Goal: Task Accomplishment & Management: Use online tool/utility

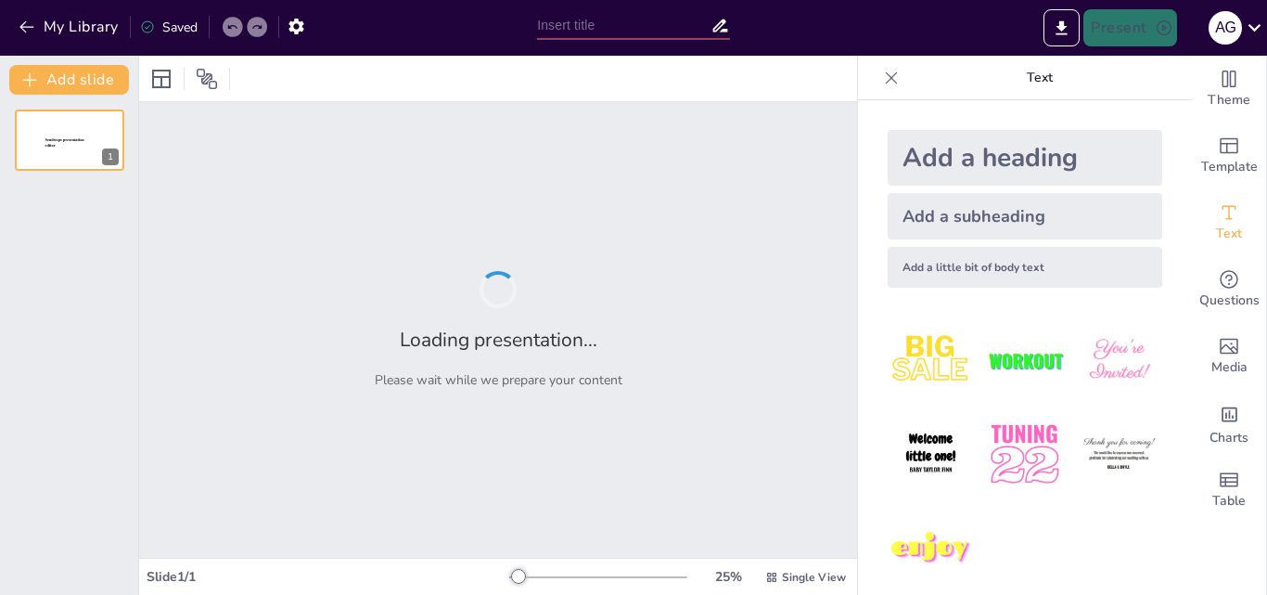
type input "New Sendsteps"
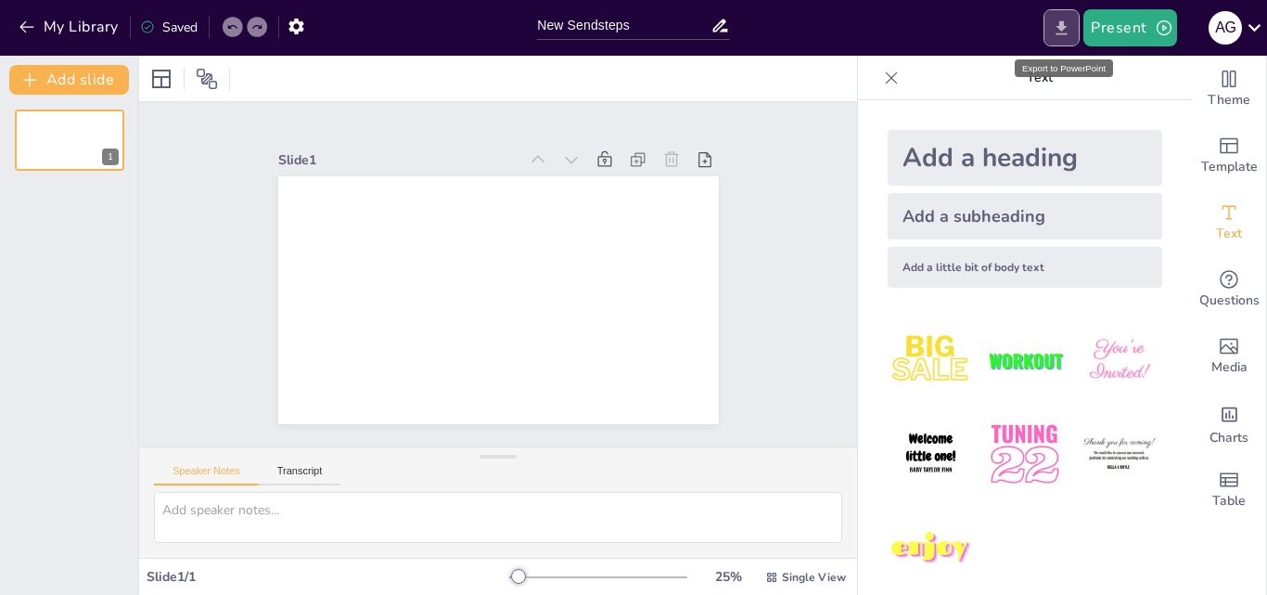
click at [1065, 24] on icon "Export to PowerPoint" at bounding box center [1062, 27] width 11 height 14
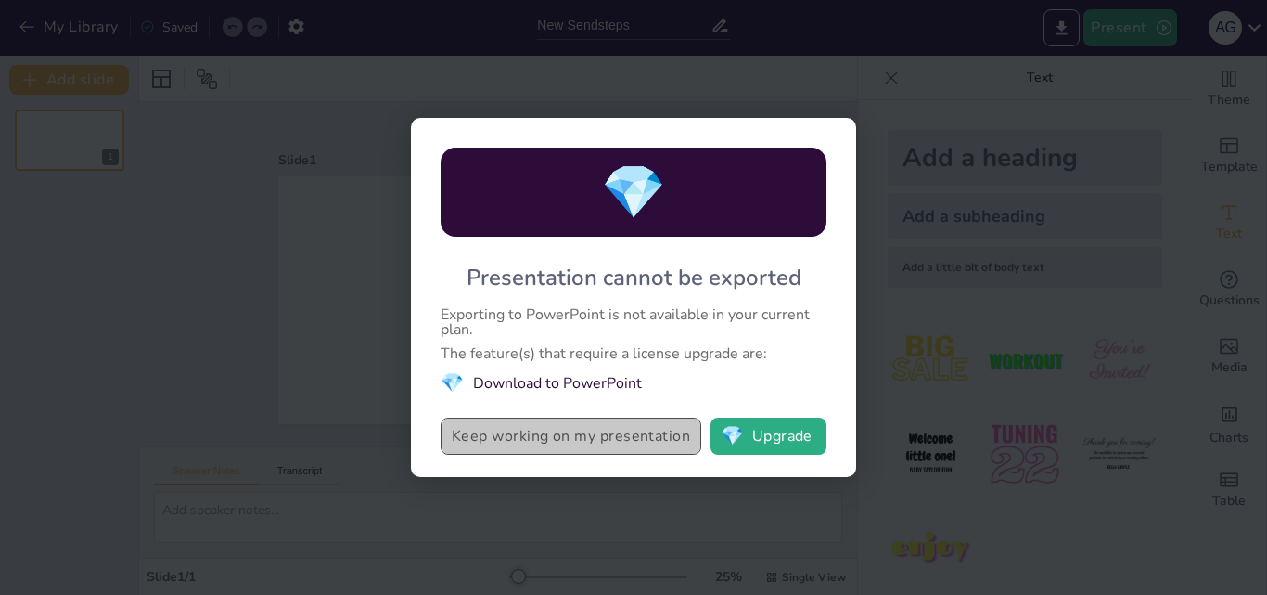
click at [562, 451] on button "Keep working on my presentation" at bounding box center [571, 436] width 261 height 37
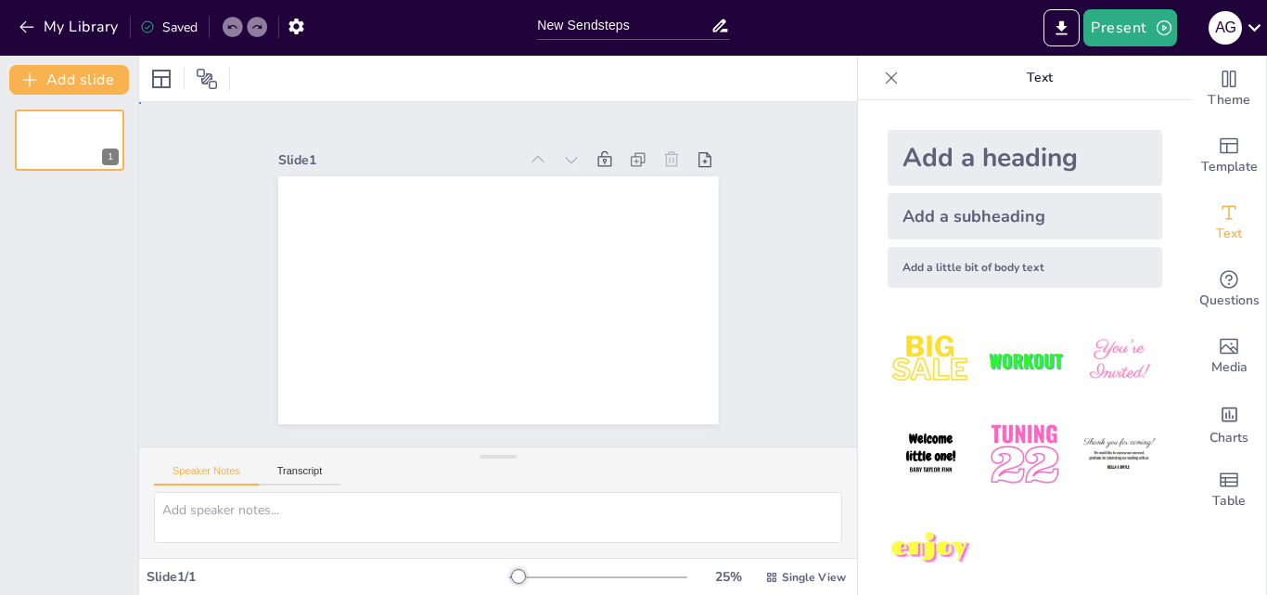
click at [736, 122] on div "Slide 1" at bounding box center [498, 274] width 495 height 619
click at [594, 28] on input "New Sendsteps" at bounding box center [623, 25] width 173 height 27
click at [182, 29] on div "Saved" at bounding box center [169, 28] width 58 height 18
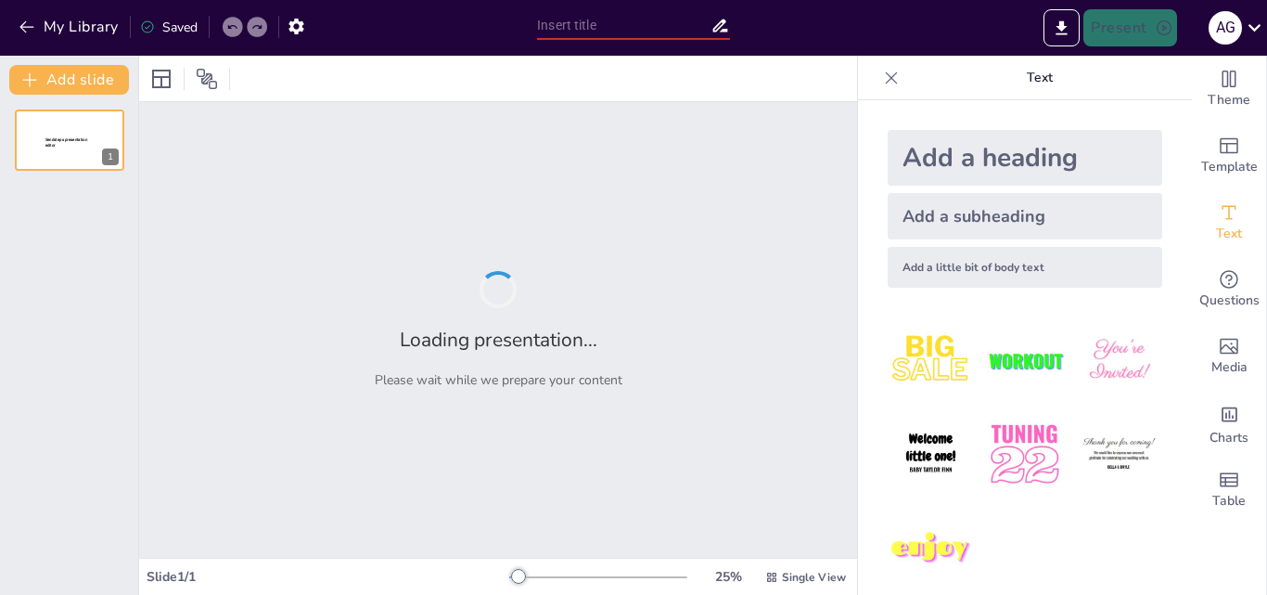
type input "presentación valoración y disposición final de los documentos"
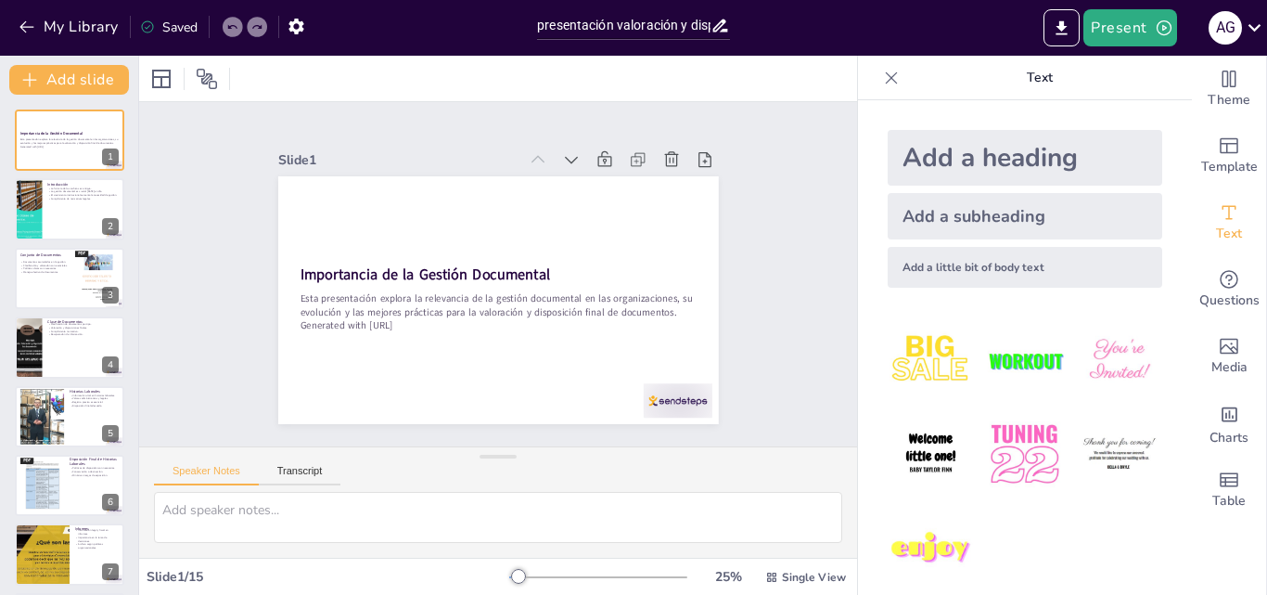
checkbox input "true"
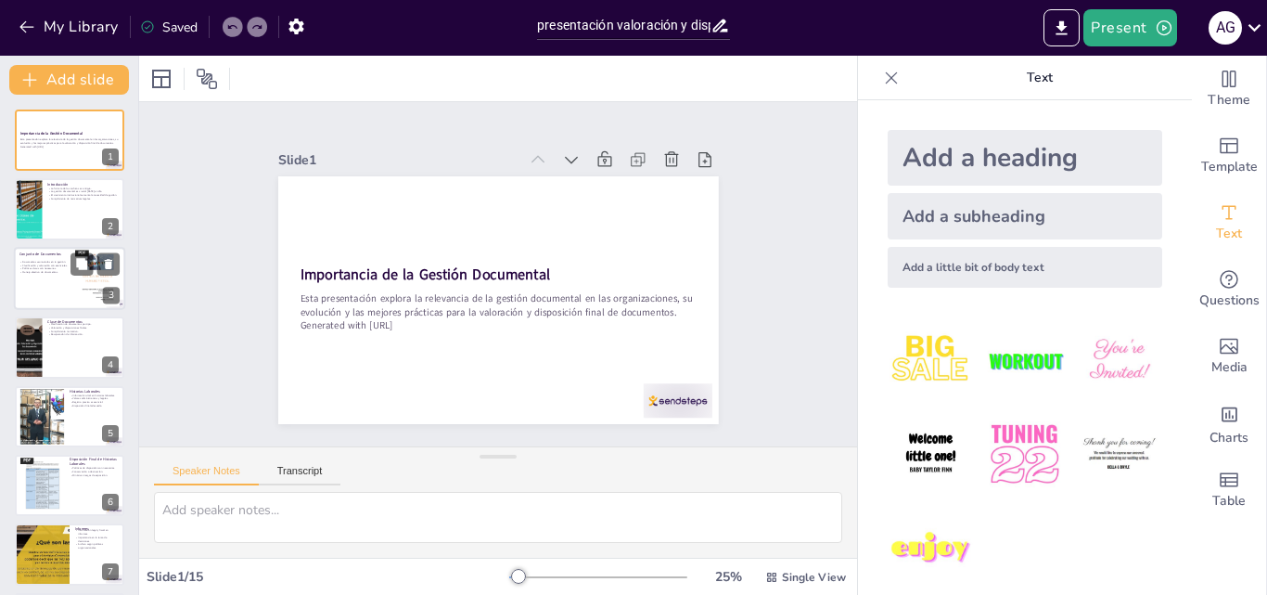
checkbox input "true"
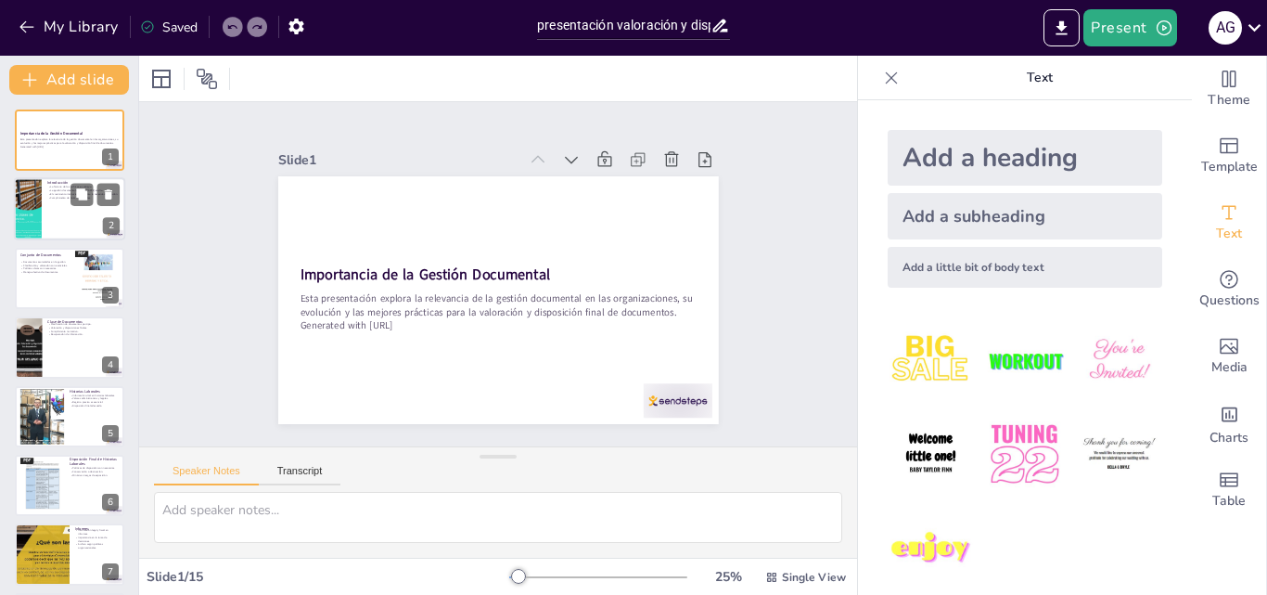
checkbox input "true"
click at [61, 207] on div at bounding box center [69, 209] width 111 height 63
checkbox input "true"
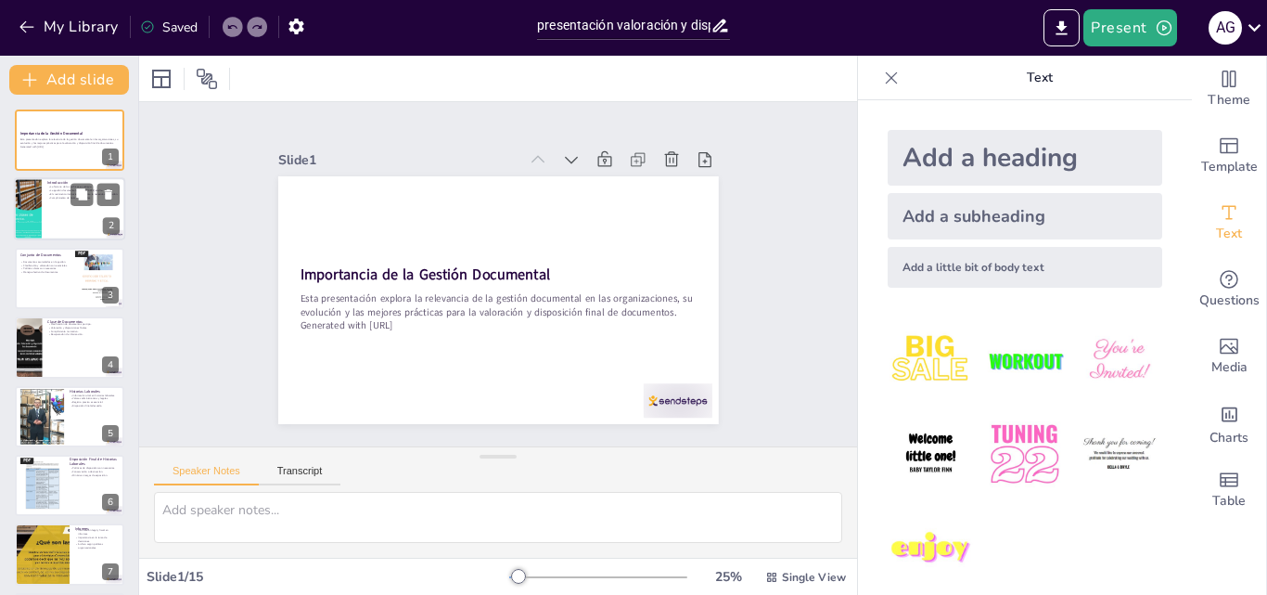
type textarea "La historia de los archivos se remonta a la invención de la escritura, lo que s…"
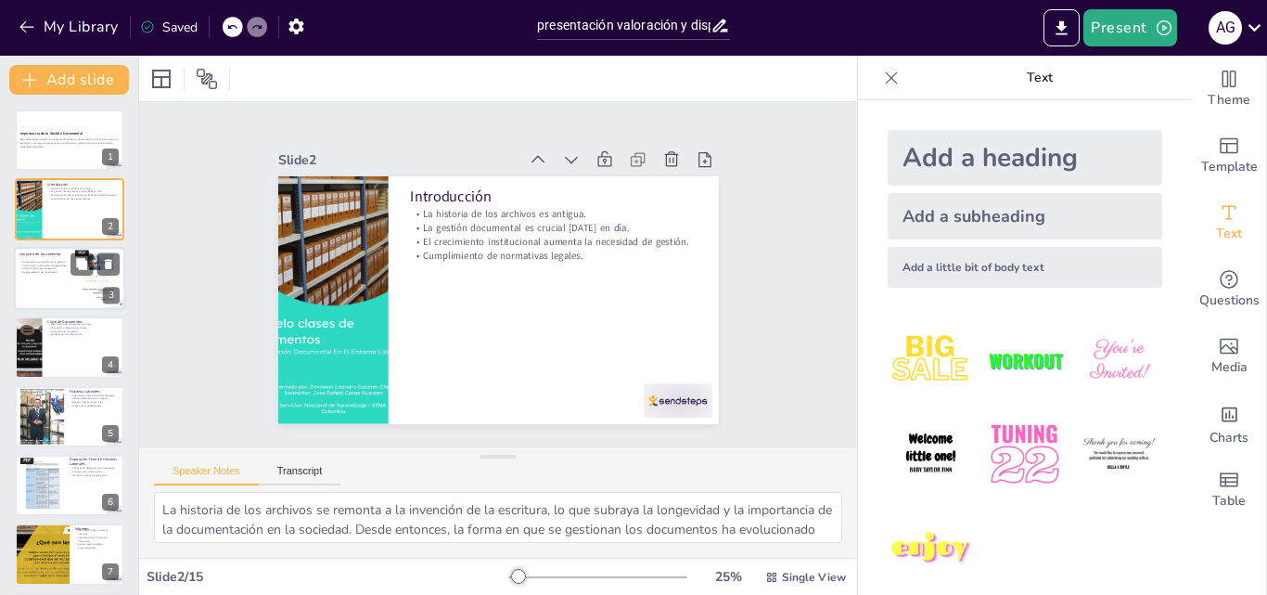
checkbox input "true"
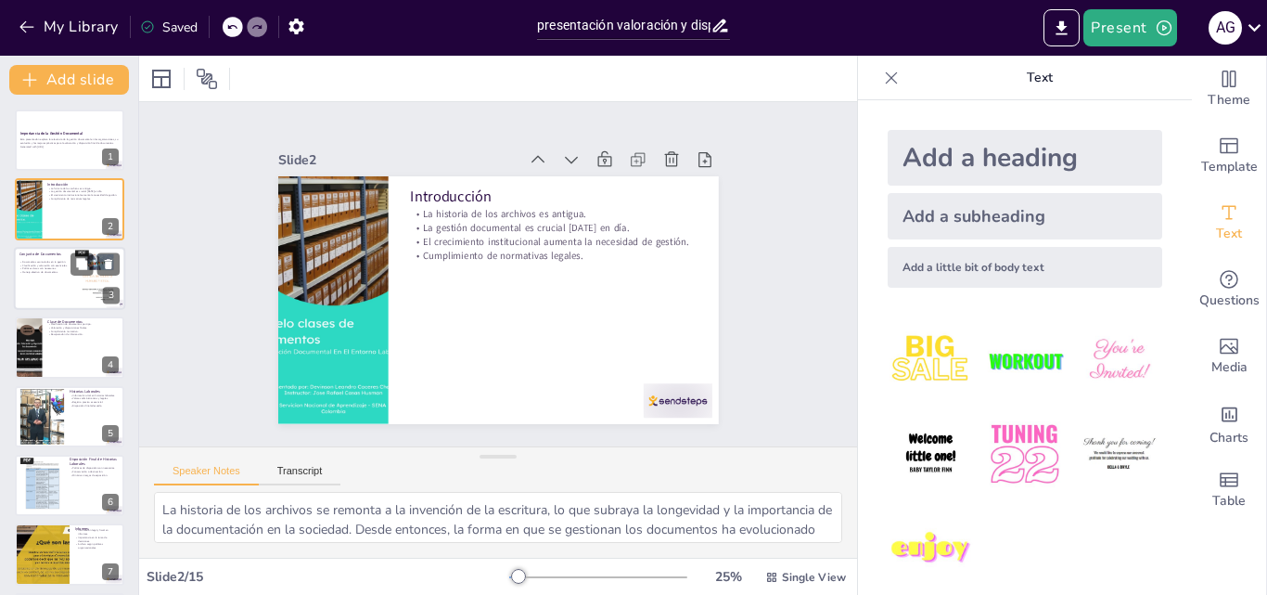
checkbox input "true"
click at [65, 263] on p "Clasificación y valoración son esenciales." at bounding box center [44, 265] width 50 height 4
checkbox input "true"
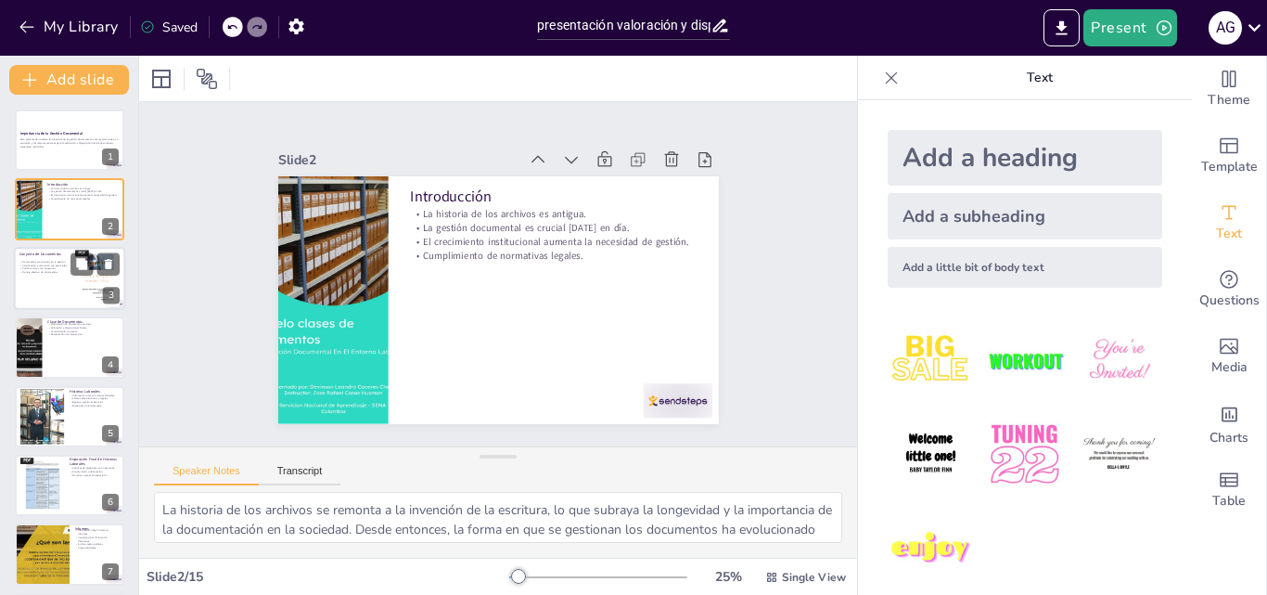
checkbox input "true"
type textarea "Los documentos se acumulan naturalmente a medida que las organizaciones realiza…"
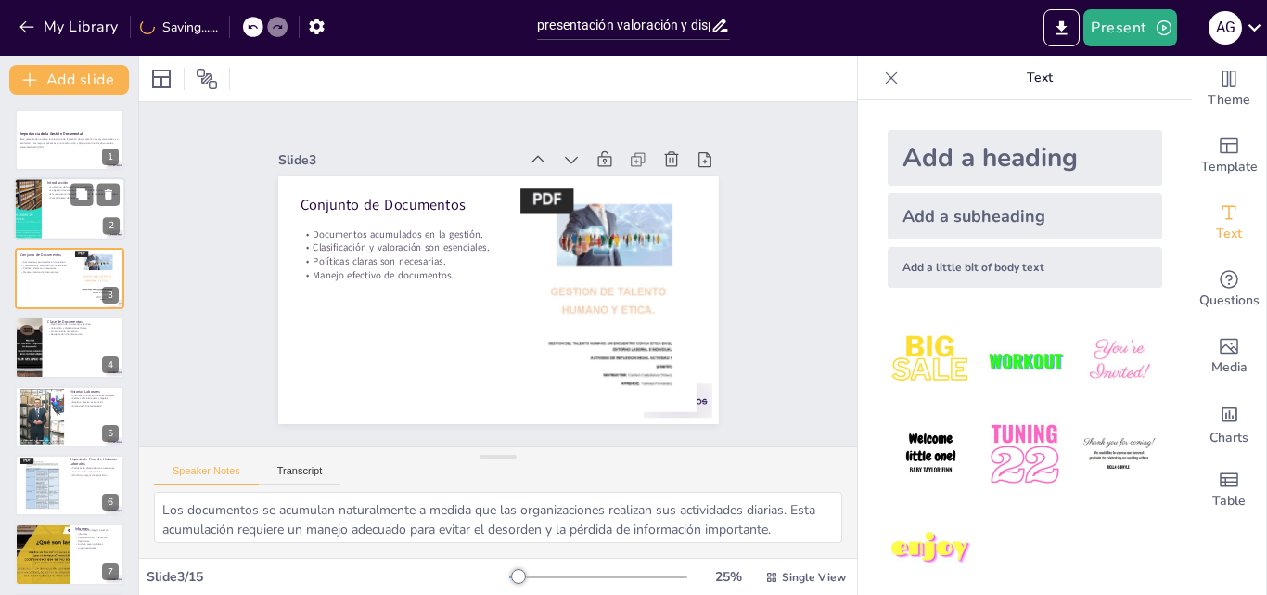
checkbox input "true"
click at [64, 220] on div at bounding box center [69, 209] width 111 height 63
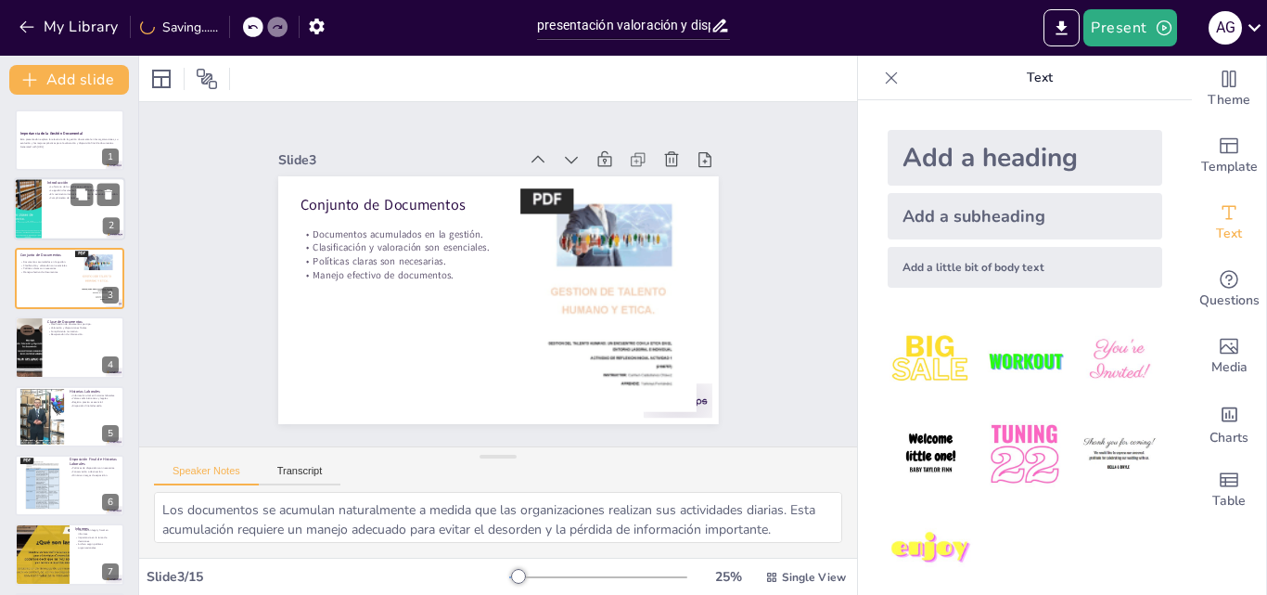
checkbox input "true"
type textarea "La historia de los archivos se remonta a la invención de la escritura, lo que s…"
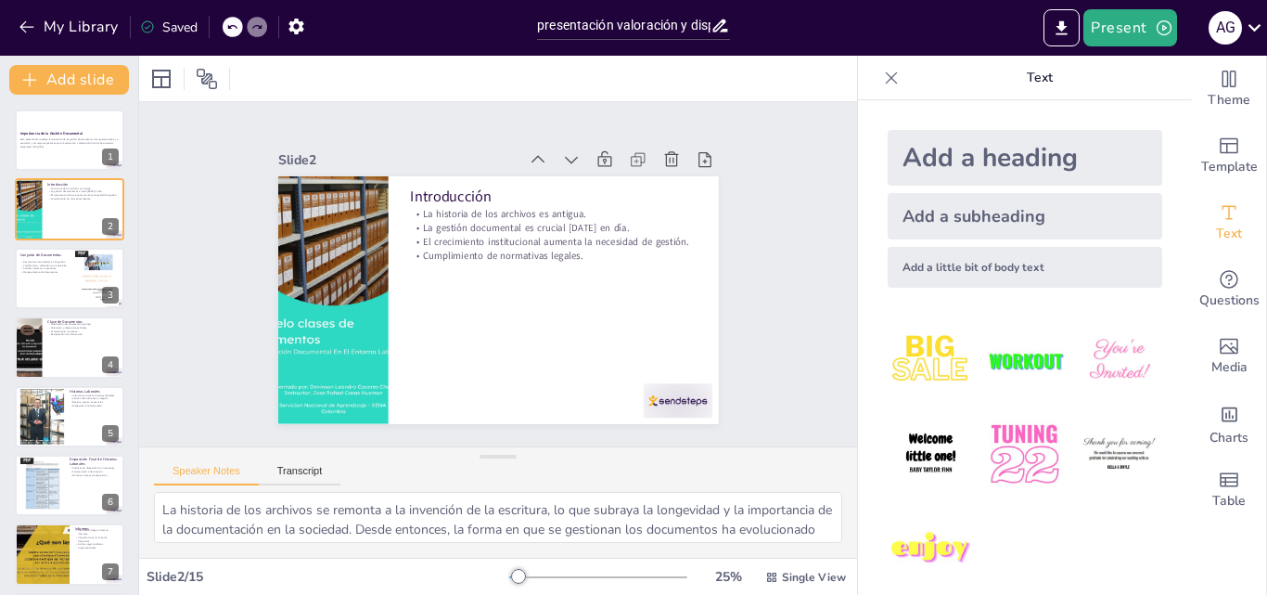
checkbox input "true"
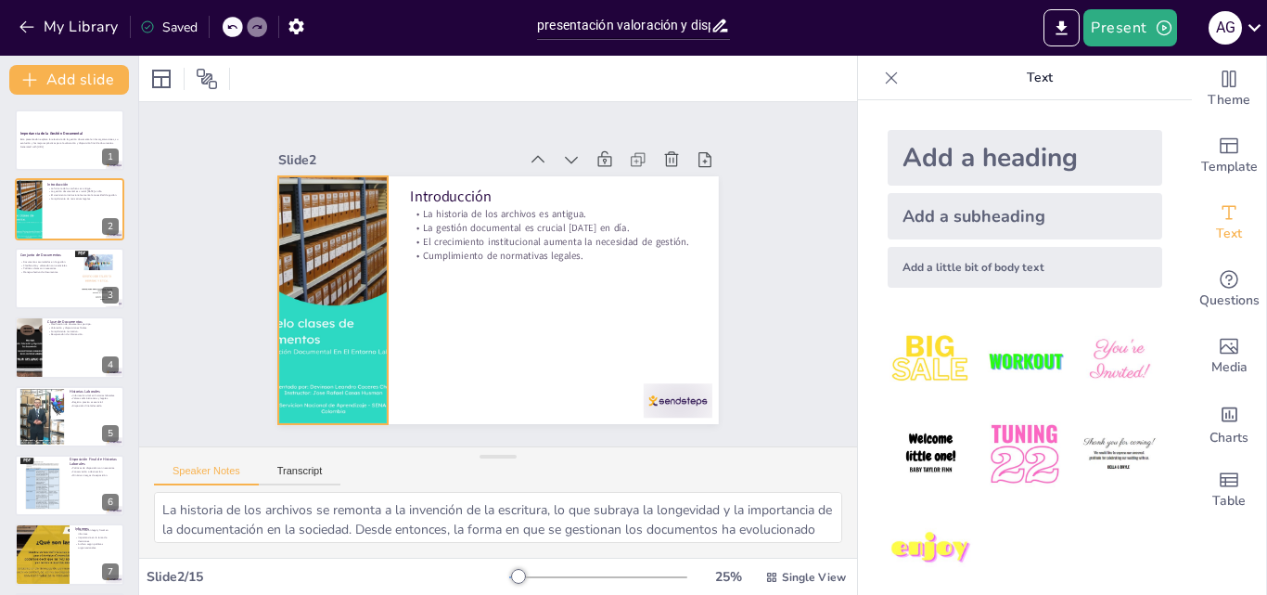
checkbox input "true"
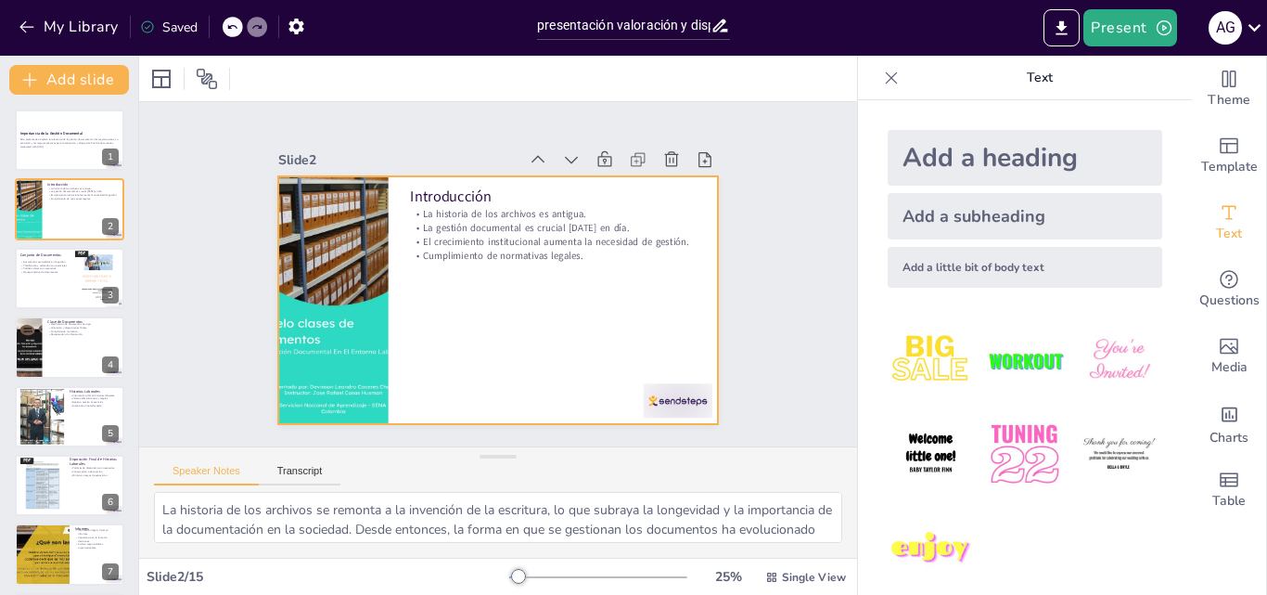
checkbox input "true"
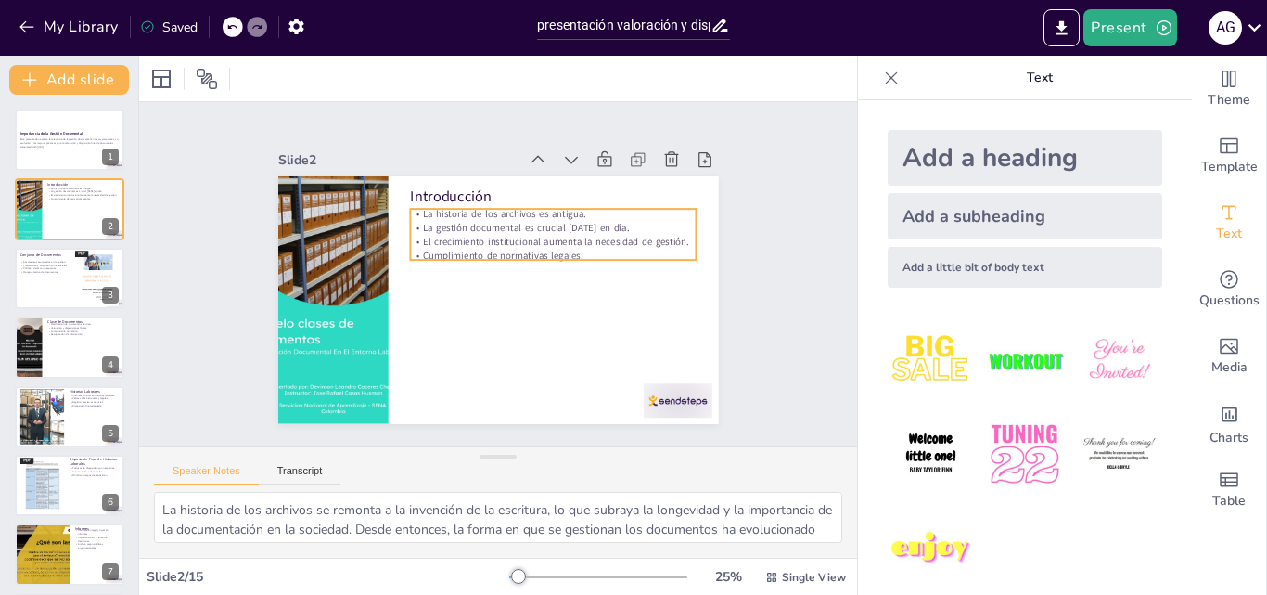
checkbox input "true"
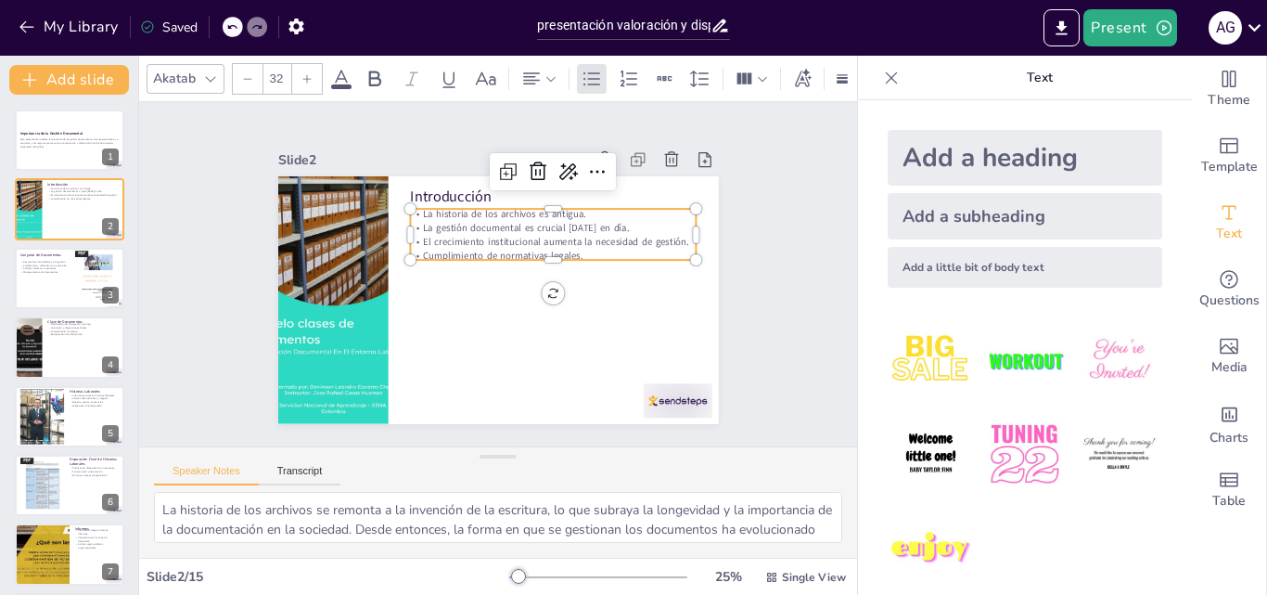
click at [578, 249] on p "Cumplimiento de normativas legales." at bounding box center [553, 256] width 287 height 14
checkbox input "true"
click at [578, 248] on p "Cumplimiento de normativas legales." at bounding box center [556, 266] width 283 height 73
checkbox input "true"
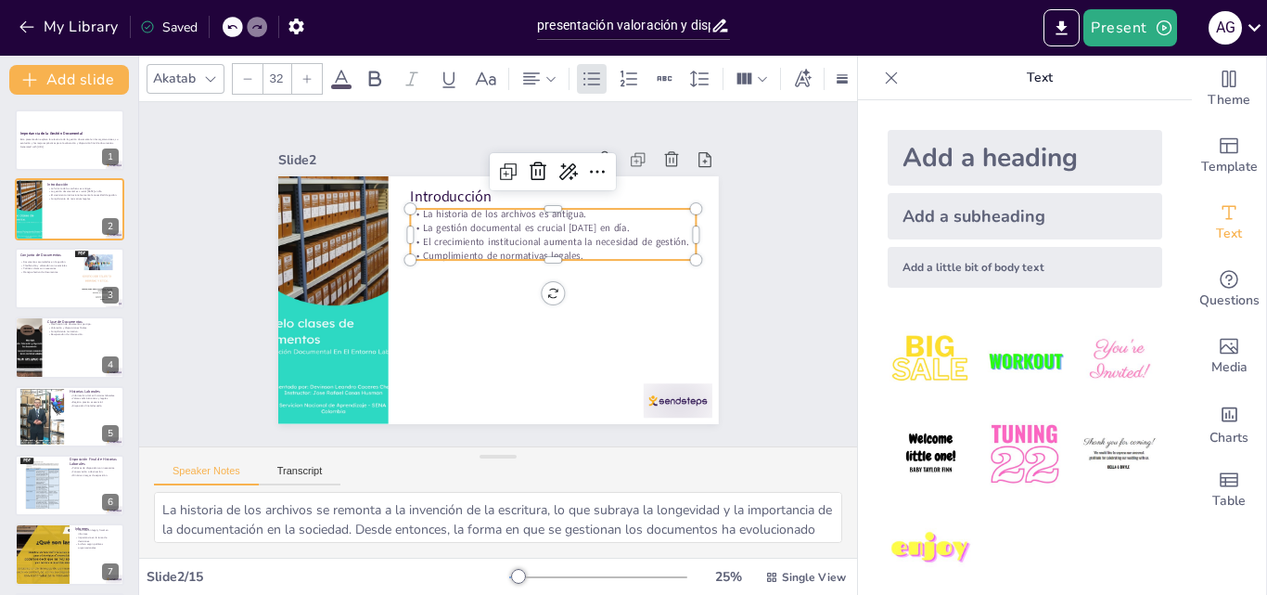
checkbox input "true"
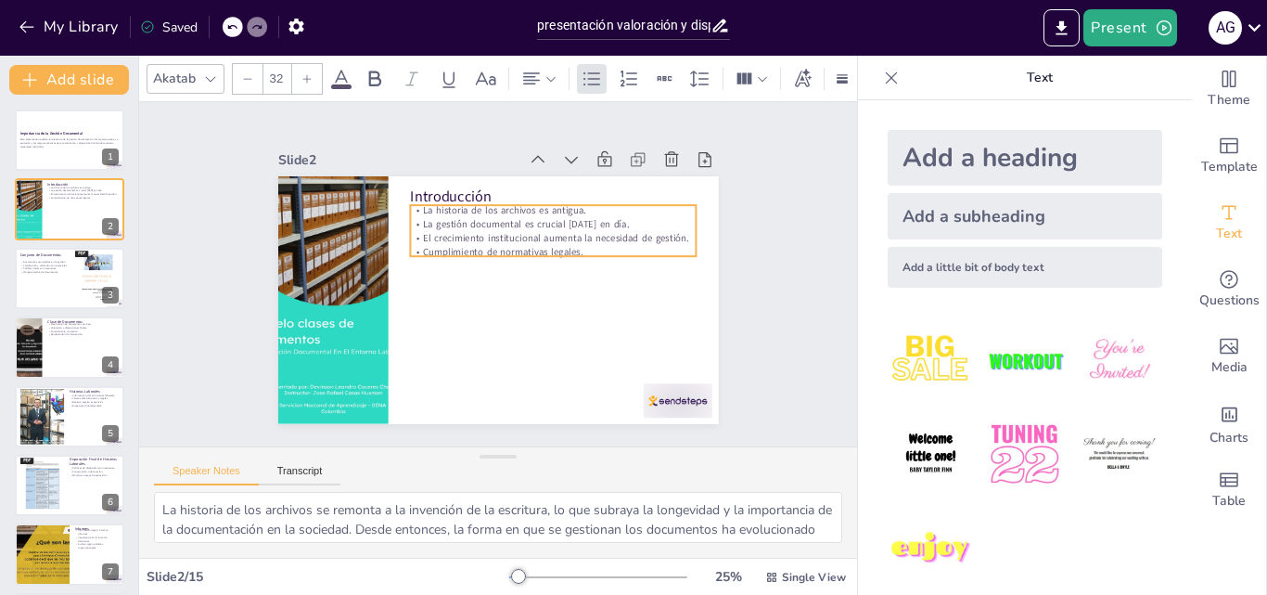
click at [578, 248] on p "Cumplimiento de normativas legales." at bounding box center [553, 252] width 287 height 14
checkbox input "true"
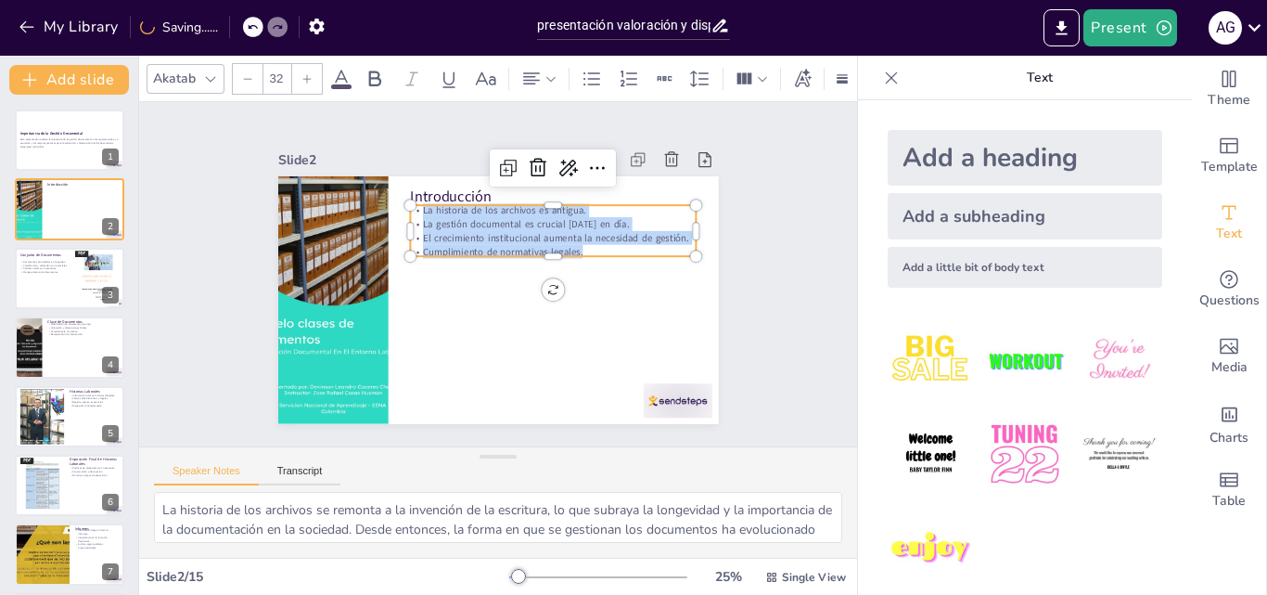
drag, startPoint x: 578, startPoint y: 248, endPoint x: 405, endPoint y: 210, distance: 176.7
click at [410, 210] on div "La historia de los archivos es antigua. La gestión documental es crucial hoy en…" at bounding box center [553, 230] width 287 height 55
checkbox input "true"
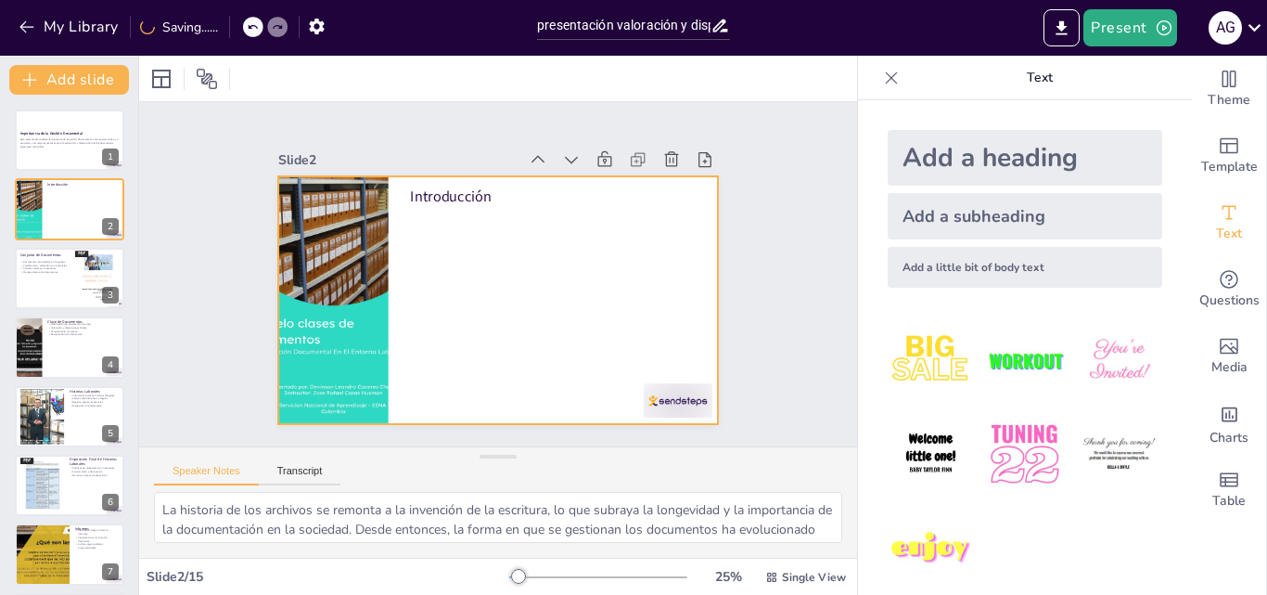
checkbox input "true"
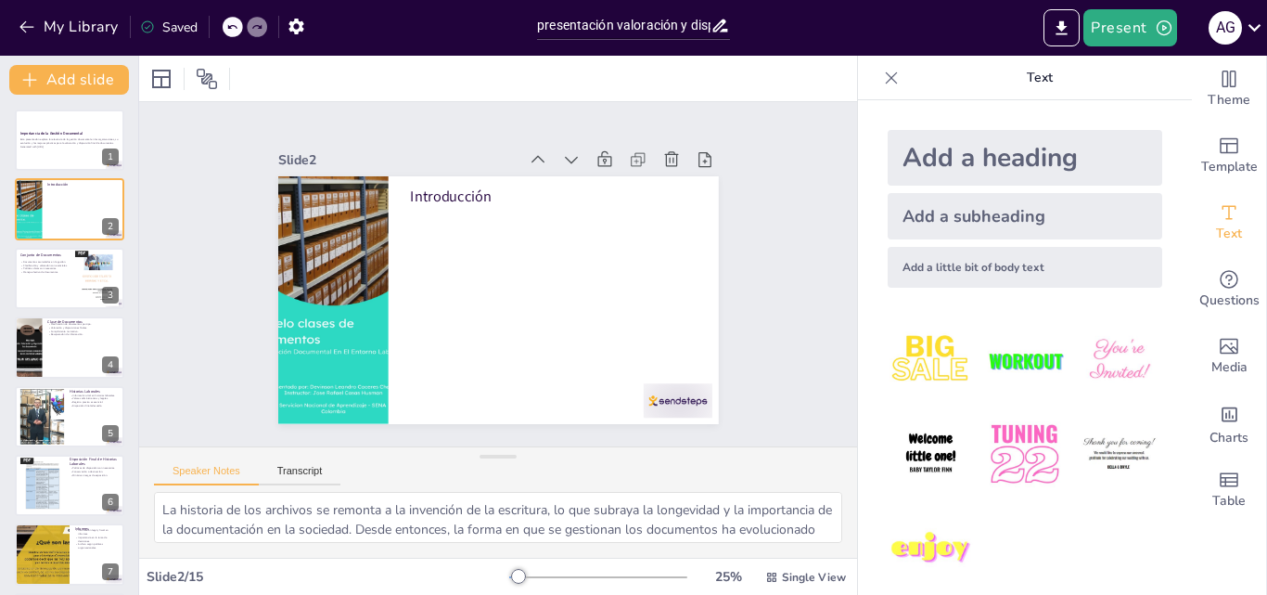
checkbox input "true"
click at [230, 23] on icon at bounding box center [231, 26] width 11 height 11
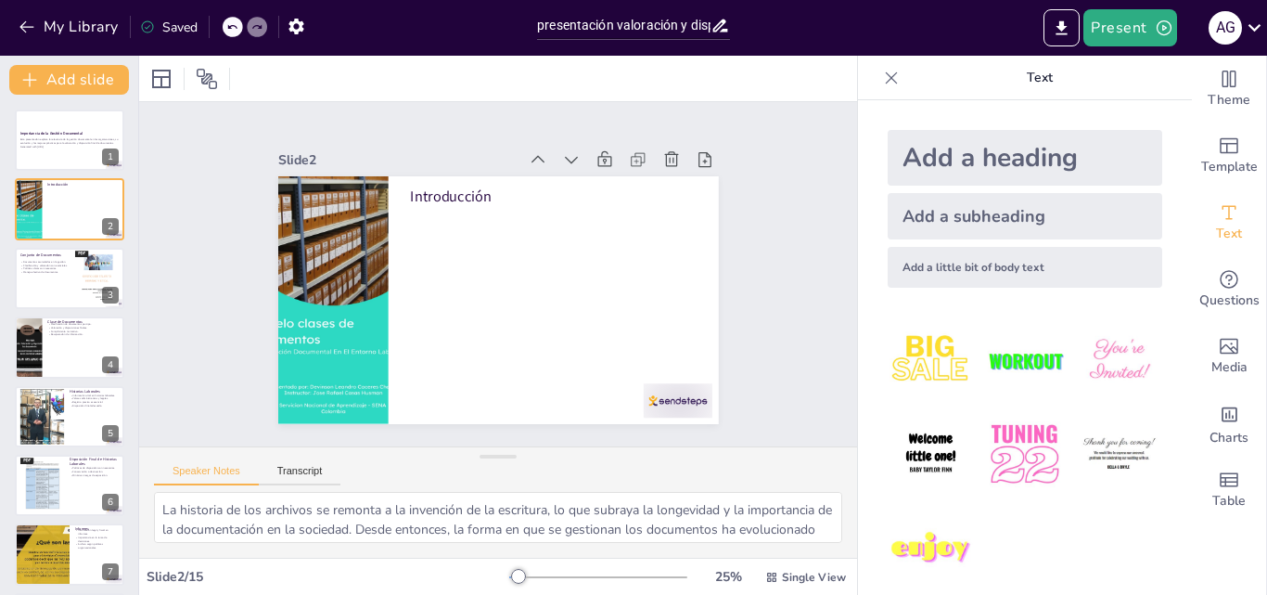
checkbox input "true"
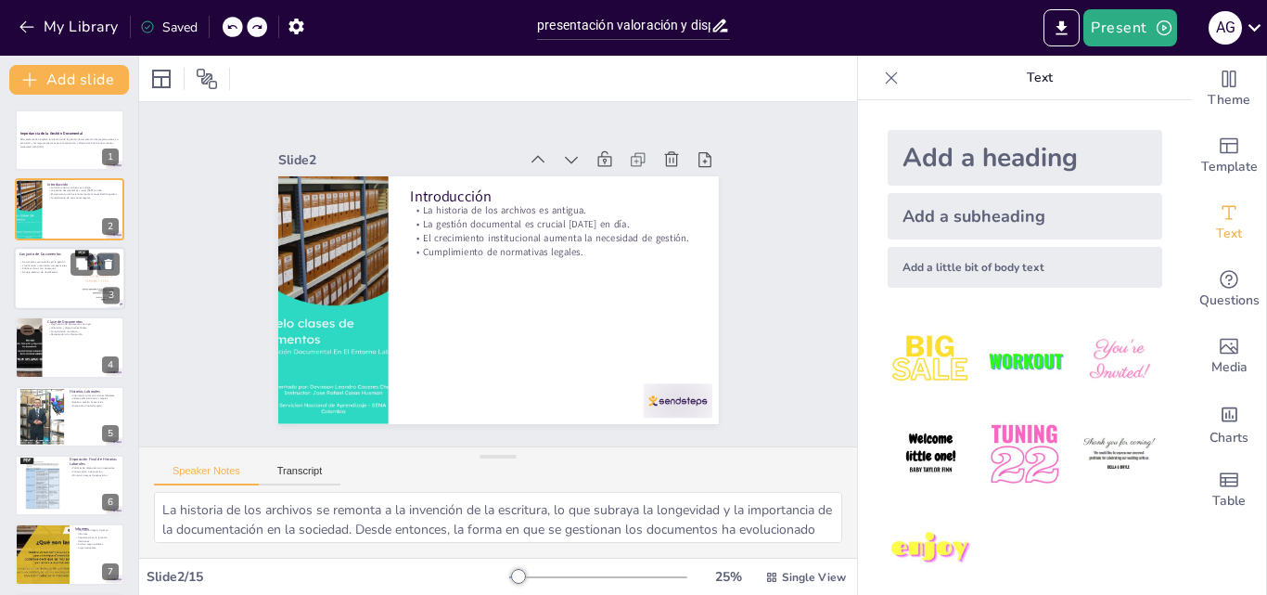
checkbox input "true"
click at [60, 281] on div at bounding box center [69, 278] width 111 height 63
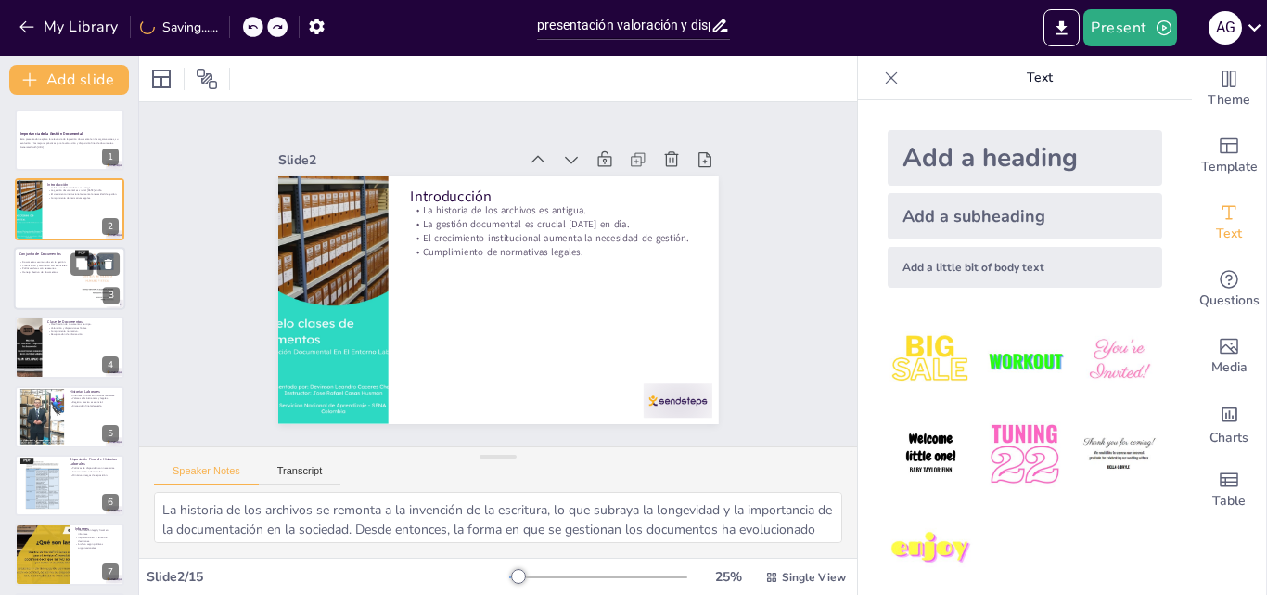
checkbox input "true"
type textarea "Los documentos se acumulan naturalmente a medida que las organizaciones realiza…"
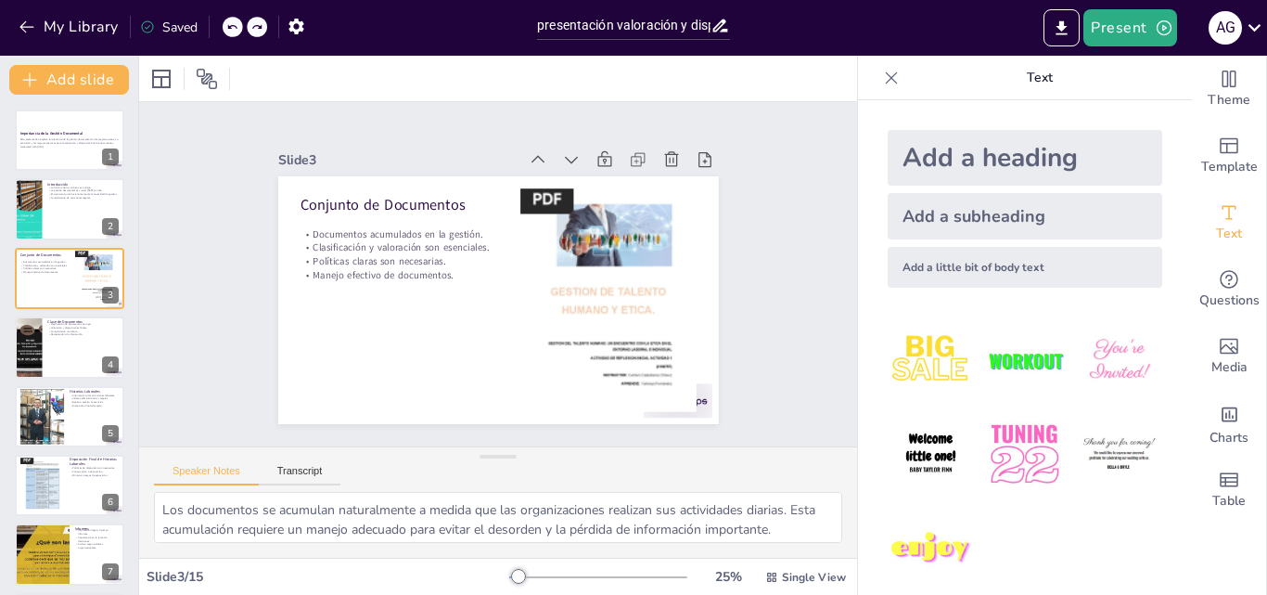
checkbox input "true"
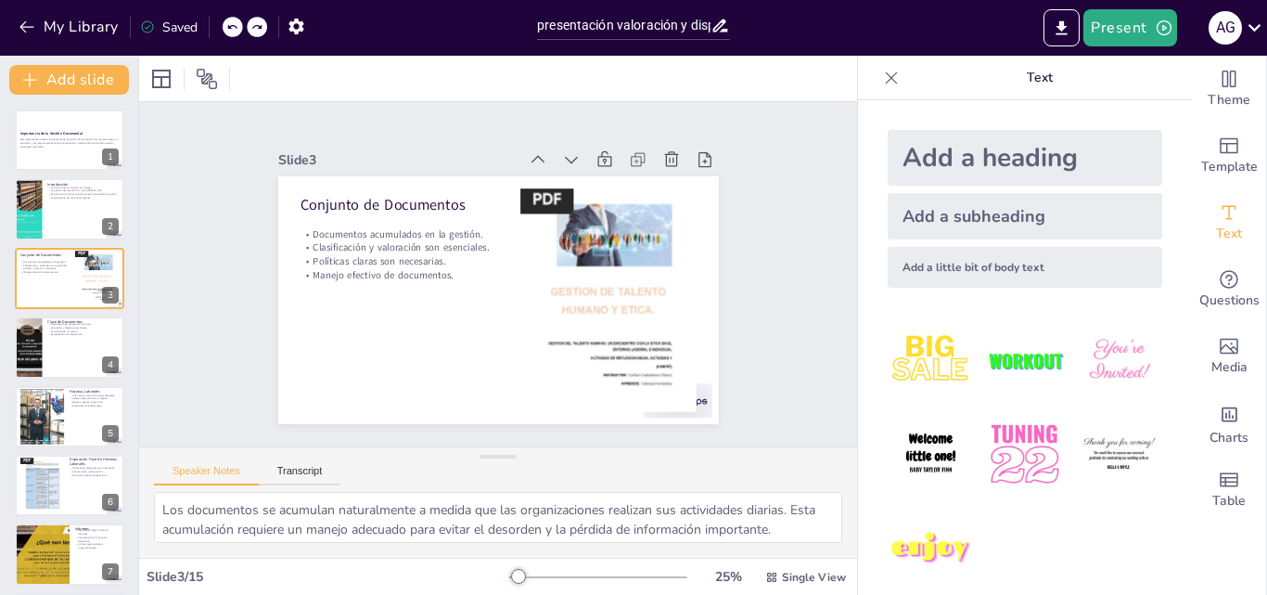
checkbox input "true"
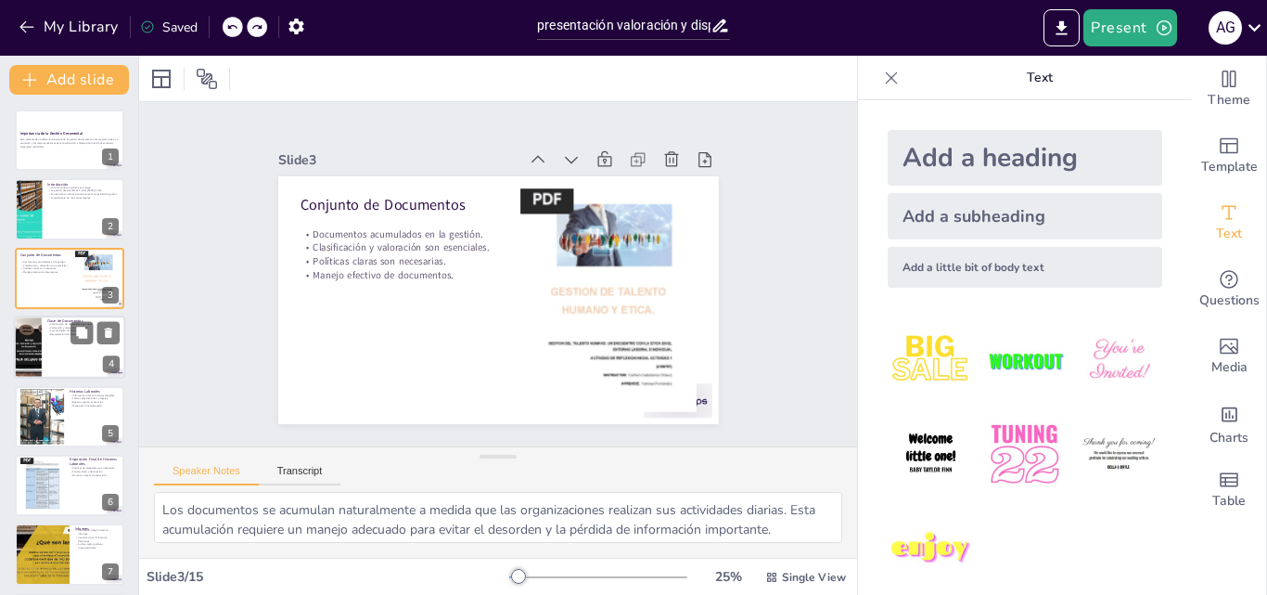
checkbox input "true"
click at [46, 350] on div at bounding box center [69, 346] width 111 height 63
checkbox input "true"
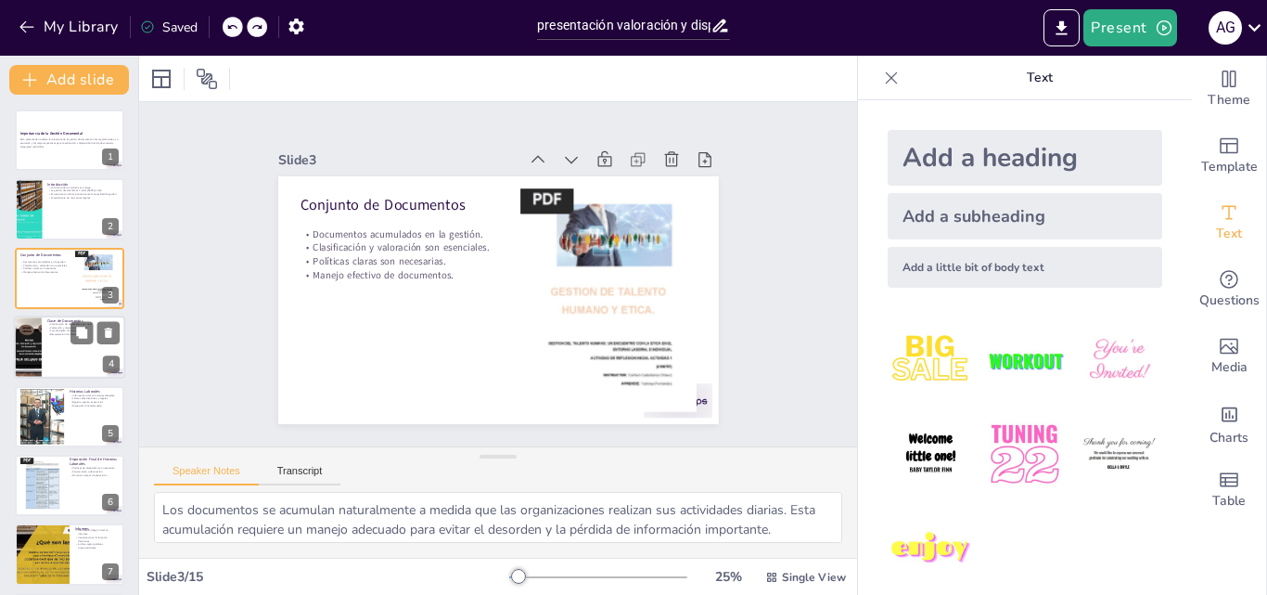
type textarea "La clasificación de documentos permite a las organizaciones manejar de manera e…"
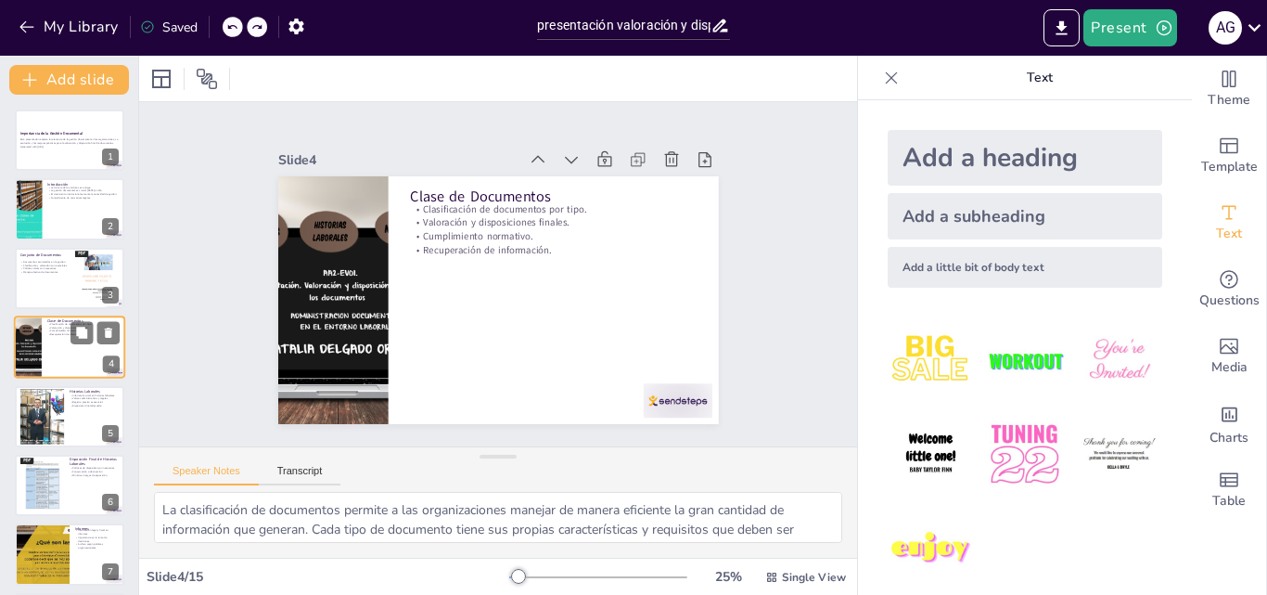
scroll to position [3, 0]
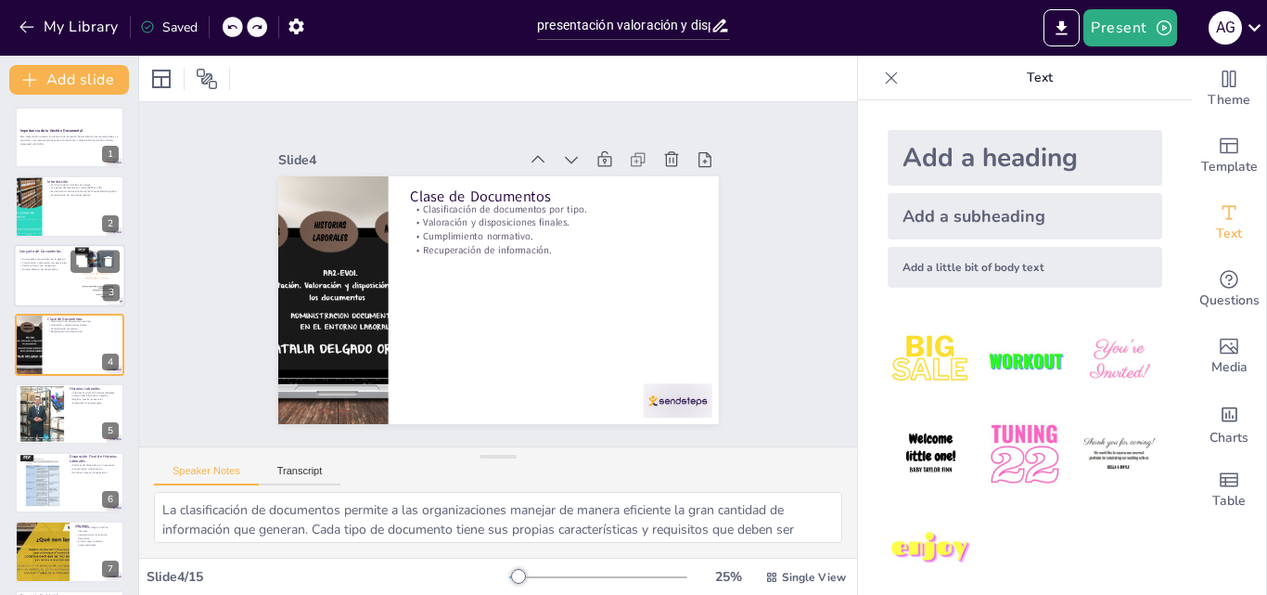
checkbox input "true"
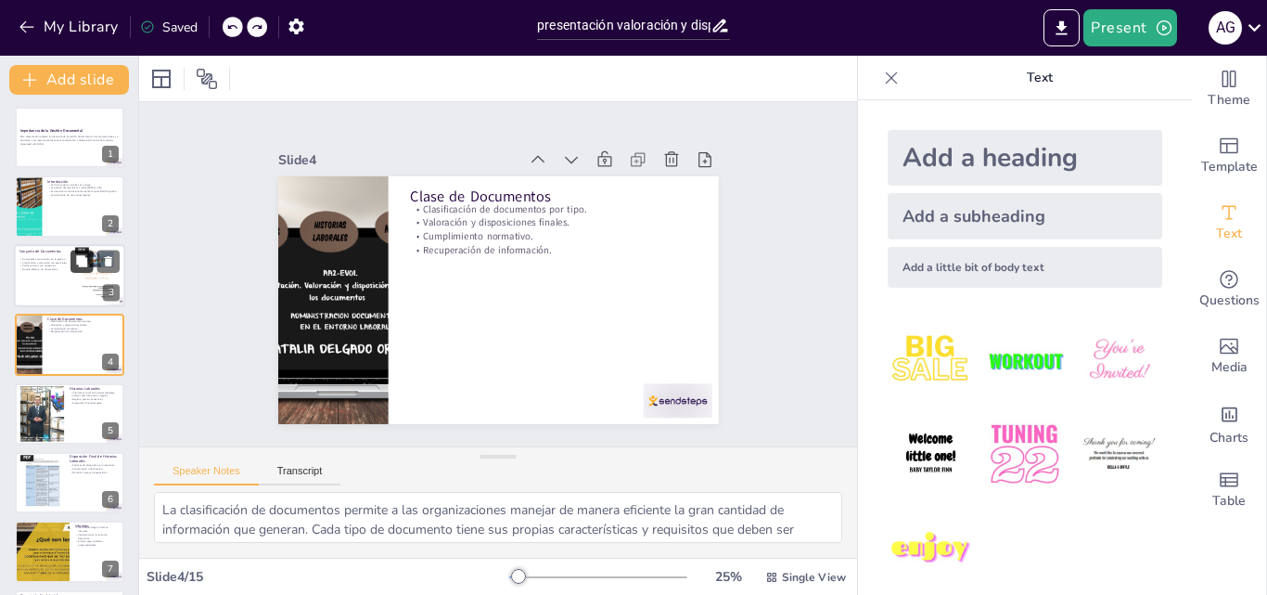
checkbox input "true"
click at [108, 259] on icon at bounding box center [108, 261] width 7 height 10
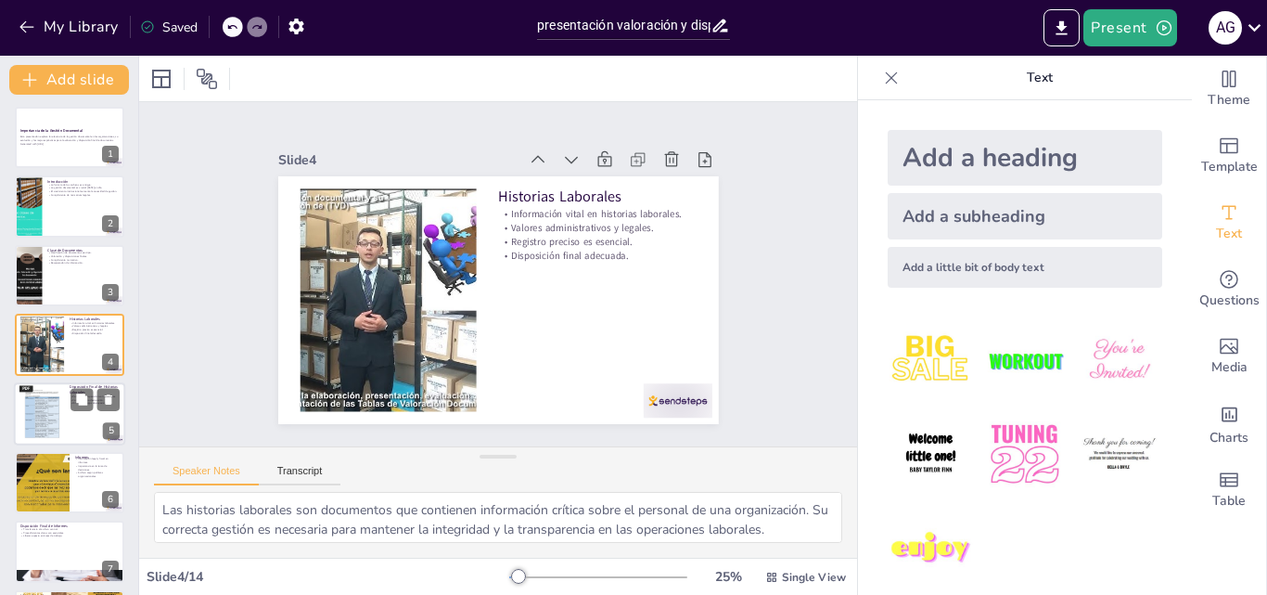
click at [96, 404] on div at bounding box center [95, 399] width 49 height 22
type textarea "Las políticas de disposición son fundamentales para guiar a las organizaciones …"
checkbox input "true"
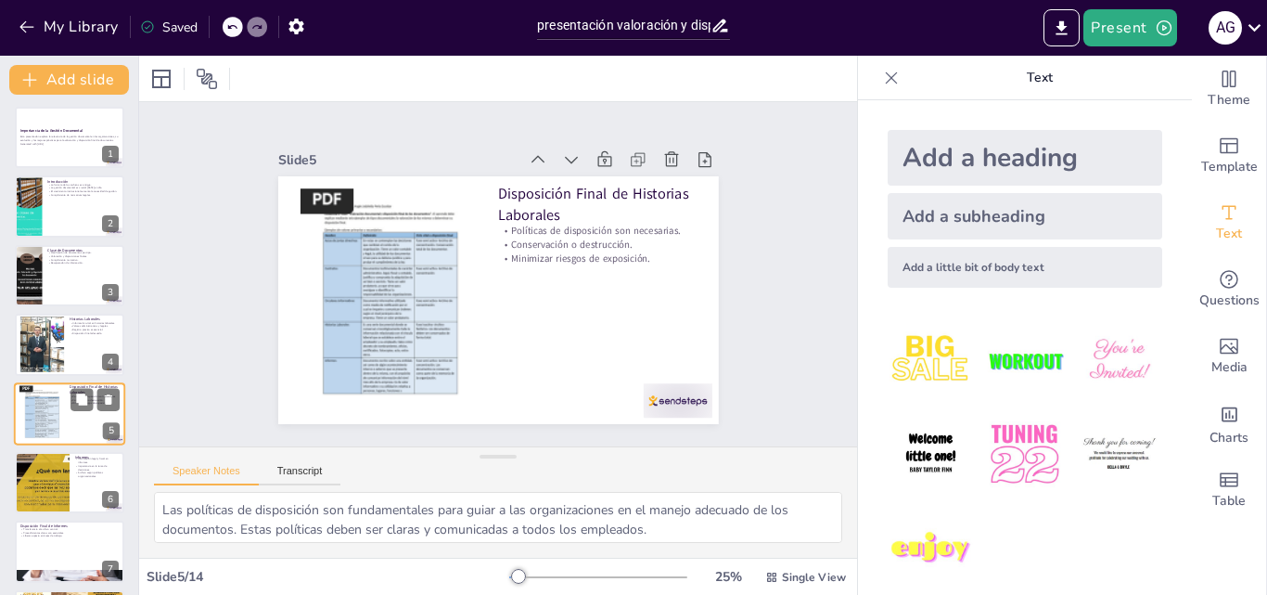
scroll to position [71, 0]
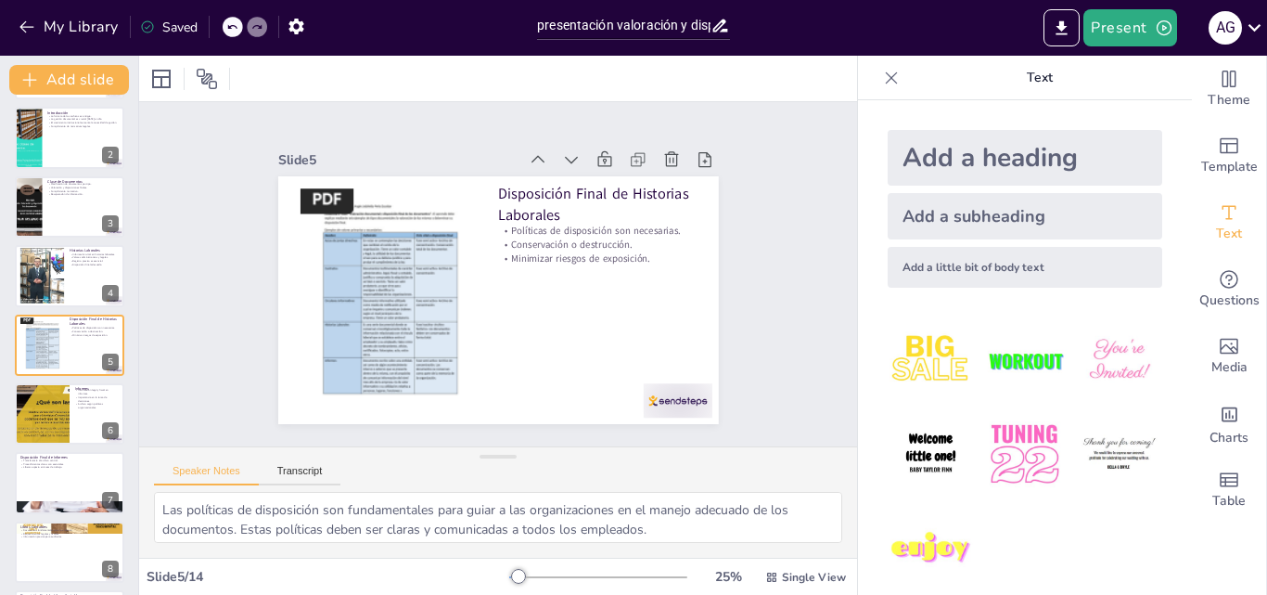
checkbox input "true"
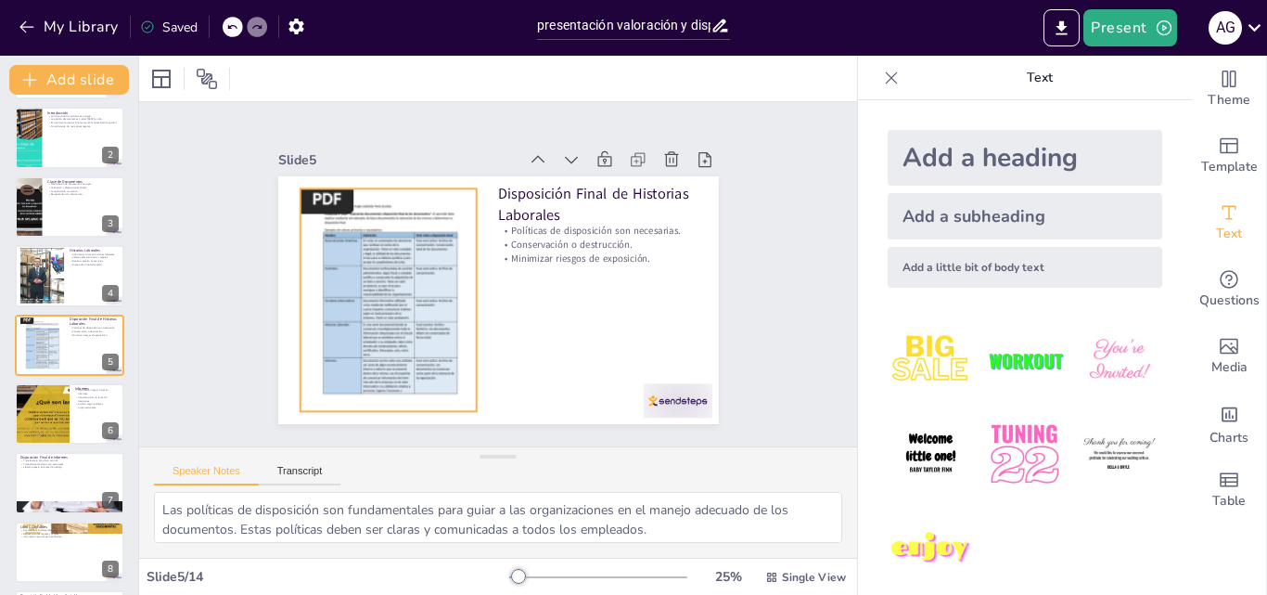
checkbox input "true"
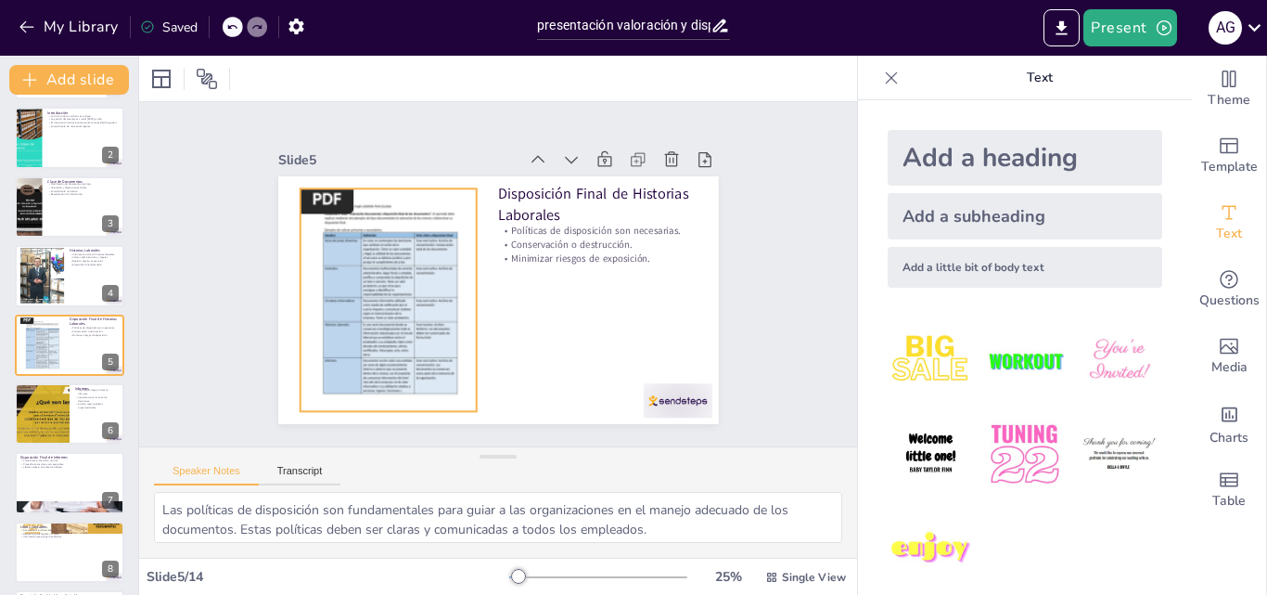
checkbox input "true"
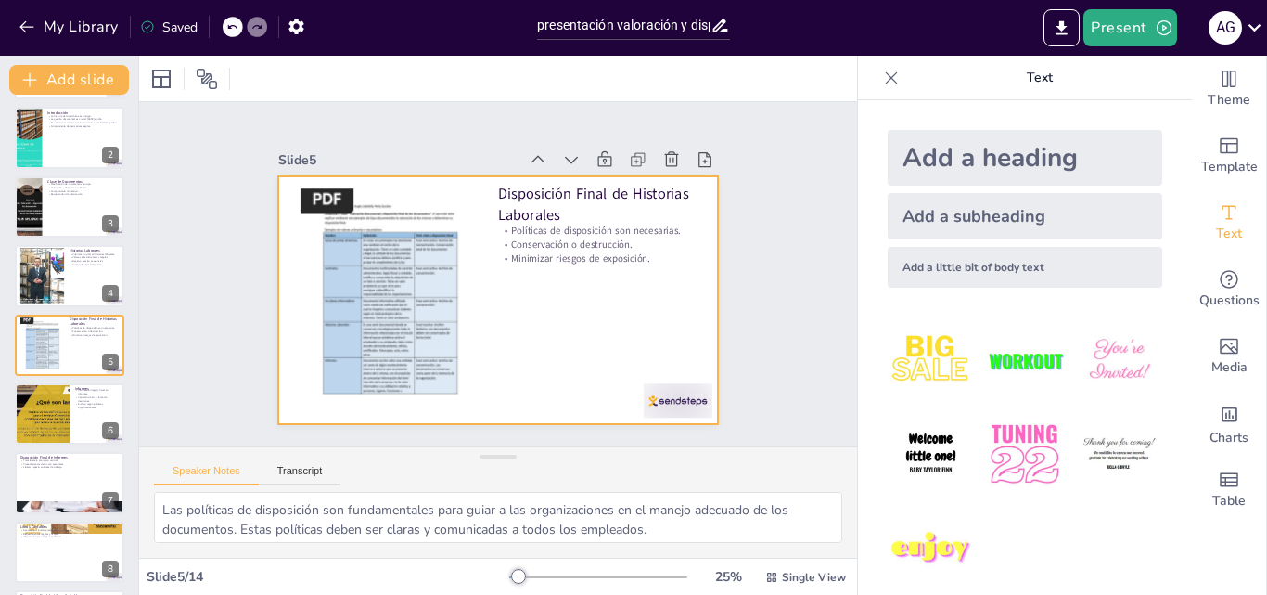
checkbox input "true"
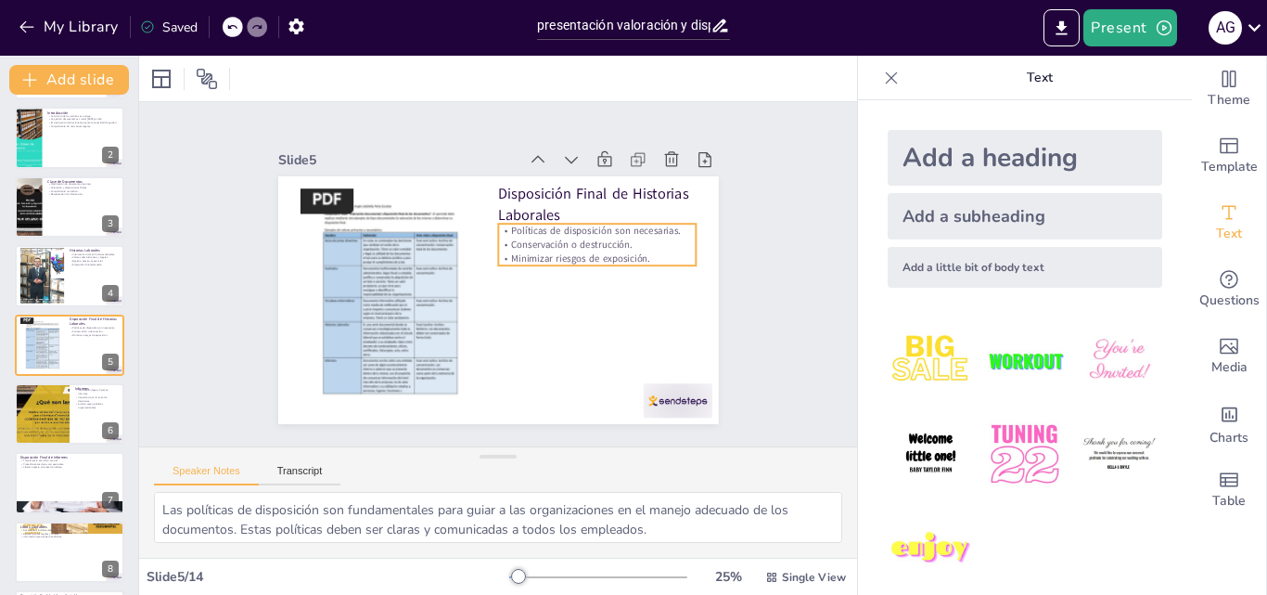
checkbox input "true"
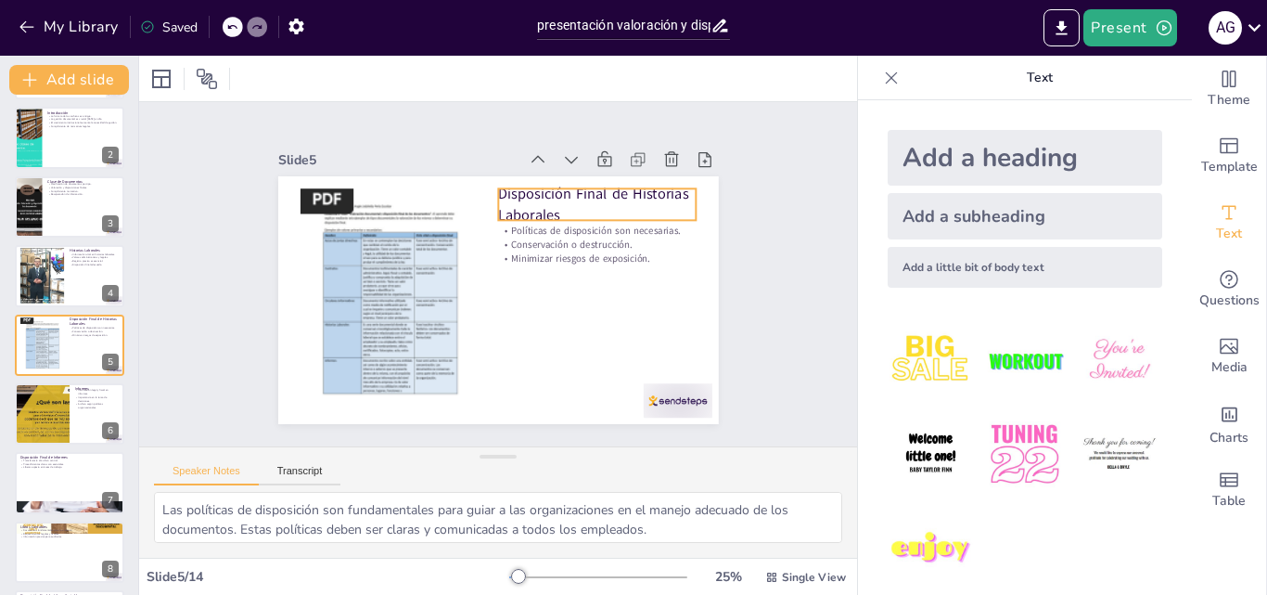
checkbox input "true"
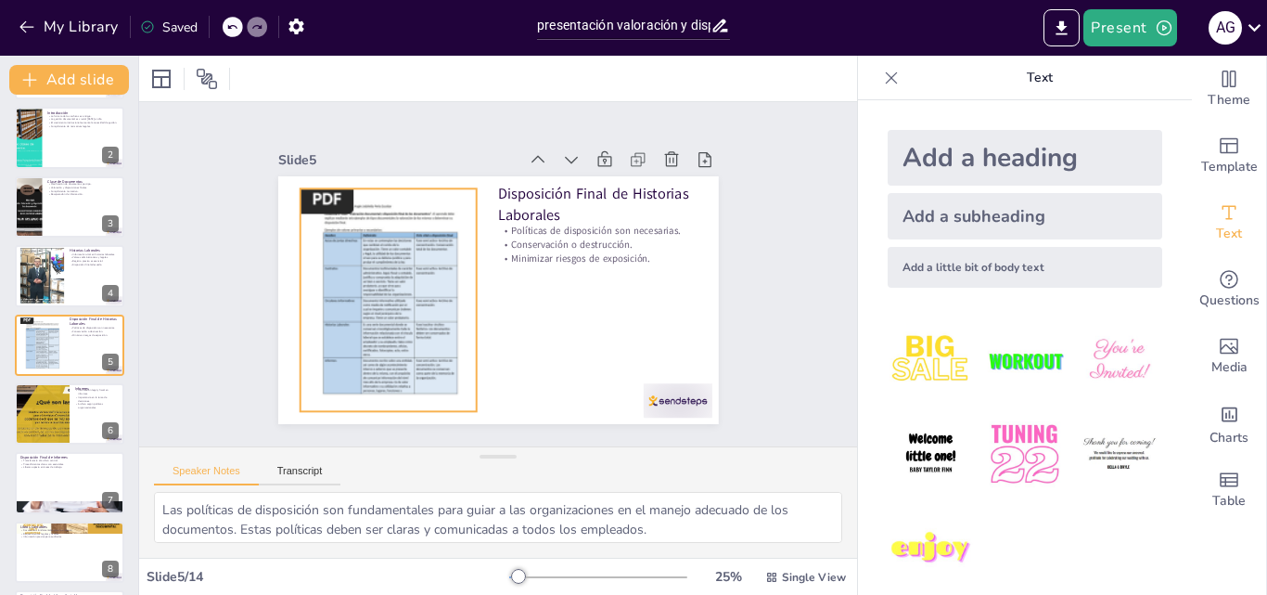
checkbox input "true"
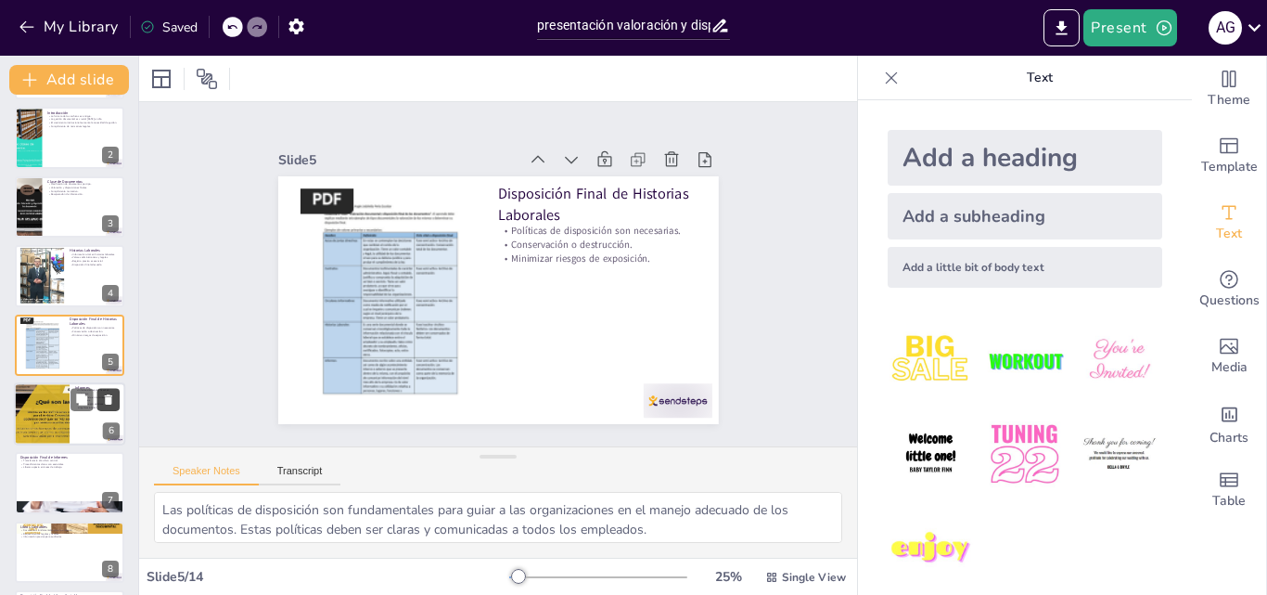
checkbox input "true"
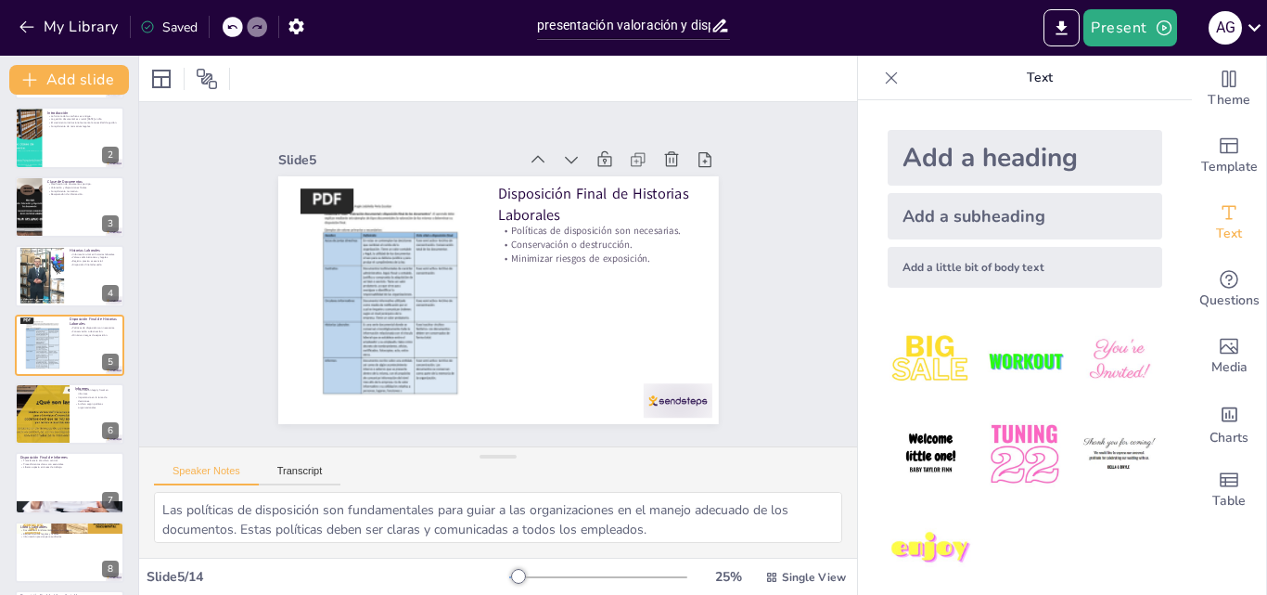
checkbox input "true"
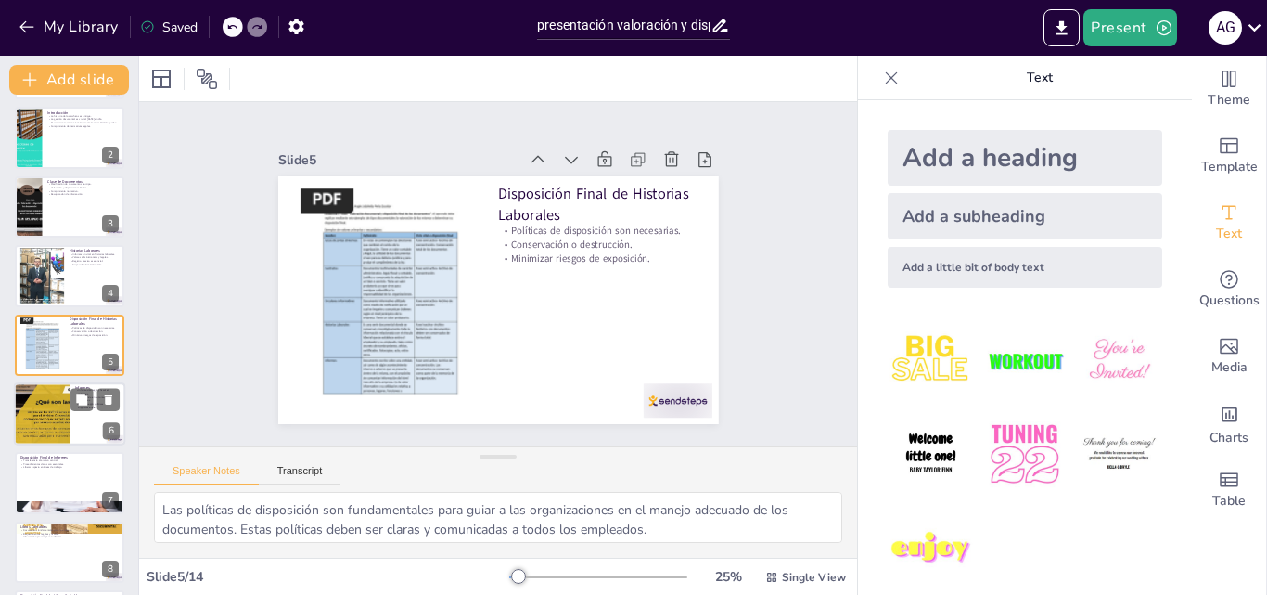
click at [62, 399] on div at bounding box center [41, 413] width 111 height 63
type textarea "Los informes son documentos que contienen información legal y fiscal vital para…"
checkbox input "true"
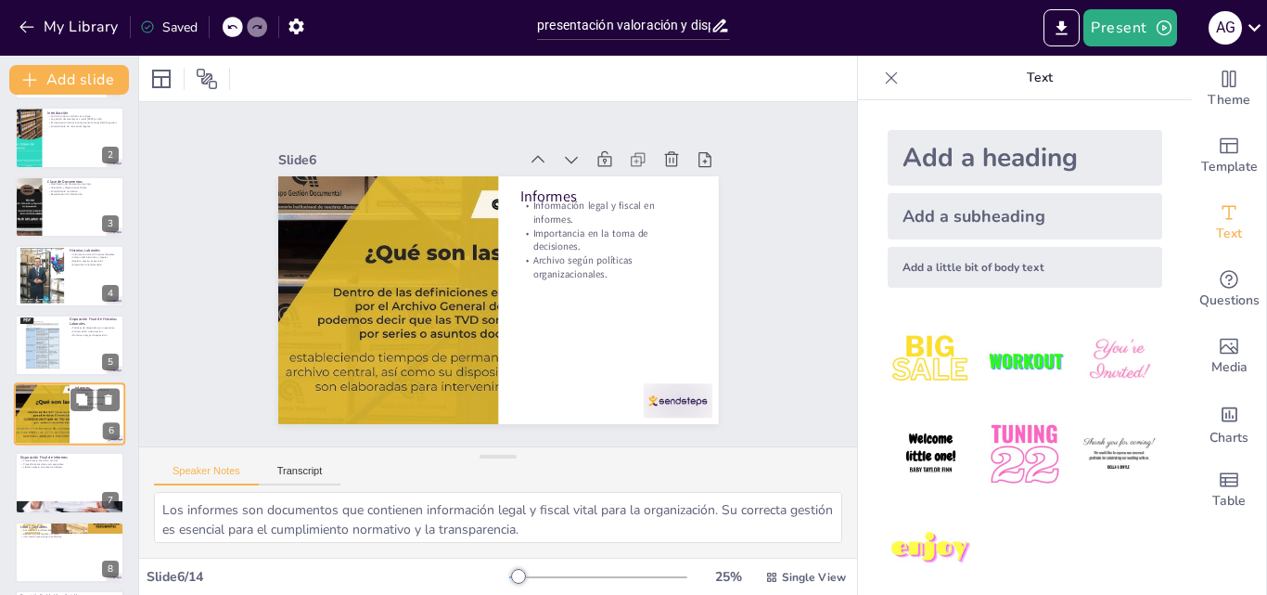
scroll to position [141, 0]
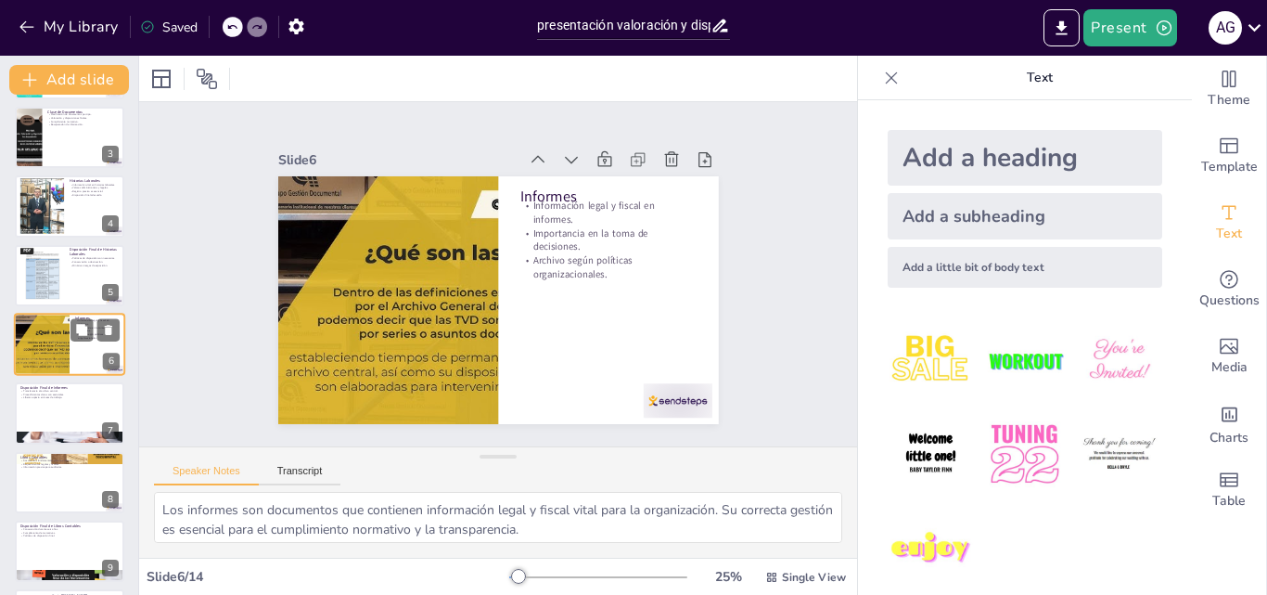
checkbox input "true"
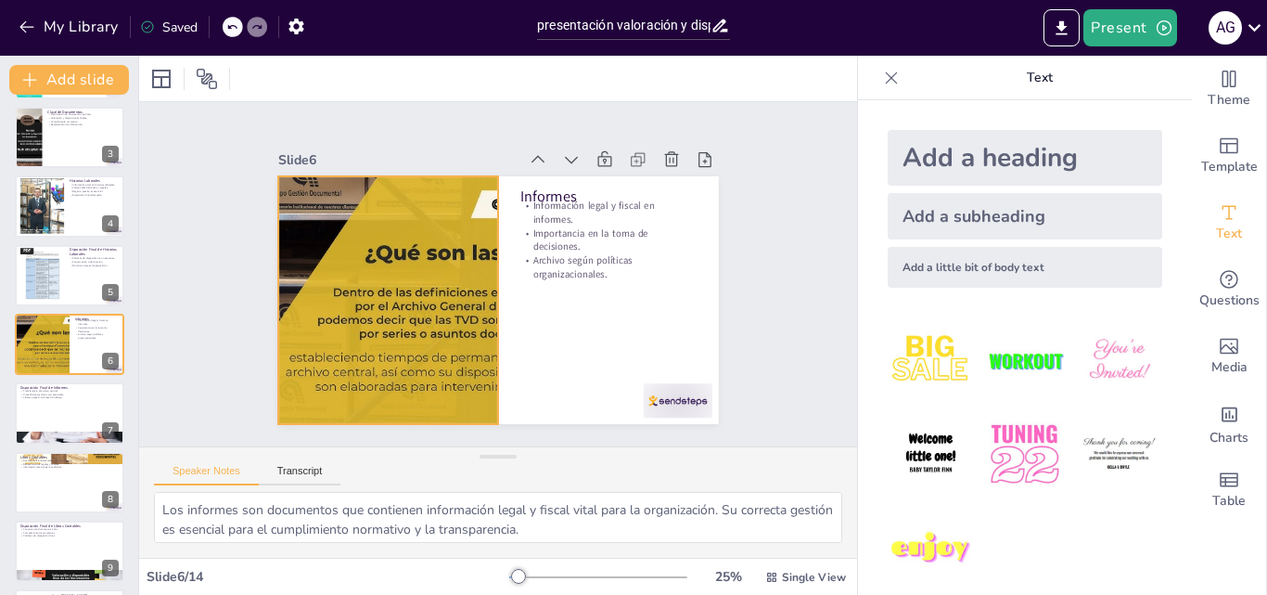
checkbox input "true"
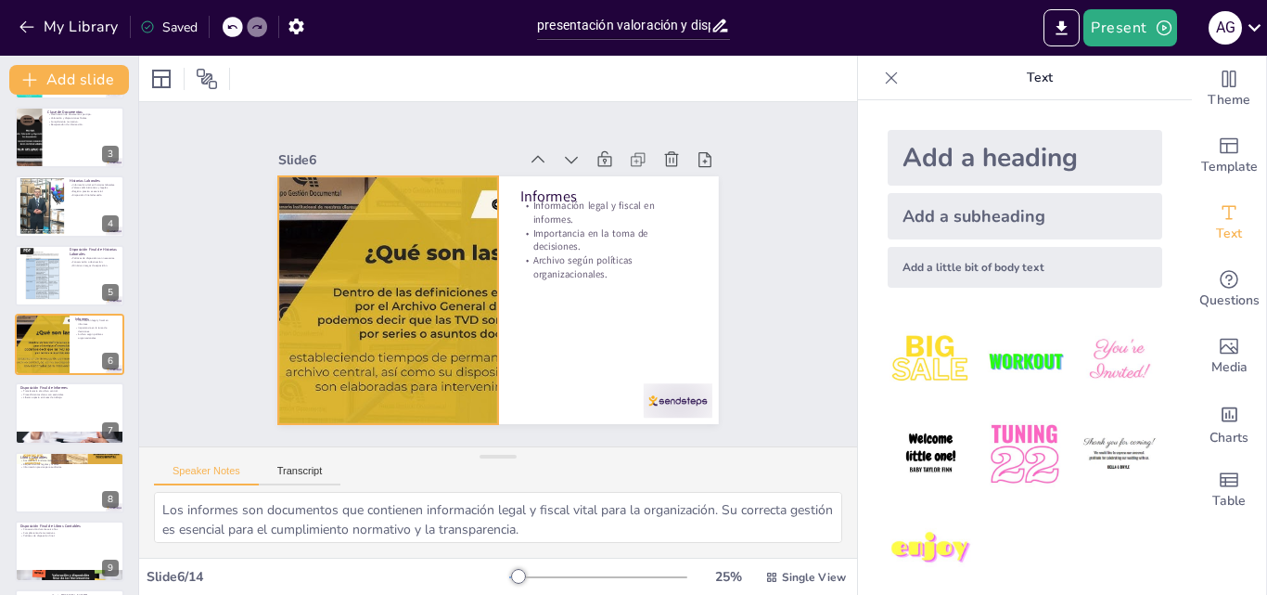
checkbox input "true"
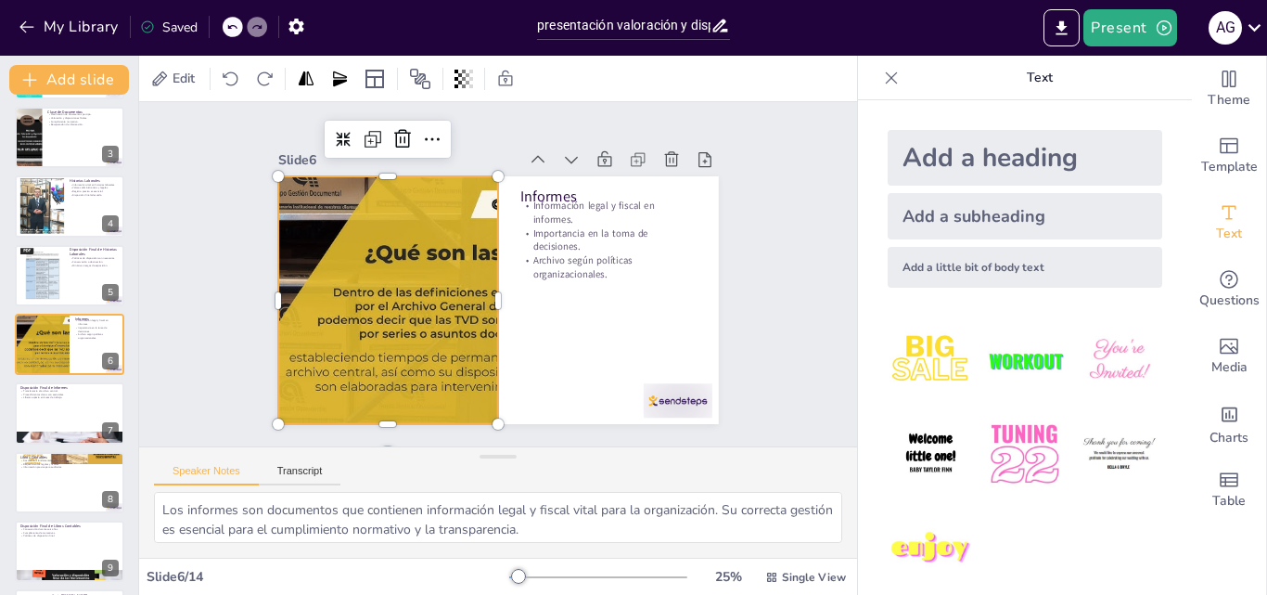
checkbox input "true"
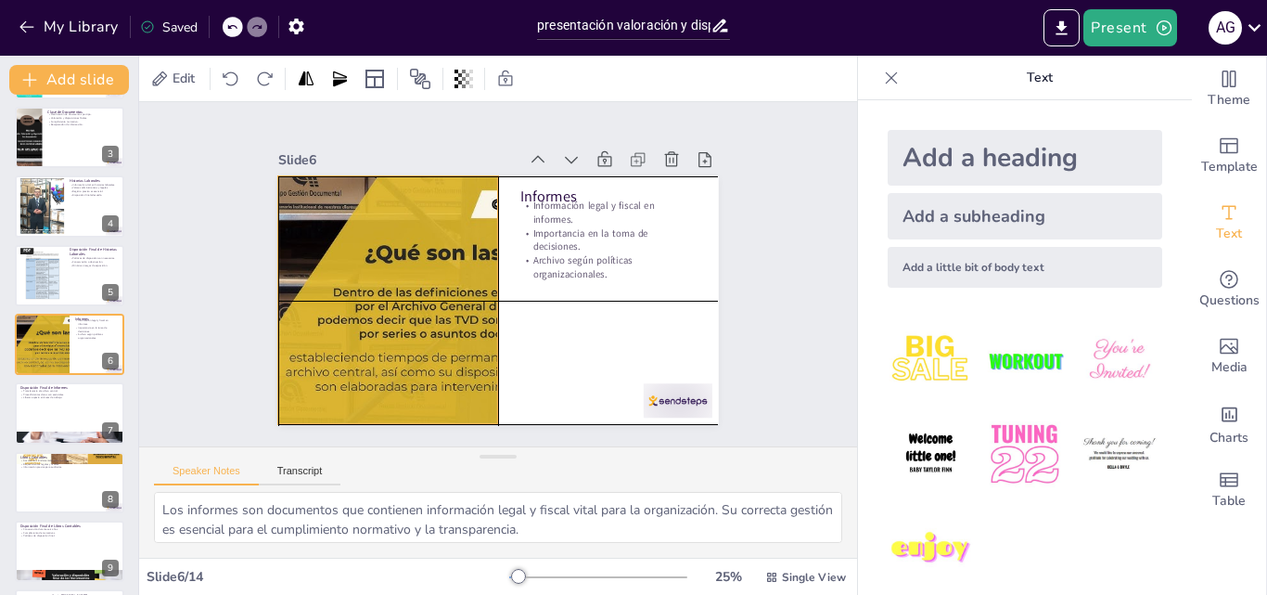
checkbox input "true"
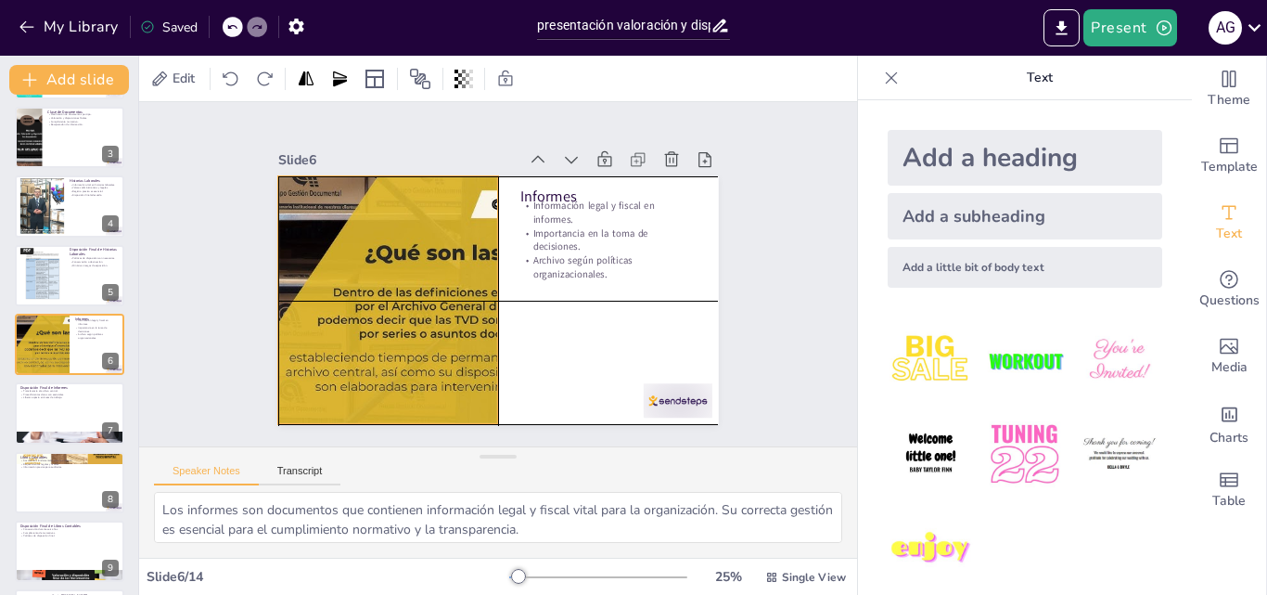
checkbox input "true"
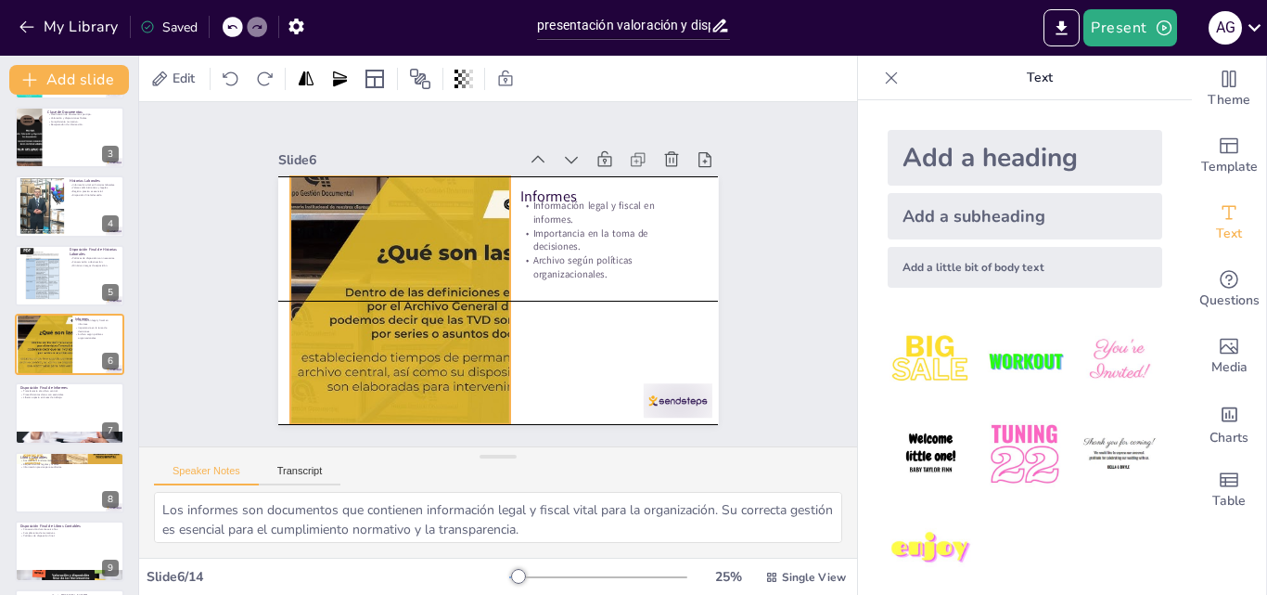
checkbox input "true"
drag, startPoint x: 483, startPoint y: 208, endPoint x: 496, endPoint y: 212, distance: 13.8
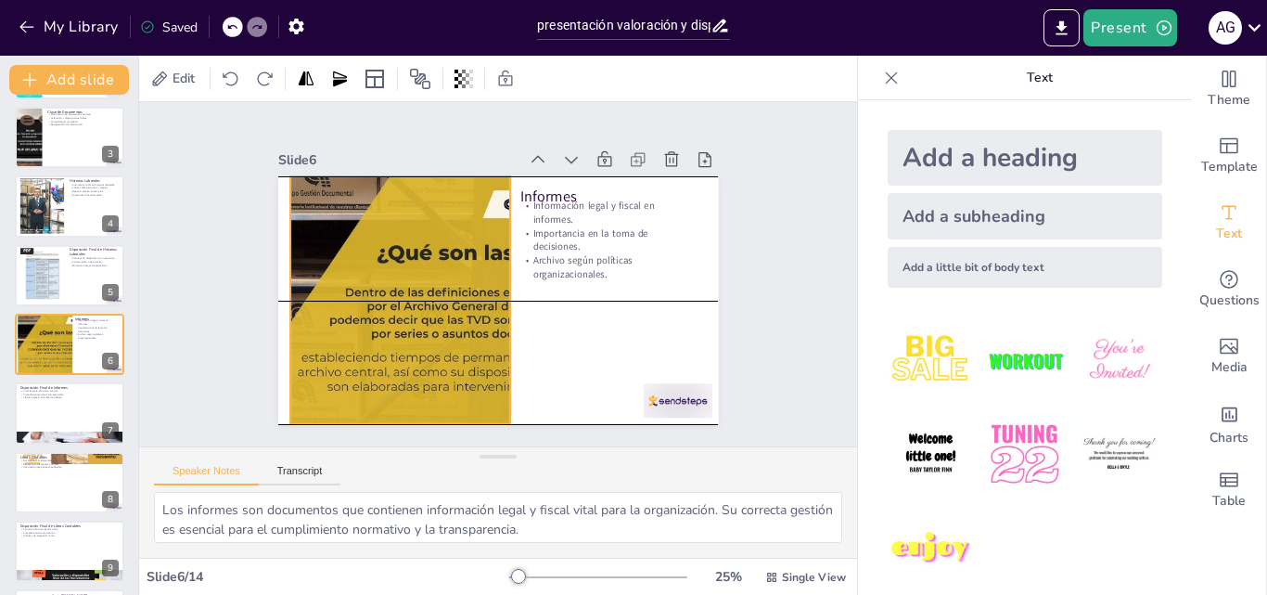
click at [496, 212] on div at bounding box center [400, 300] width 441 height 248
checkbox input "true"
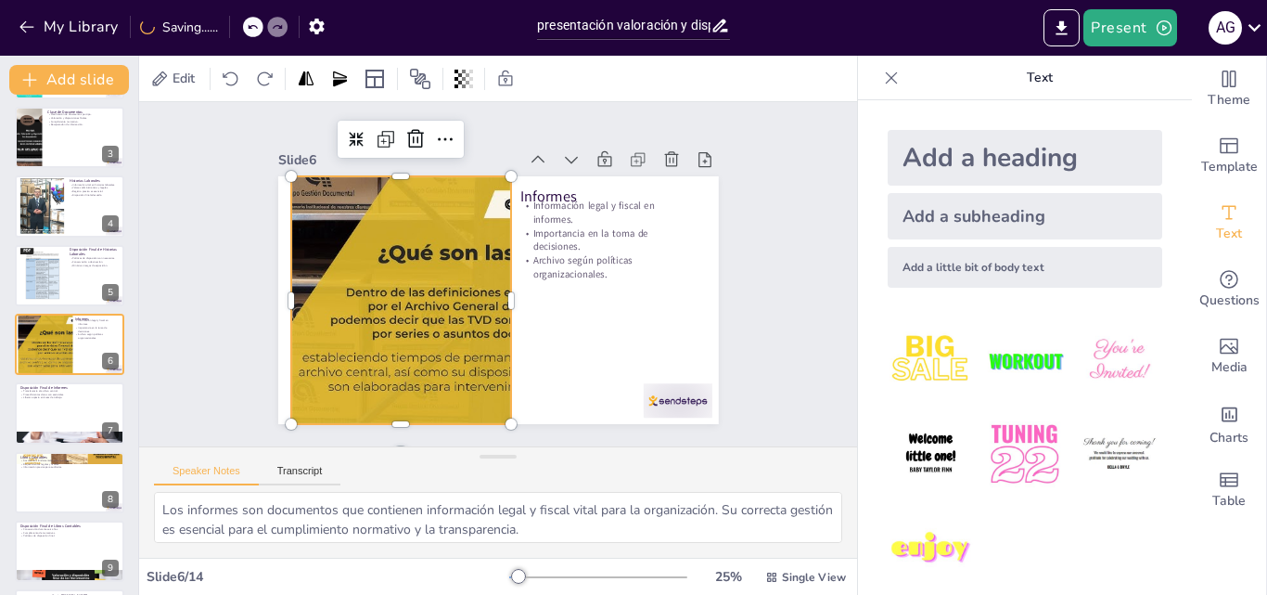
checkbox input "true"
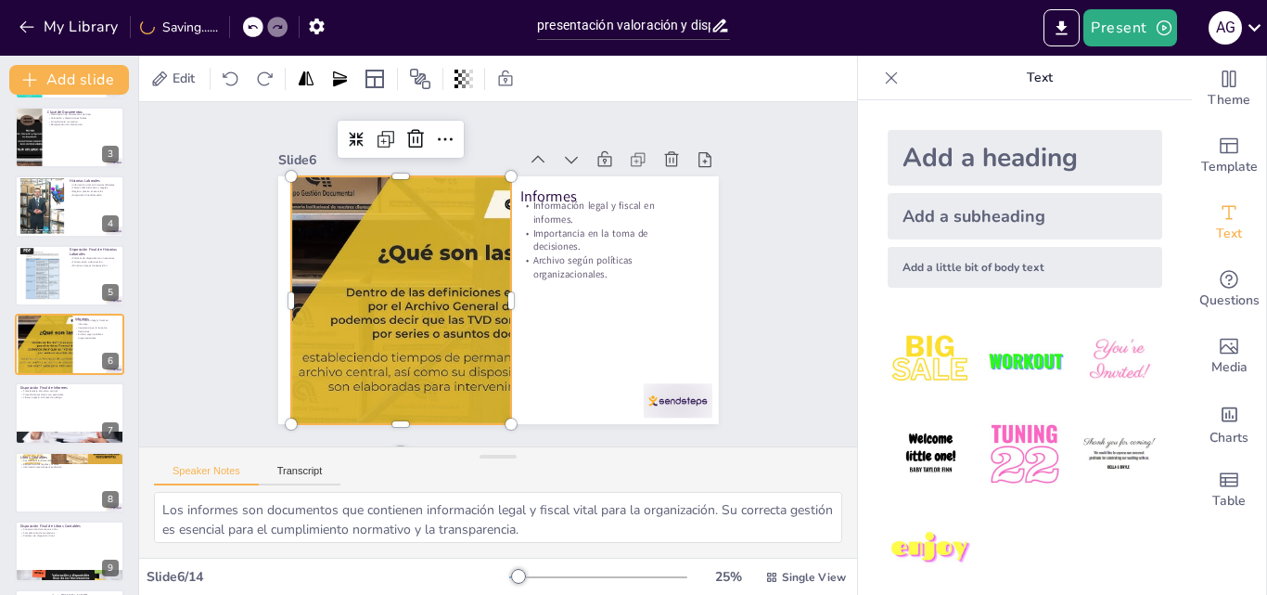
checkbox input "true"
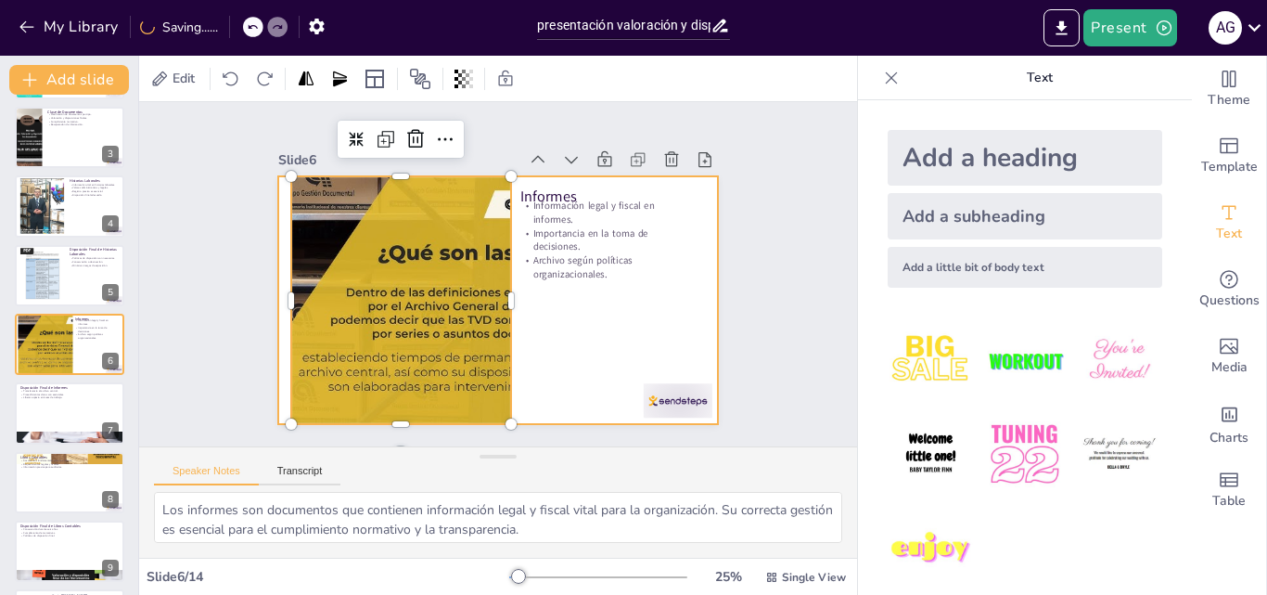
checkbox input "true"
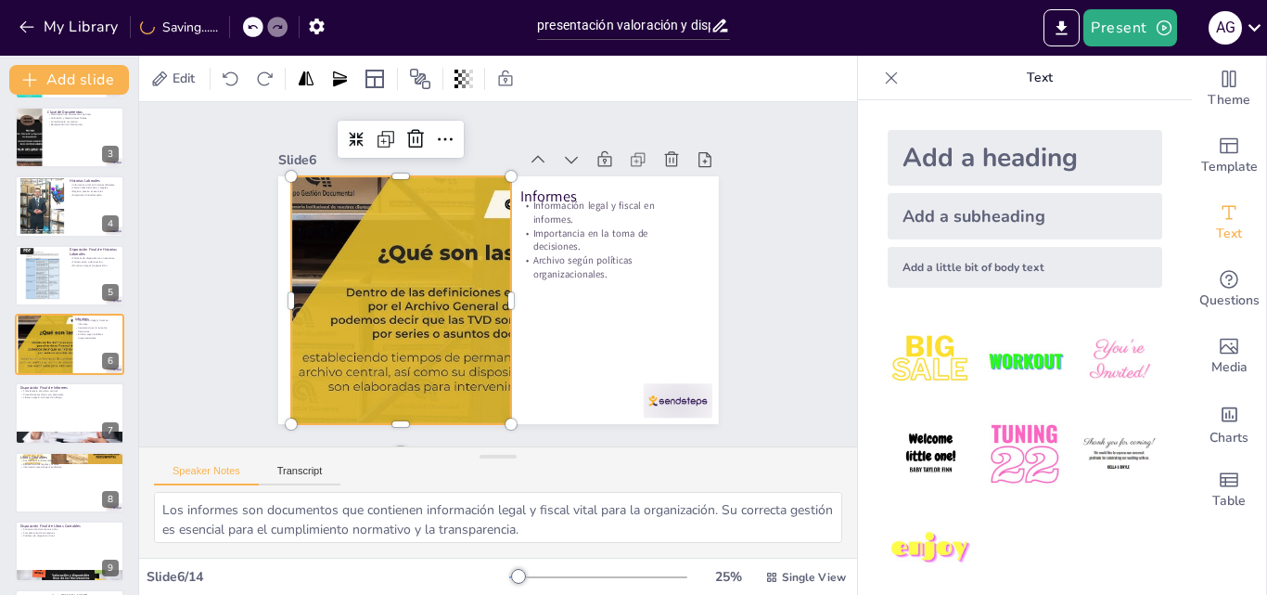
checkbox input "true"
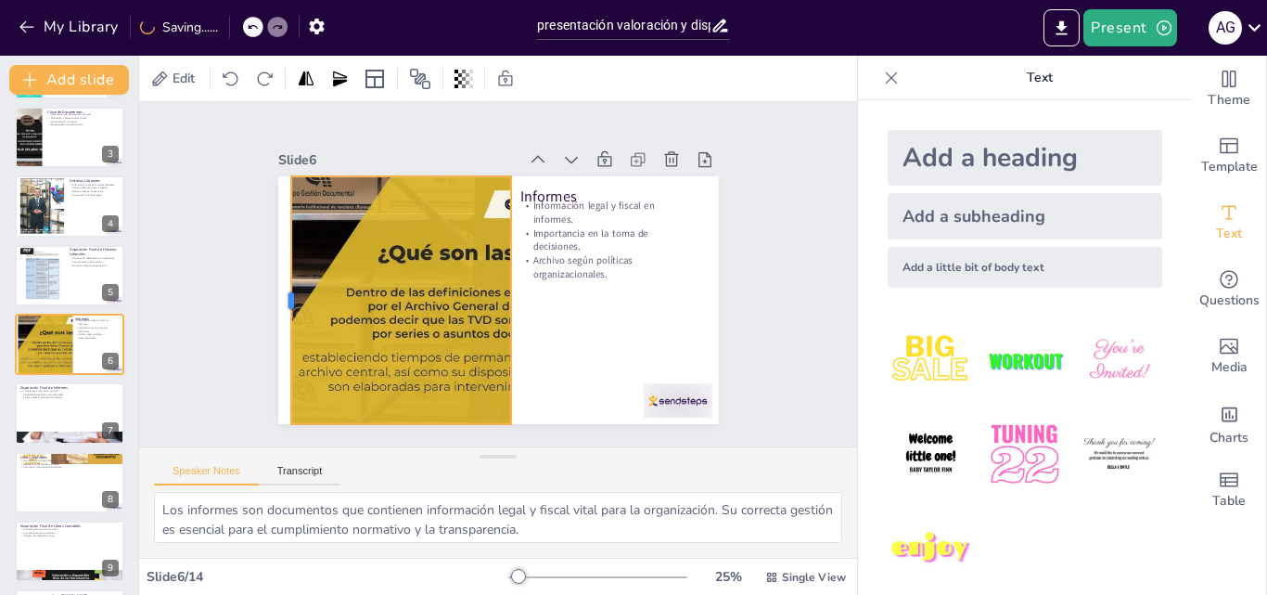
checkbox input "true"
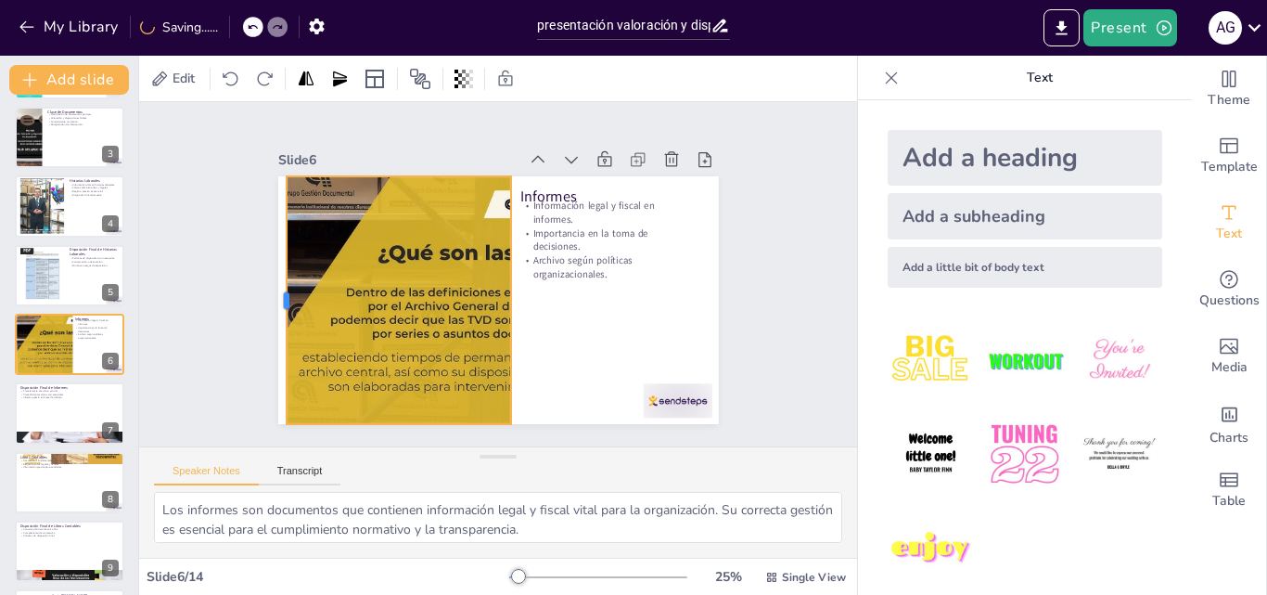
checkbox input "true"
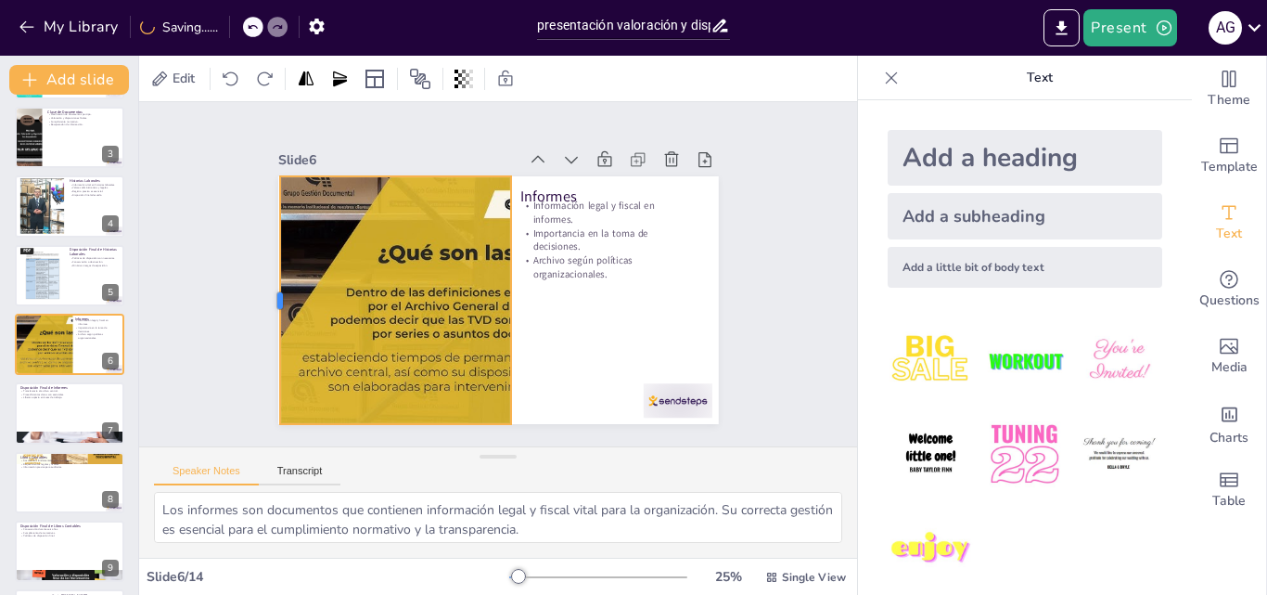
checkbox input "true"
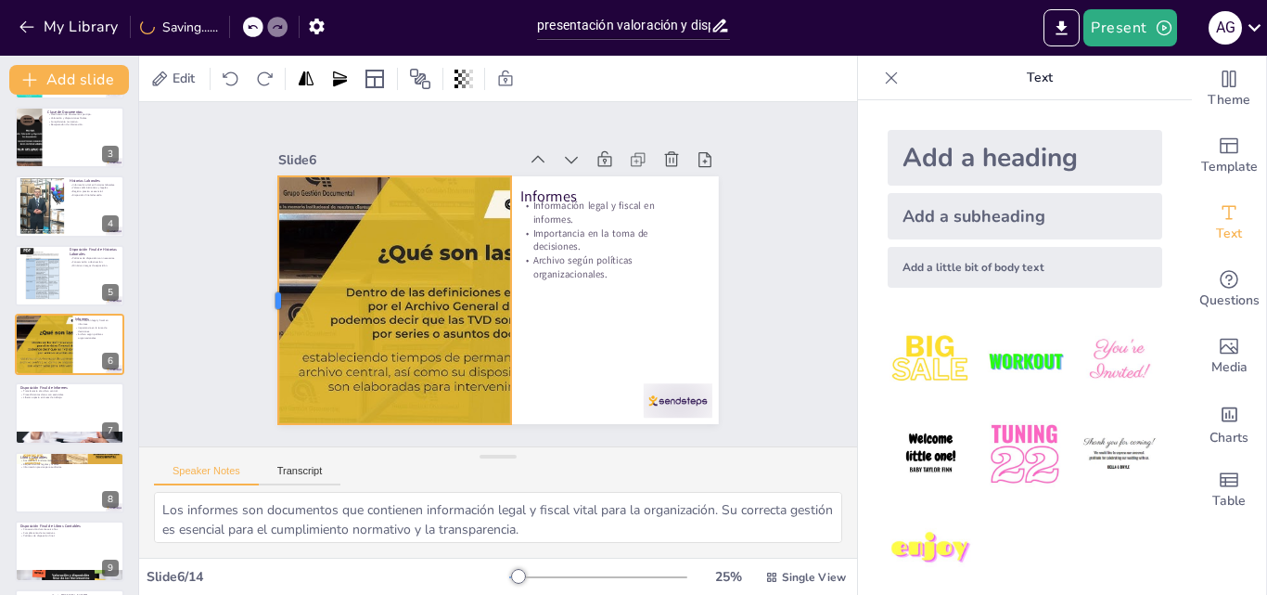
drag, startPoint x: 276, startPoint y: 293, endPoint x: 262, endPoint y: 295, distance: 15.0
click at [263, 295] on div at bounding box center [270, 300] width 15 height 248
checkbox input "true"
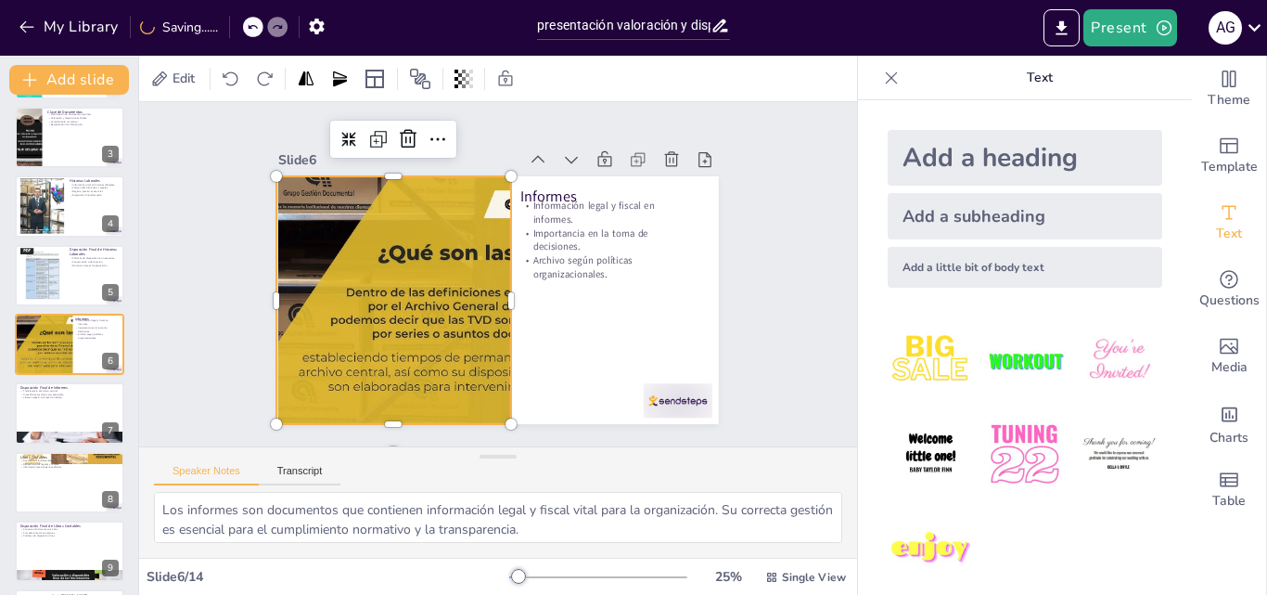
checkbox input "true"
click at [419, 355] on div at bounding box center [401, 300] width 441 height 248
checkbox input "true"
click at [419, 355] on div at bounding box center [401, 300] width 441 height 248
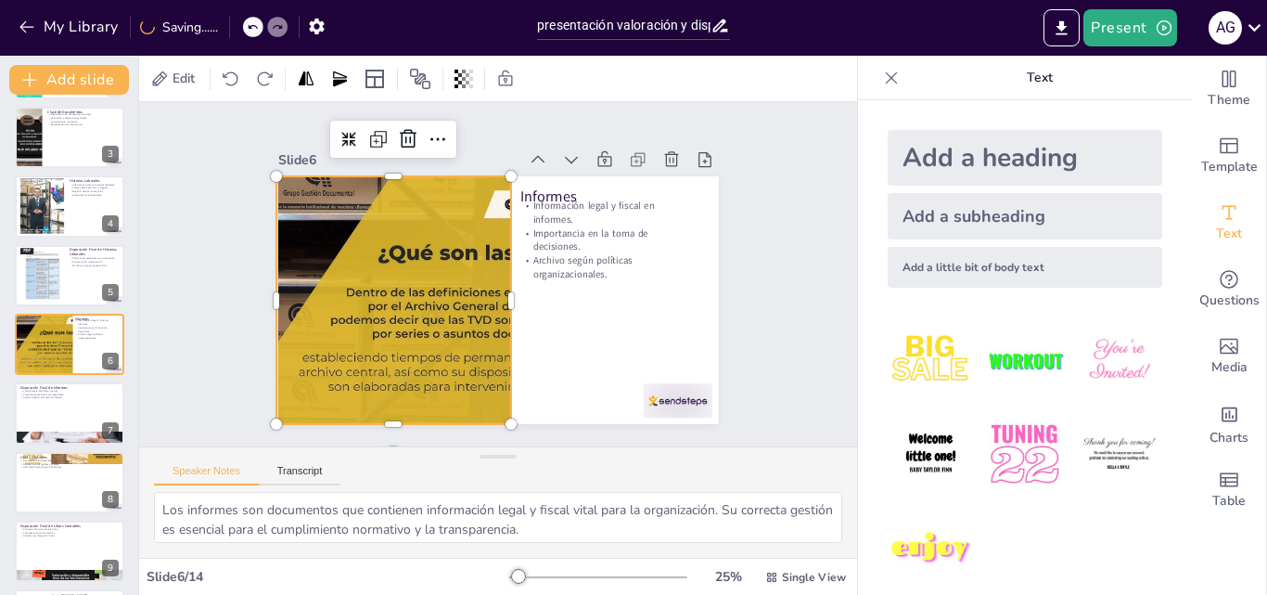
checkbox input "true"
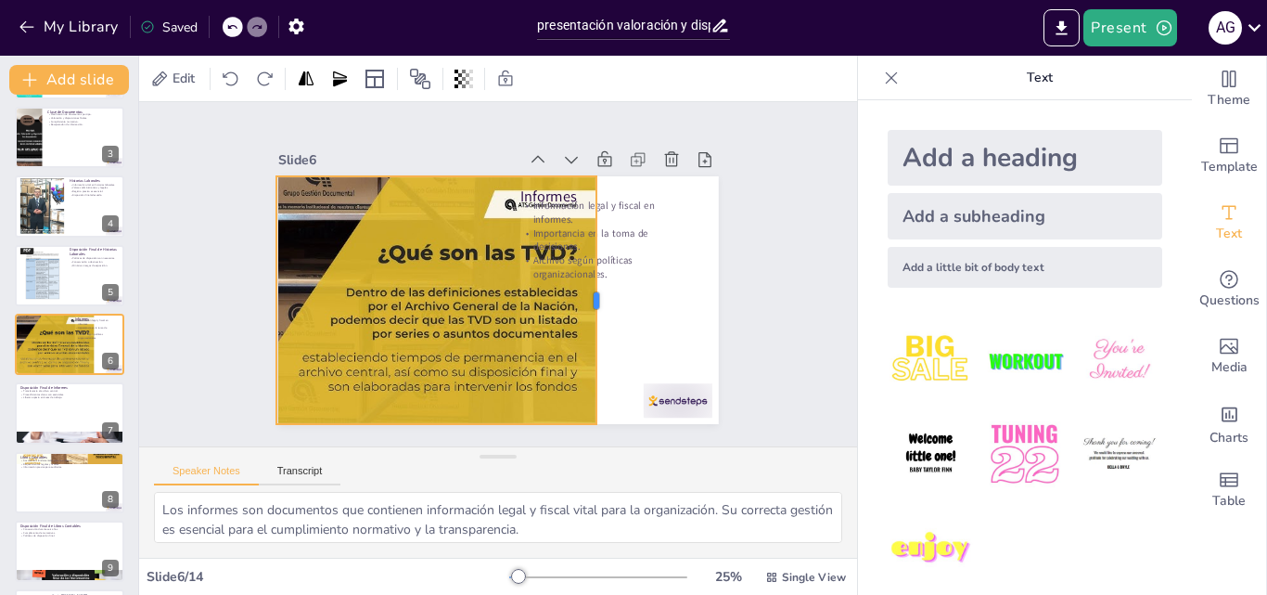
drag, startPoint x: 497, startPoint y: 297, endPoint x: 581, endPoint y: 311, distance: 84.7
click at [597, 311] on div at bounding box center [604, 300] width 15 height 248
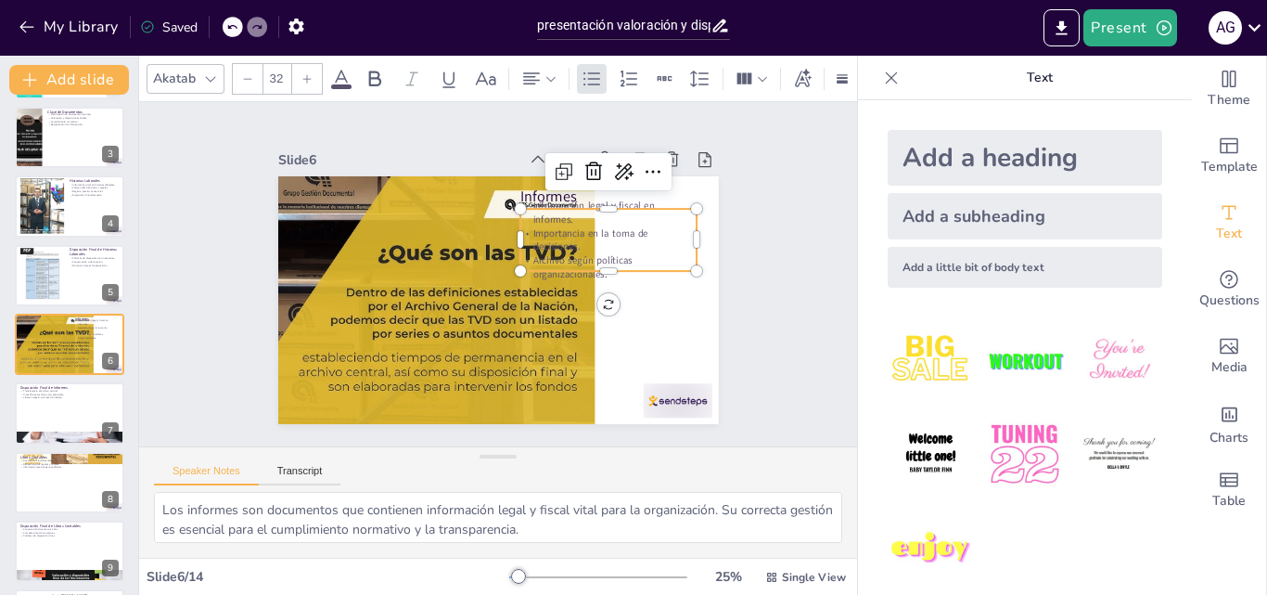
click at [620, 262] on p "Archivo según políticas organizacionales." at bounding box center [605, 302] width 176 height 81
click at [593, 272] on p "Archivo según políticas organizacionales." at bounding box center [608, 267] width 176 height 28
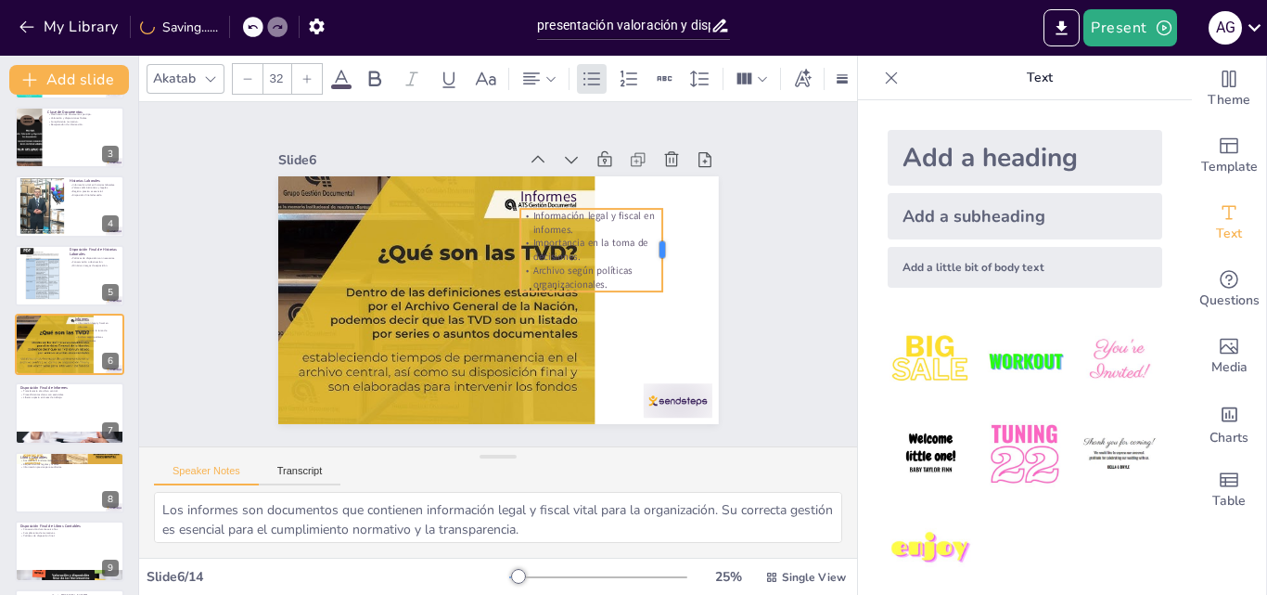
drag, startPoint x: 684, startPoint y: 228, endPoint x: 649, endPoint y: 234, distance: 35.7
click at [662, 234] on div at bounding box center [669, 250] width 15 height 83
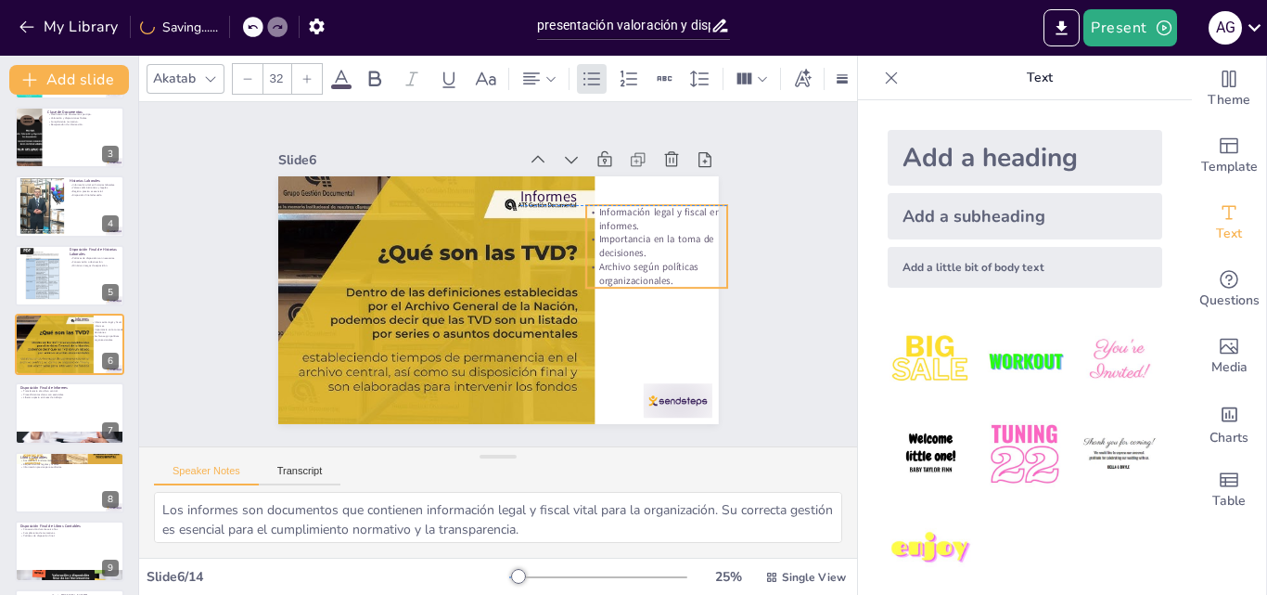
drag, startPoint x: 627, startPoint y: 268, endPoint x: 692, endPoint y: 266, distance: 65.0
click at [692, 266] on p "Archivo según políticas organizacionales." at bounding box center [656, 274] width 141 height 28
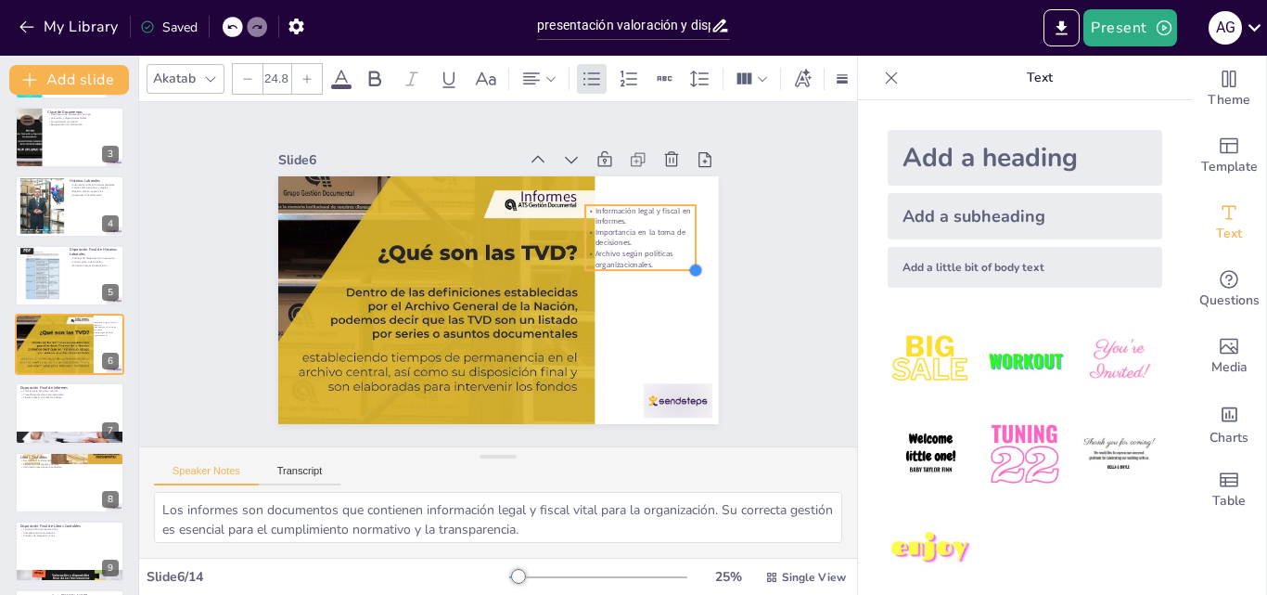
drag, startPoint x: 710, startPoint y: 278, endPoint x: 644, endPoint y: 260, distance: 68.4
click at [644, 260] on div "Informes Información legal y fiscal en informes. Importancia en la toma de deci…" at bounding box center [498, 300] width 441 height 248
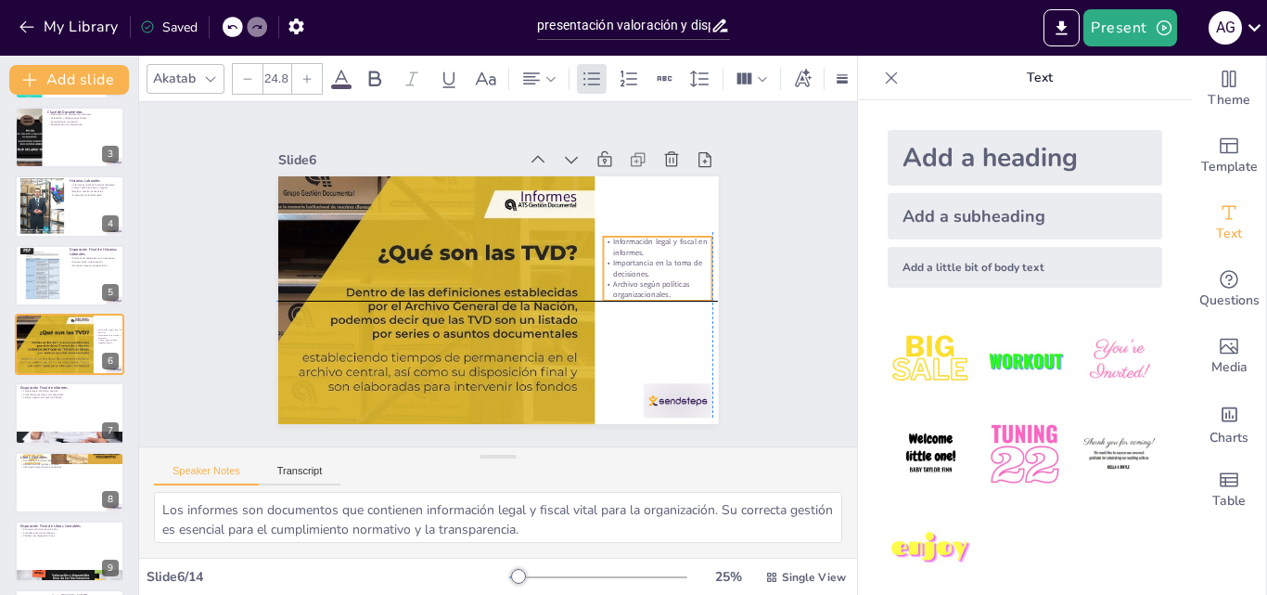
drag, startPoint x: 665, startPoint y: 260, endPoint x: 673, endPoint y: 284, distance: 25.2
click at [673, 284] on p "Archivo según políticas organizacionales." at bounding box center [657, 289] width 109 height 21
drag, startPoint x: 640, startPoint y: 295, endPoint x: 647, endPoint y: 337, distance: 42.3
click at [647, 342] on div at bounding box center [657, 349] width 109 height 15
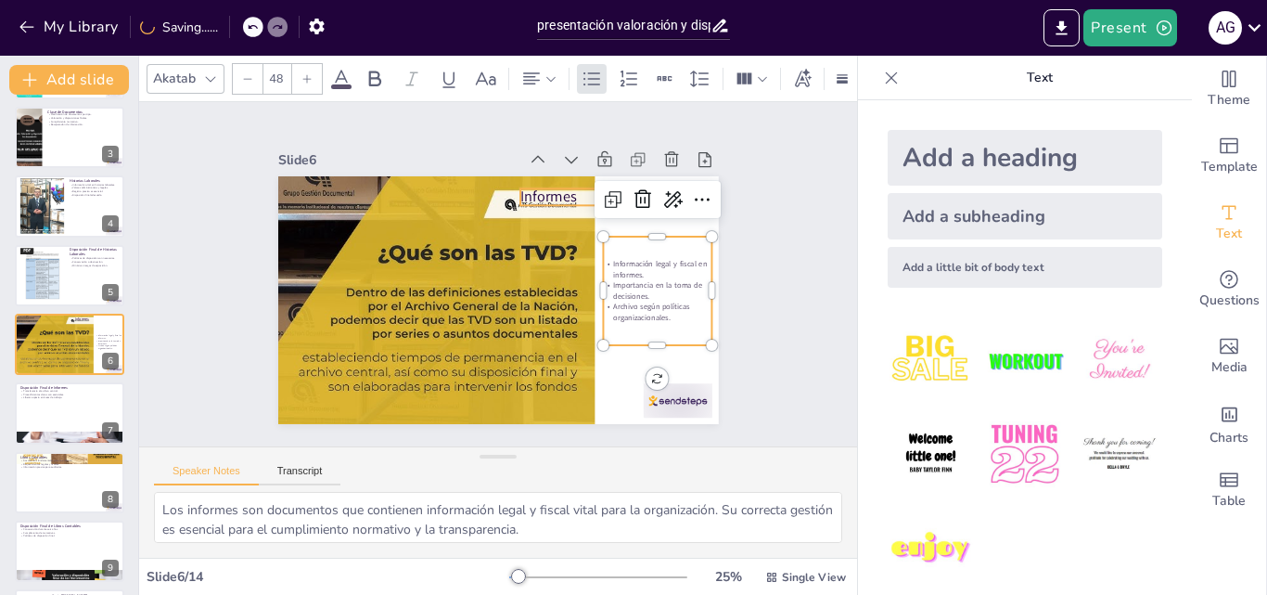
click at [520, 186] on p "Informes" at bounding box center [608, 196] width 176 height 20
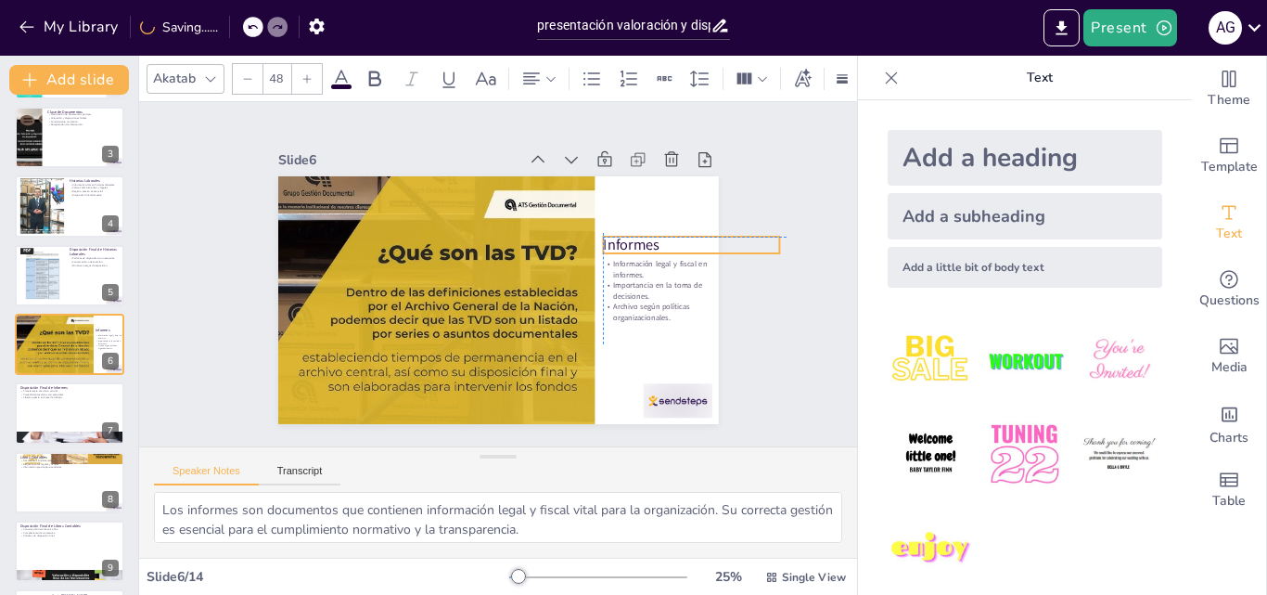
drag, startPoint x: 516, startPoint y: 186, endPoint x: 604, endPoint y: 229, distance: 97.9
click at [604, 176] on div "Informes Información legal y fiscal en informes. Importancia en la toma de deci…" at bounding box center [498, 176] width 441 height 0
click at [818, 170] on div "Slide 1 Importancia de la Gestión Documental Esta presentación explora la relev…" at bounding box center [498, 274] width 718 height 344
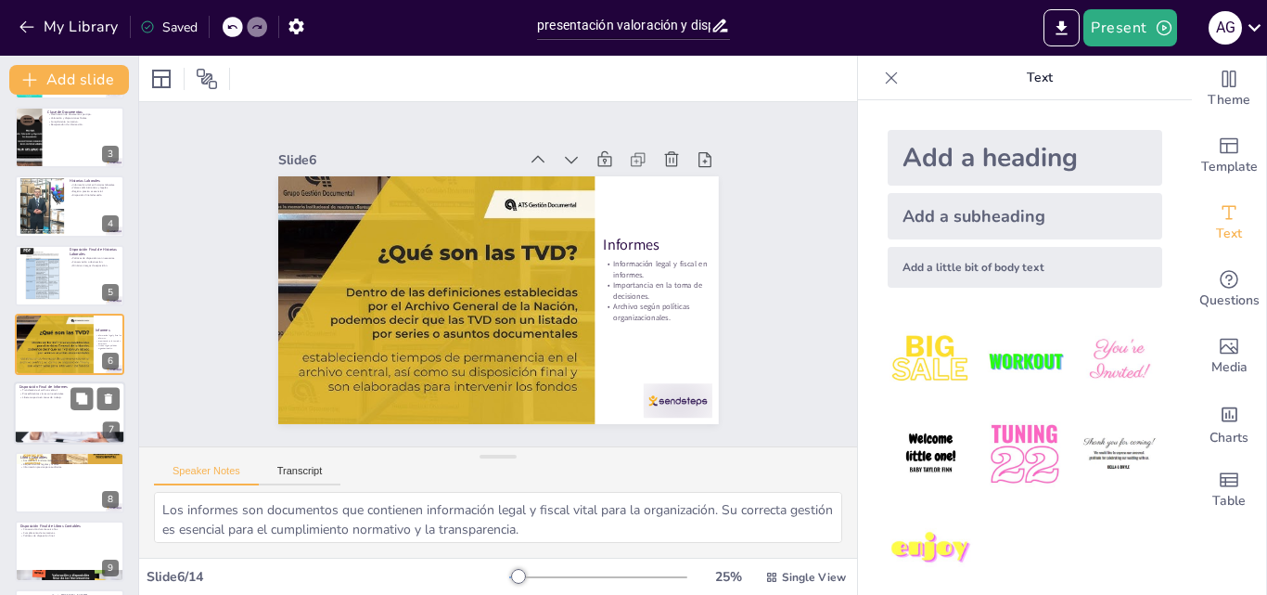
click at [79, 430] on div at bounding box center [69, 413] width 111 height 63
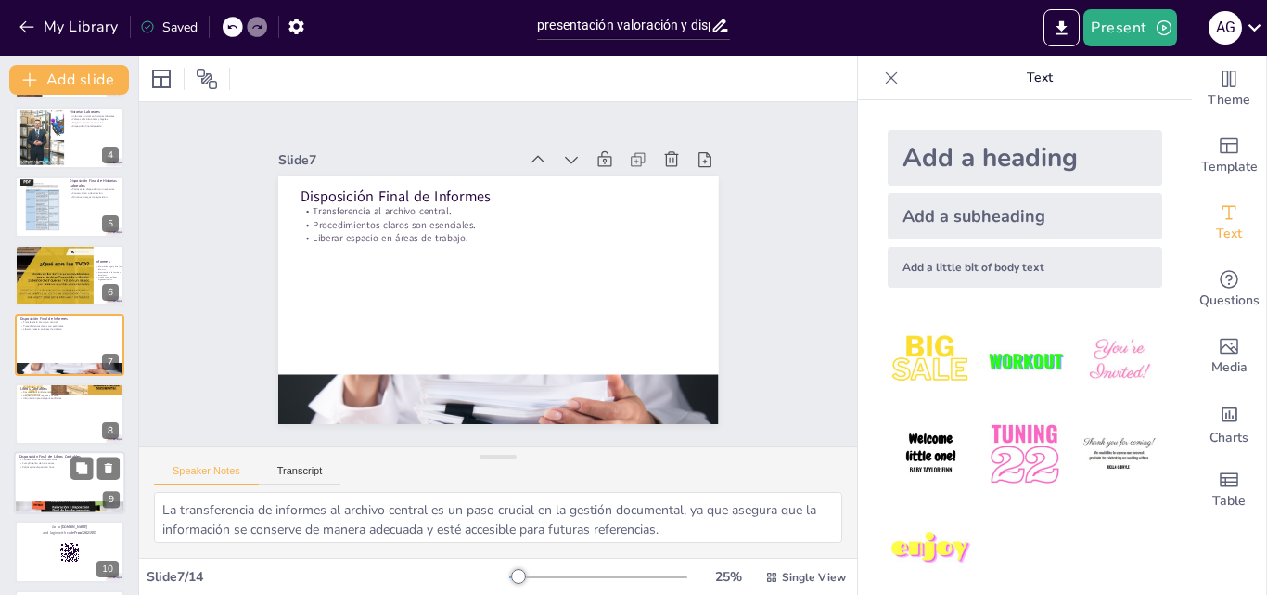
click at [57, 486] on div at bounding box center [69, 482] width 111 height 63
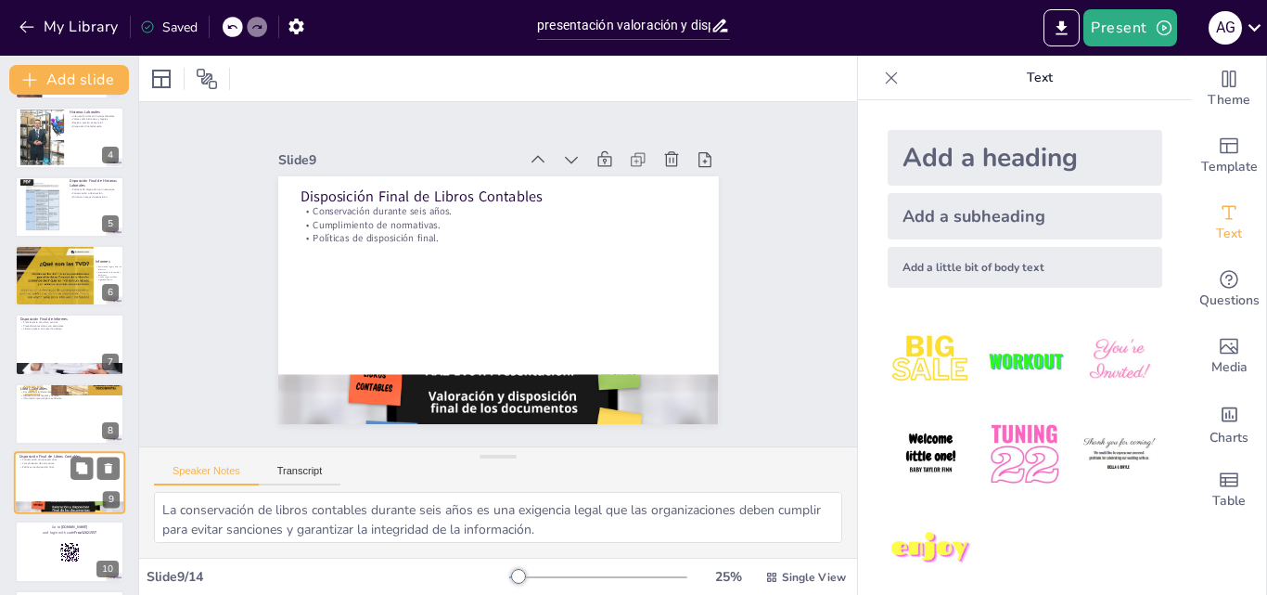
scroll to position [348, 0]
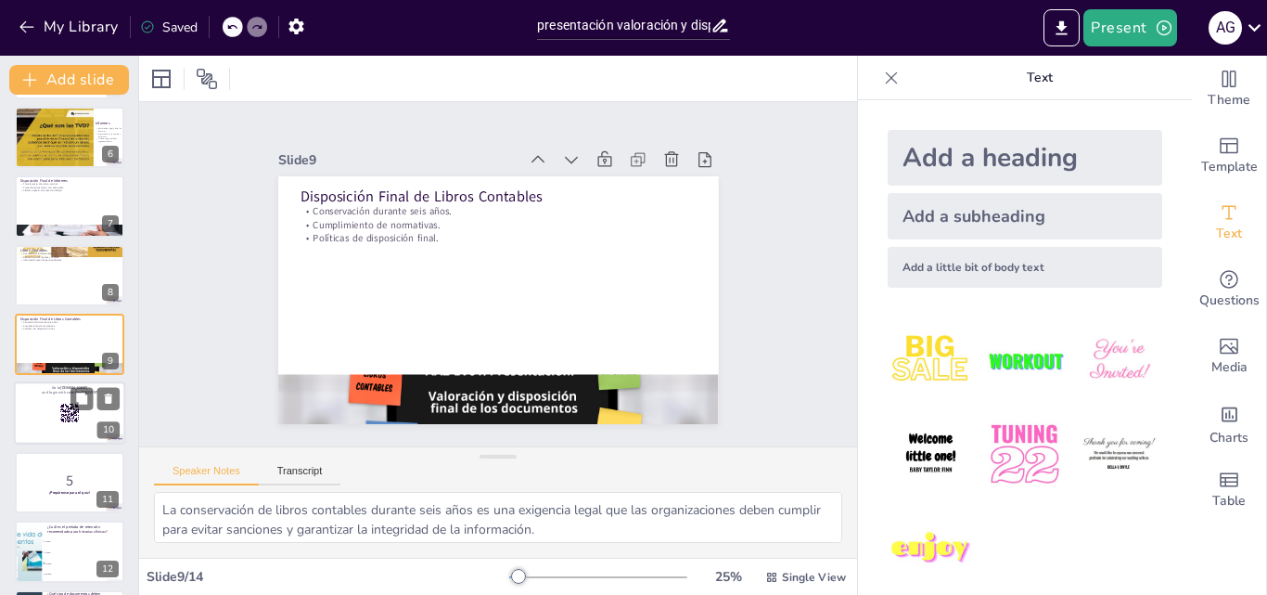
click at [54, 388] on p "Go to sendsteps.me" at bounding box center [69, 388] width 100 height 6
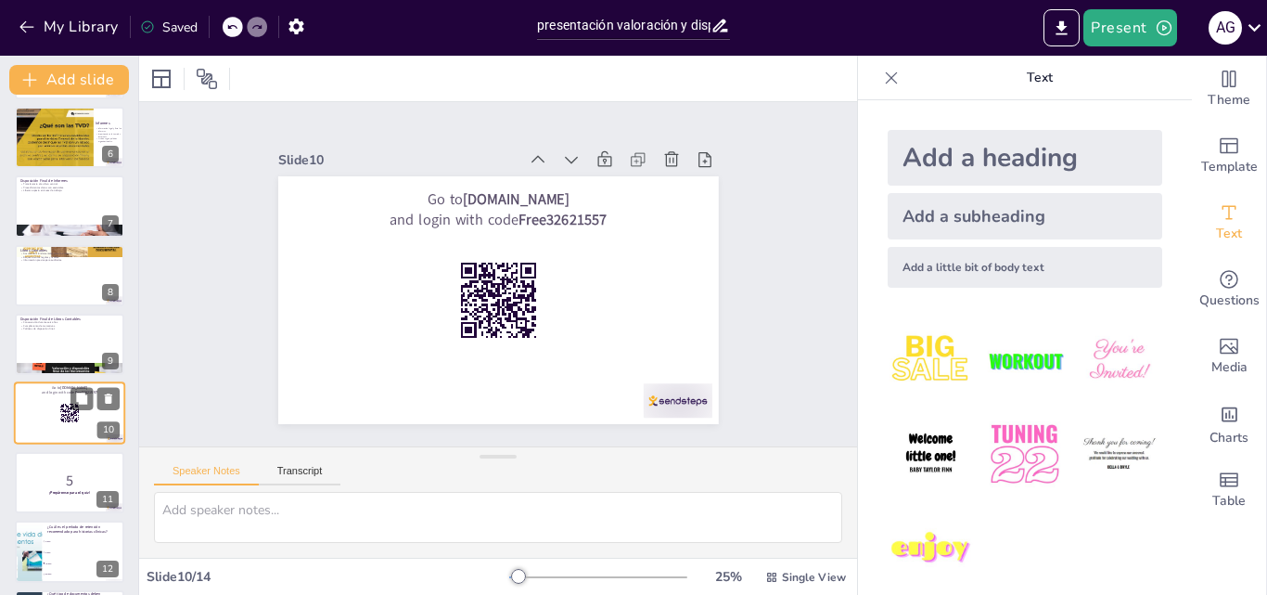
scroll to position [417, 0]
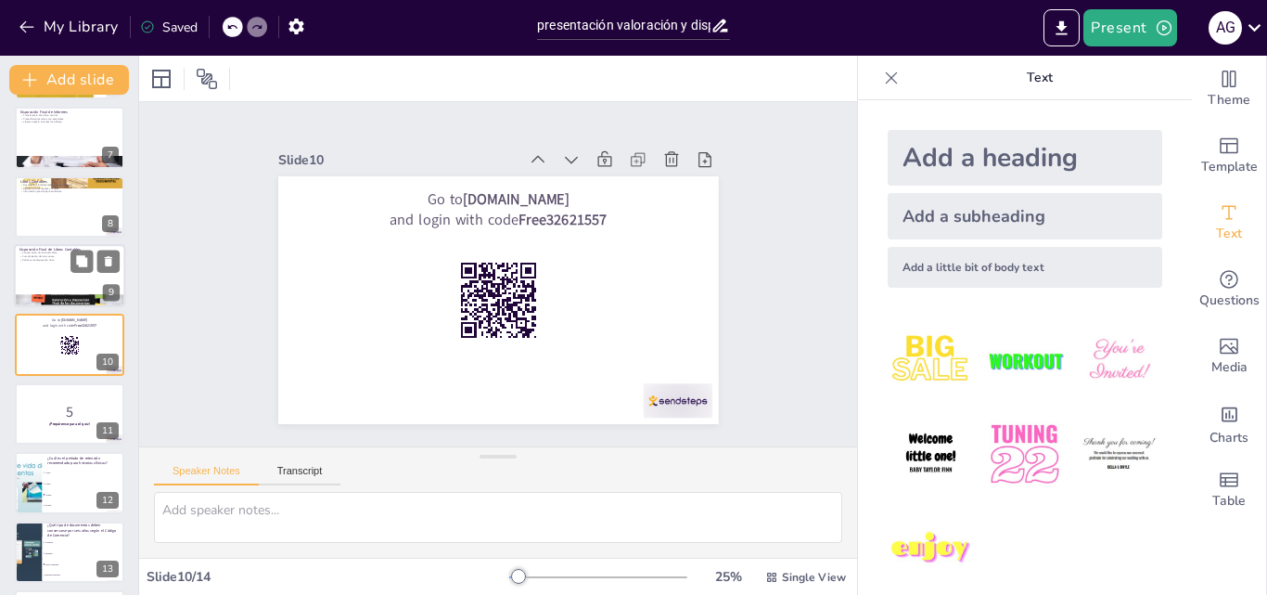
click at [84, 273] on div at bounding box center [69, 275] width 111 height 63
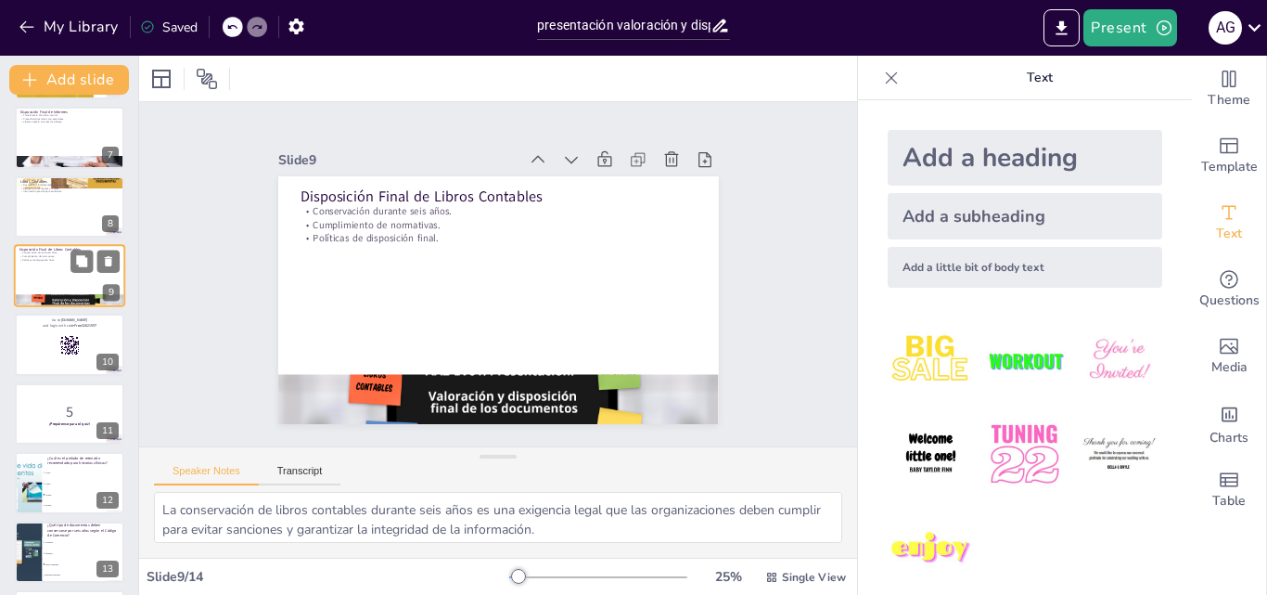
scroll to position [348, 0]
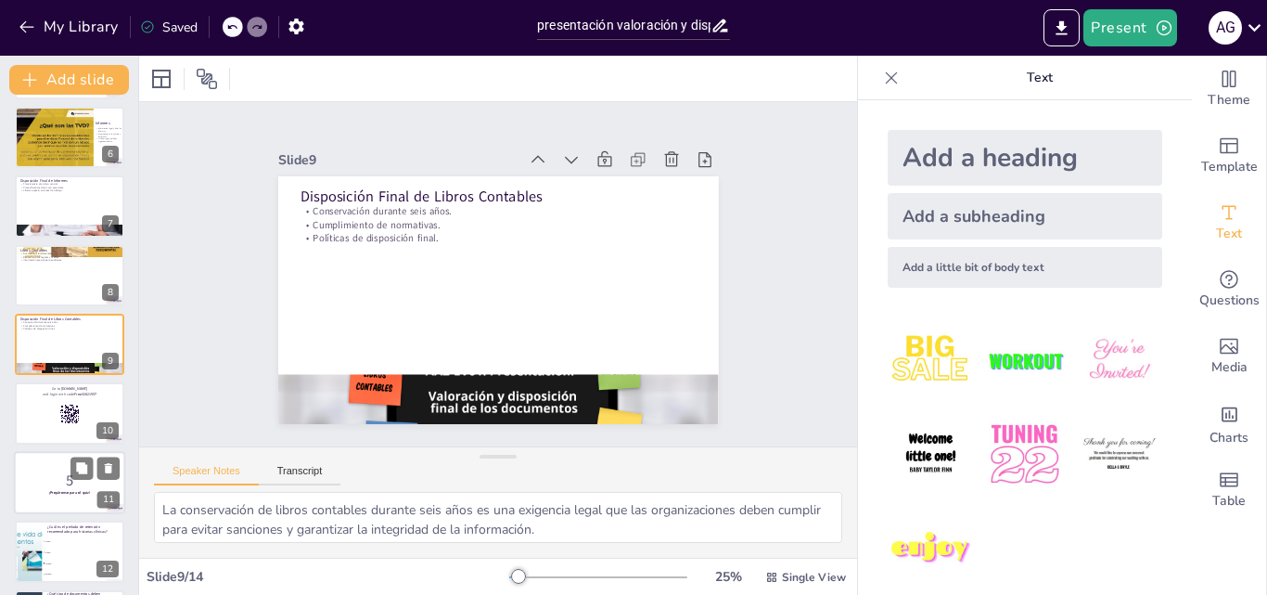
click at [54, 501] on div at bounding box center [69, 482] width 111 height 63
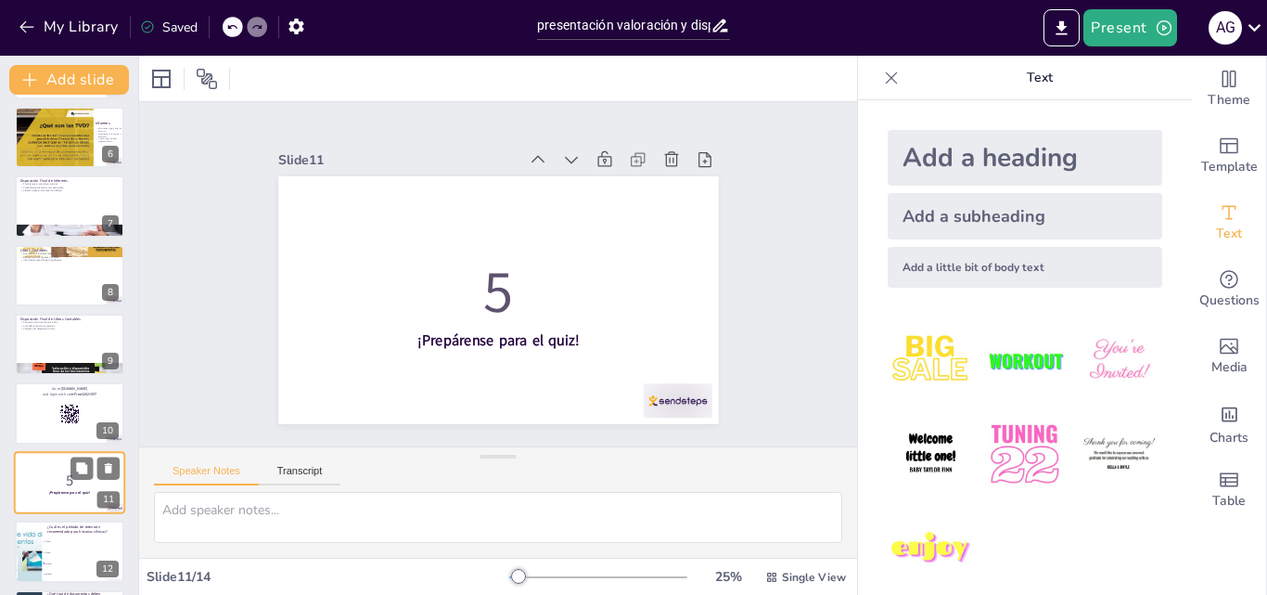
scroll to position [485, 0]
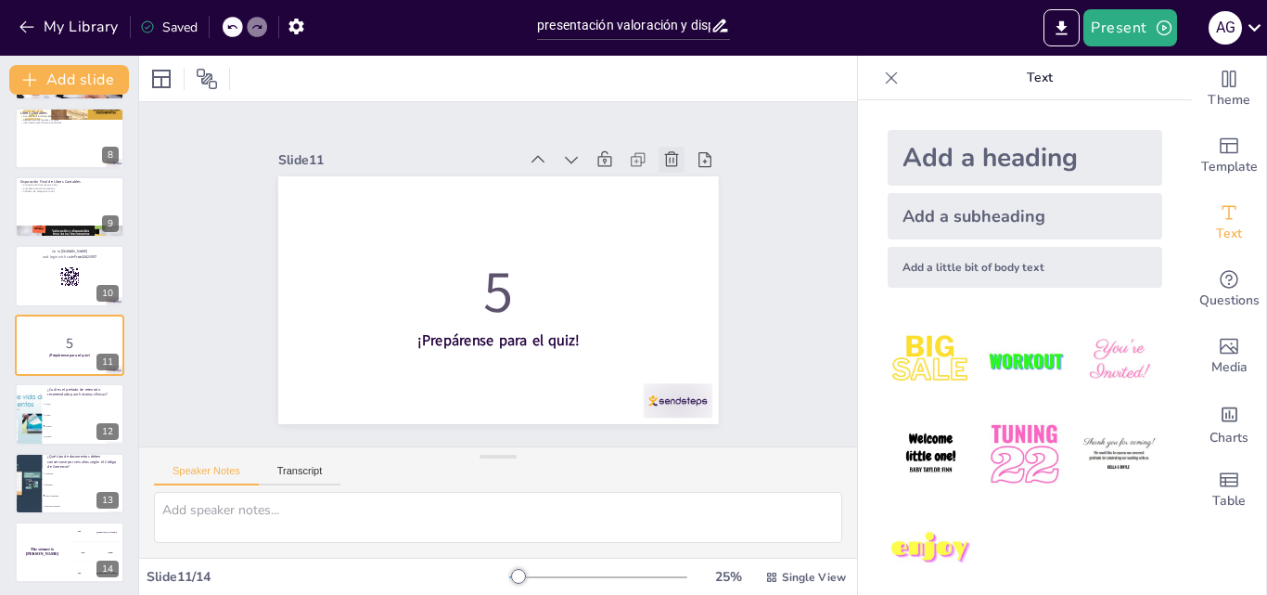
click at [662, 151] on icon at bounding box center [671, 159] width 19 height 19
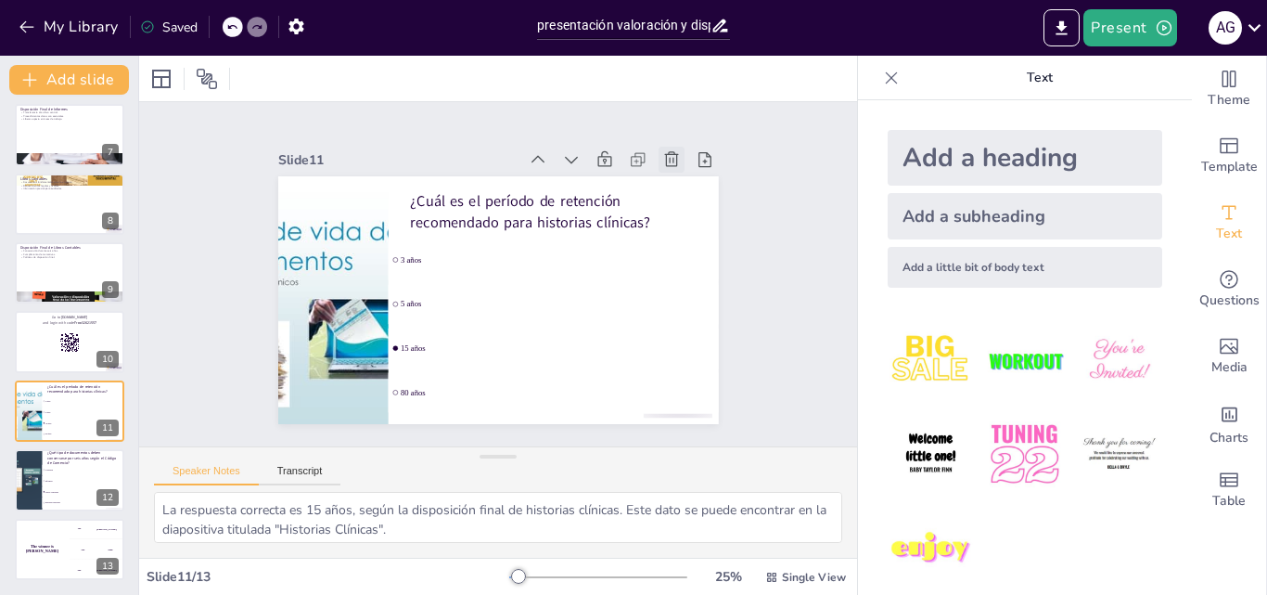
scroll to position [419, 0]
click at [662, 151] on icon at bounding box center [671, 159] width 19 height 19
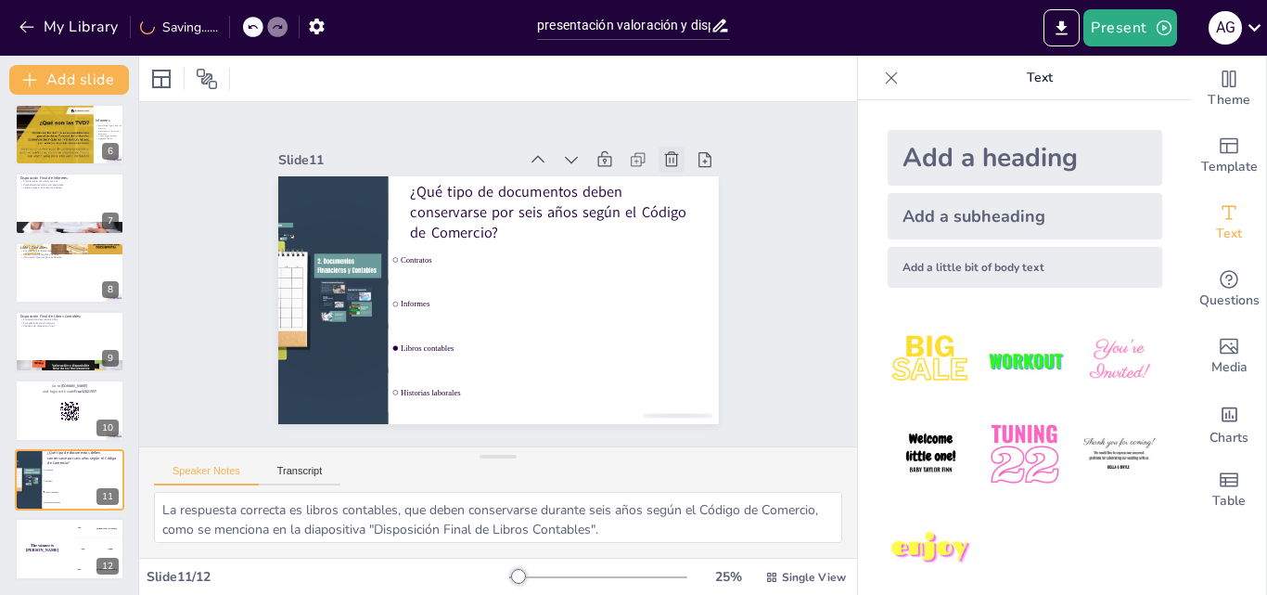
scroll to position [351, 0]
click at [662, 151] on icon at bounding box center [671, 159] width 19 height 19
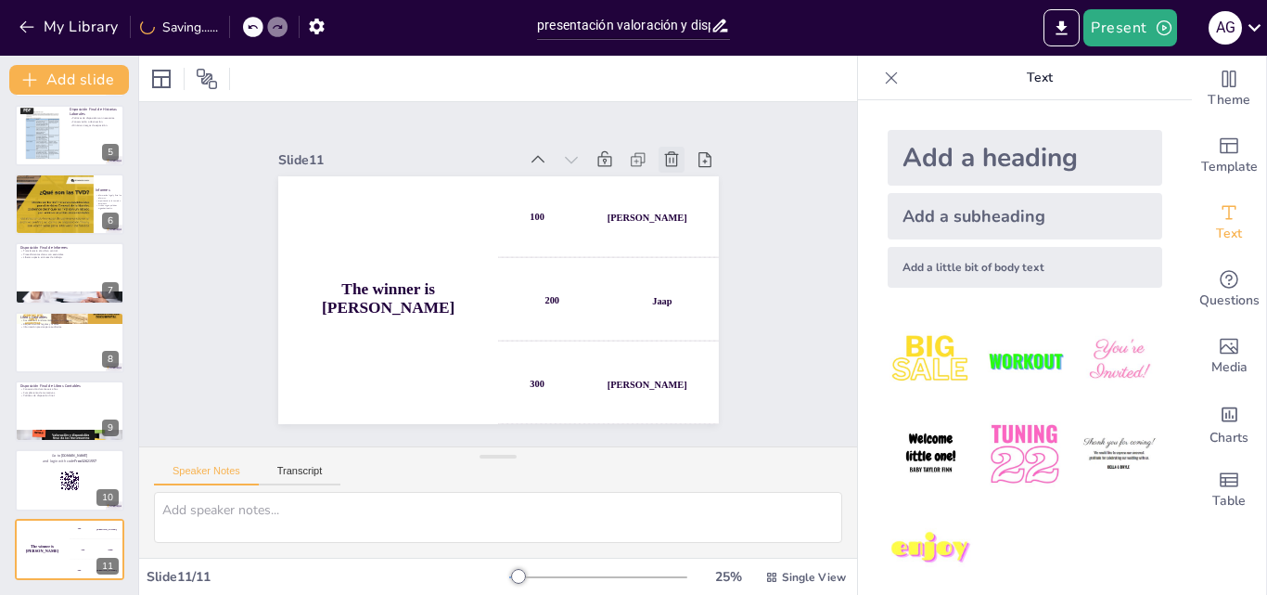
scroll to position [281, 0]
click at [662, 151] on icon at bounding box center [671, 159] width 19 height 19
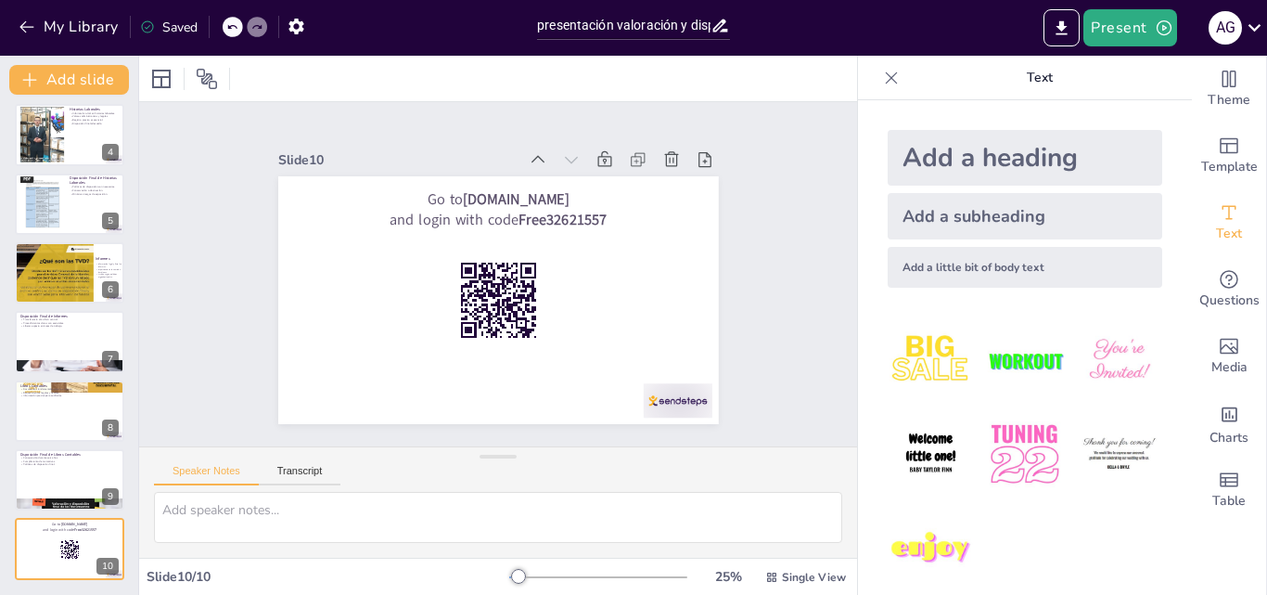
scroll to position [212, 0]
click at [662, 151] on icon at bounding box center [671, 159] width 19 height 19
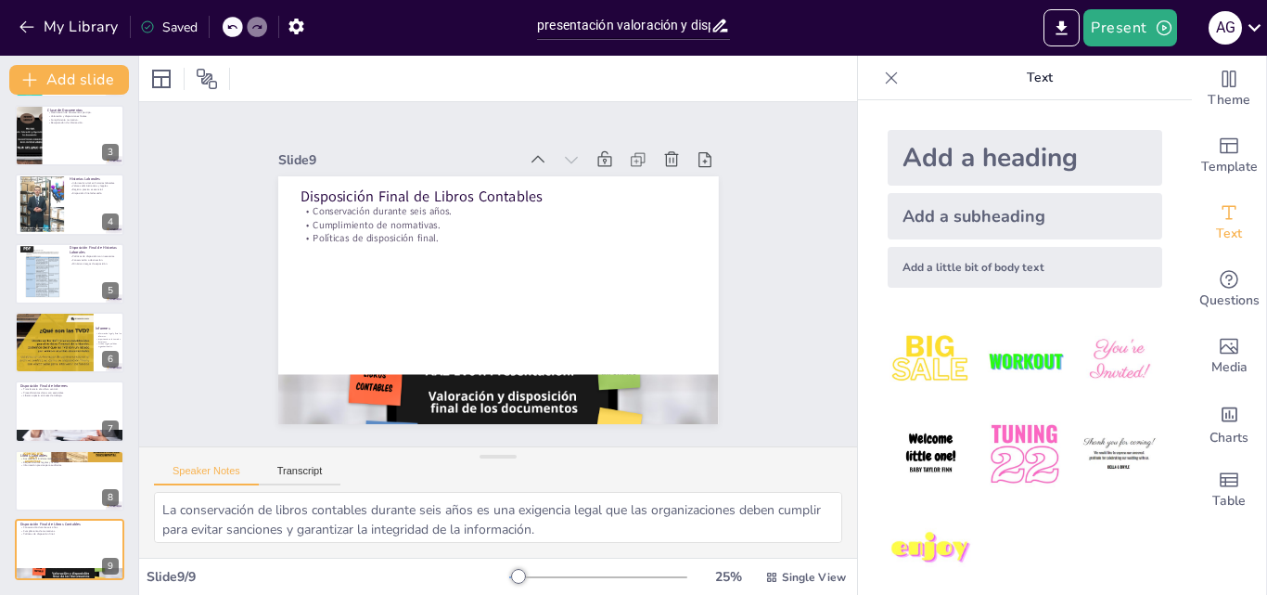
scroll to position [143, 0]
click at [39, 483] on div at bounding box center [69, 480] width 111 height 63
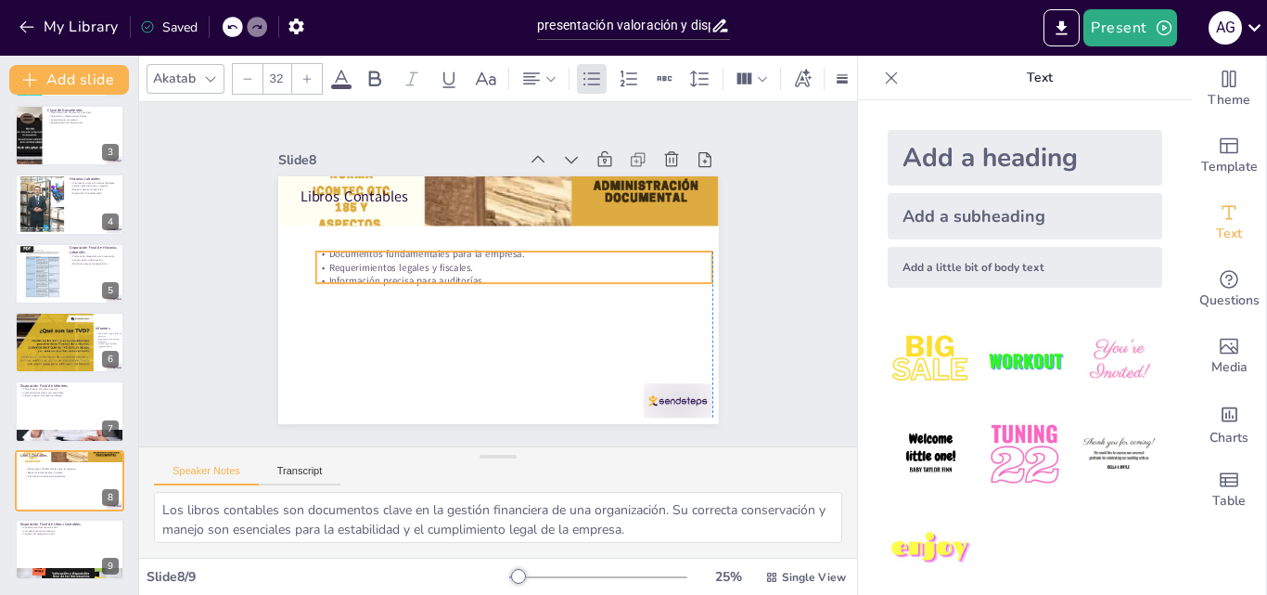
drag, startPoint x: 365, startPoint y: 212, endPoint x: 378, endPoint y: 262, distance: 50.9
click at [378, 262] on p "Requerimientos legales y fiscales." at bounding box center [513, 268] width 396 height 14
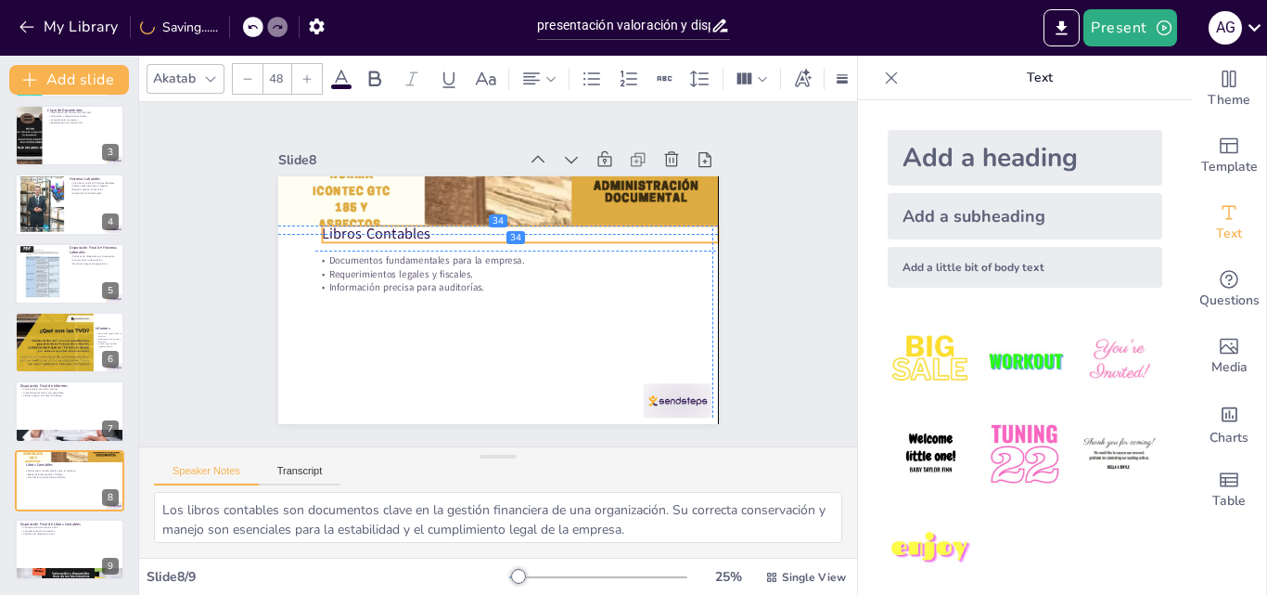
drag, startPoint x: 351, startPoint y: 196, endPoint x: 367, endPoint y: 232, distance: 39.9
click at [367, 232] on p "Libros Contables" at bounding box center [520, 234] width 396 height 20
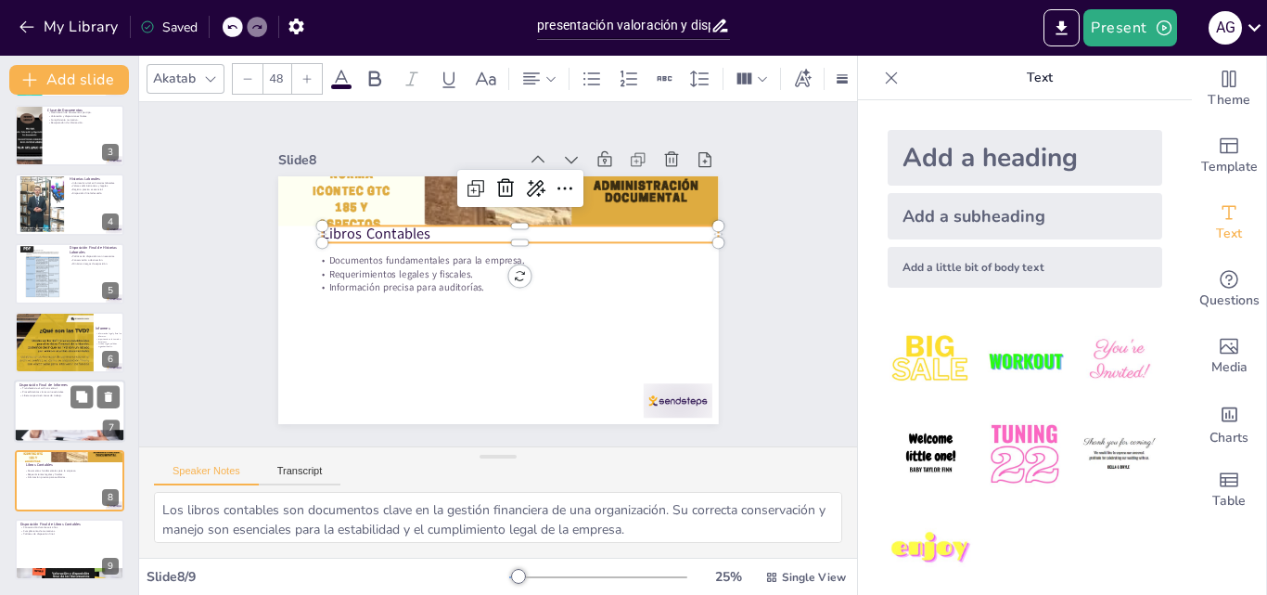
click at [45, 383] on p "Disposición Final de Informes" at bounding box center [69, 385] width 100 height 6
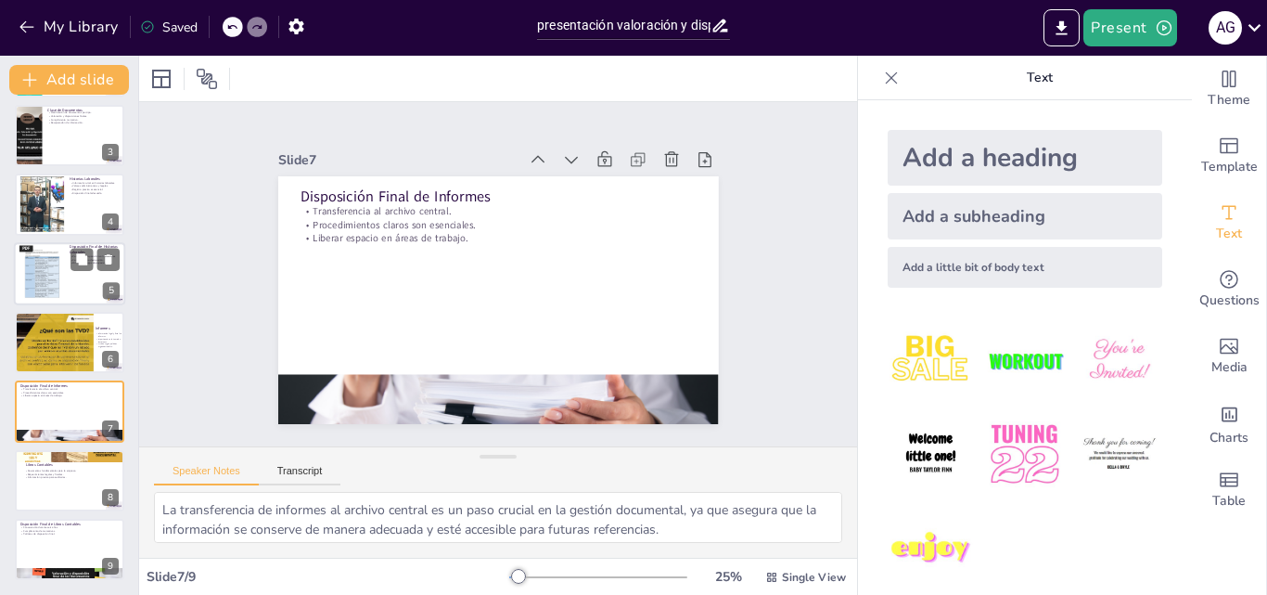
click at [30, 287] on div at bounding box center [41, 273] width 45 height 59
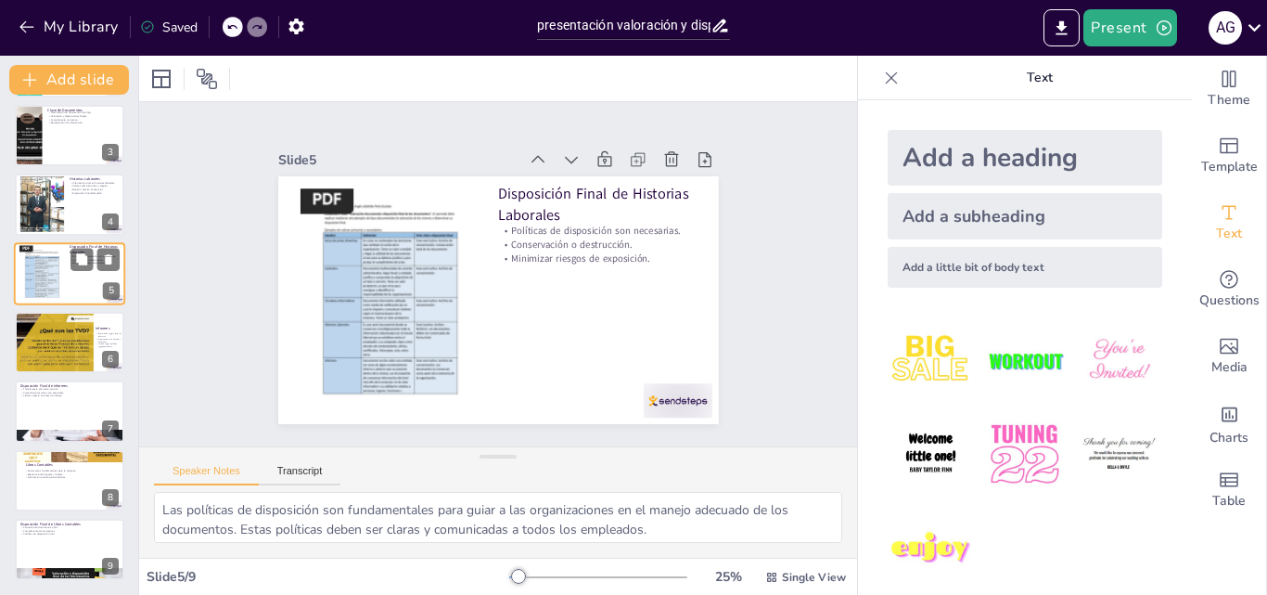
scroll to position [71, 0]
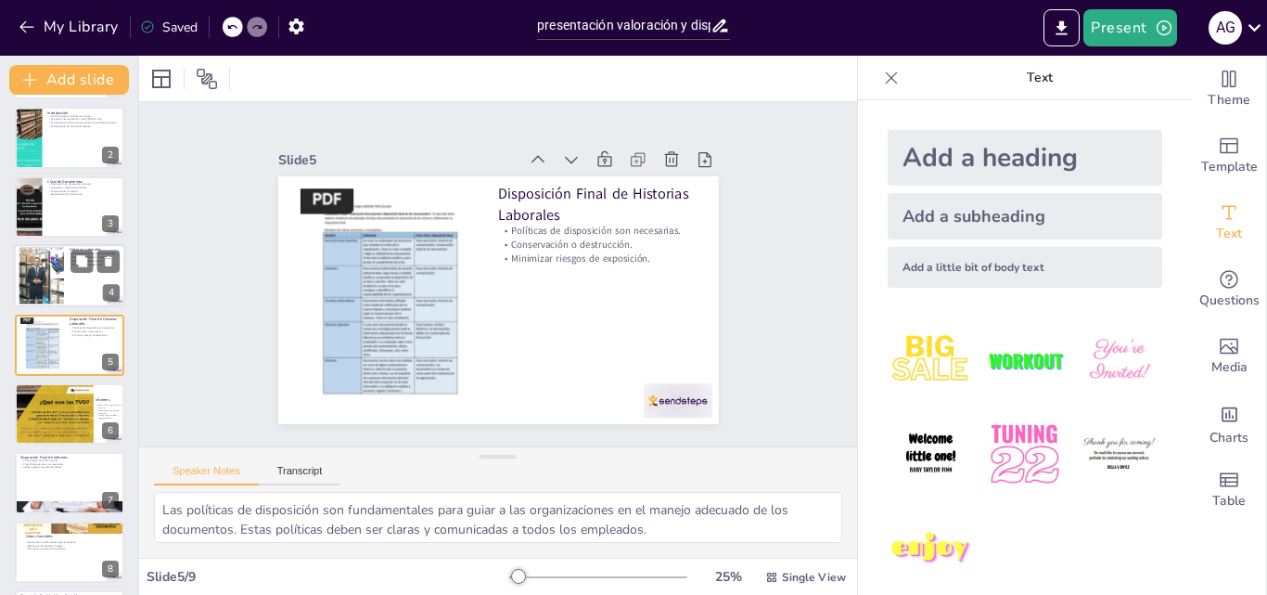
click at [46, 263] on div at bounding box center [42, 276] width 100 height 57
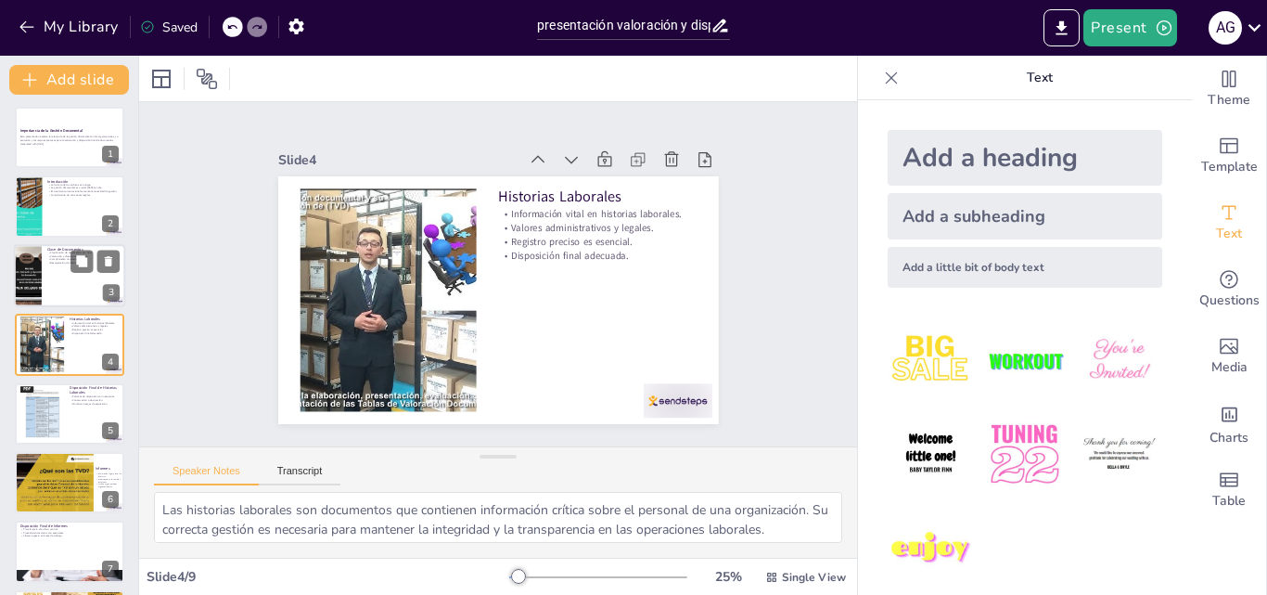
click at [40, 262] on div at bounding box center [27, 275] width 111 height 63
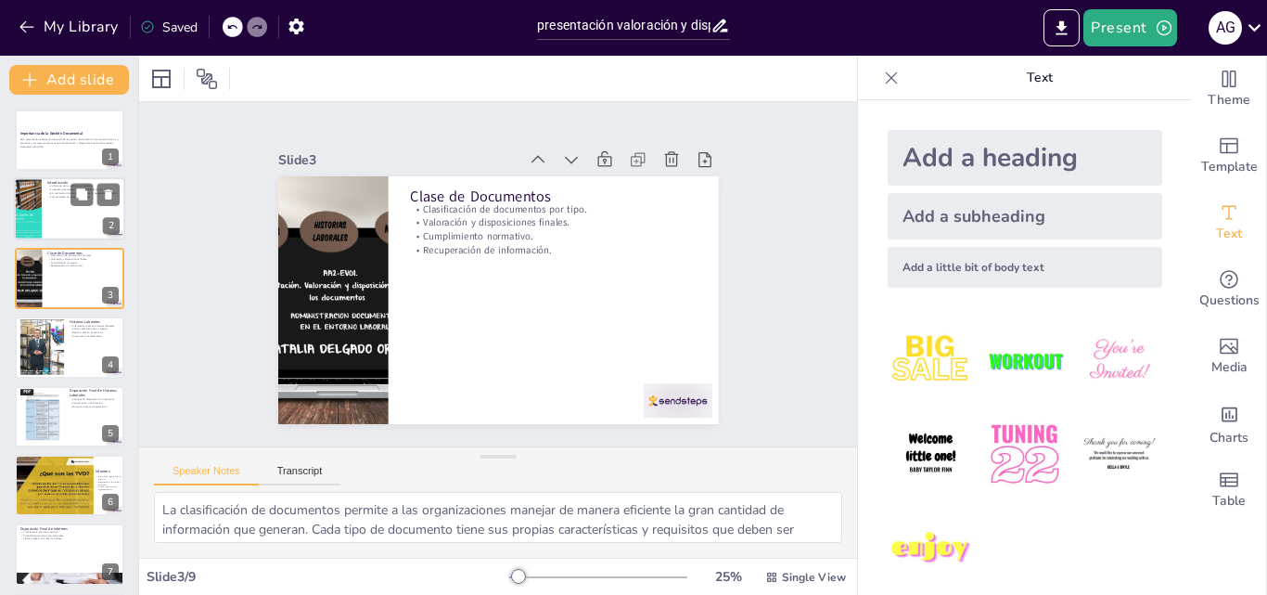
click at [33, 216] on div at bounding box center [28, 209] width 48 height 63
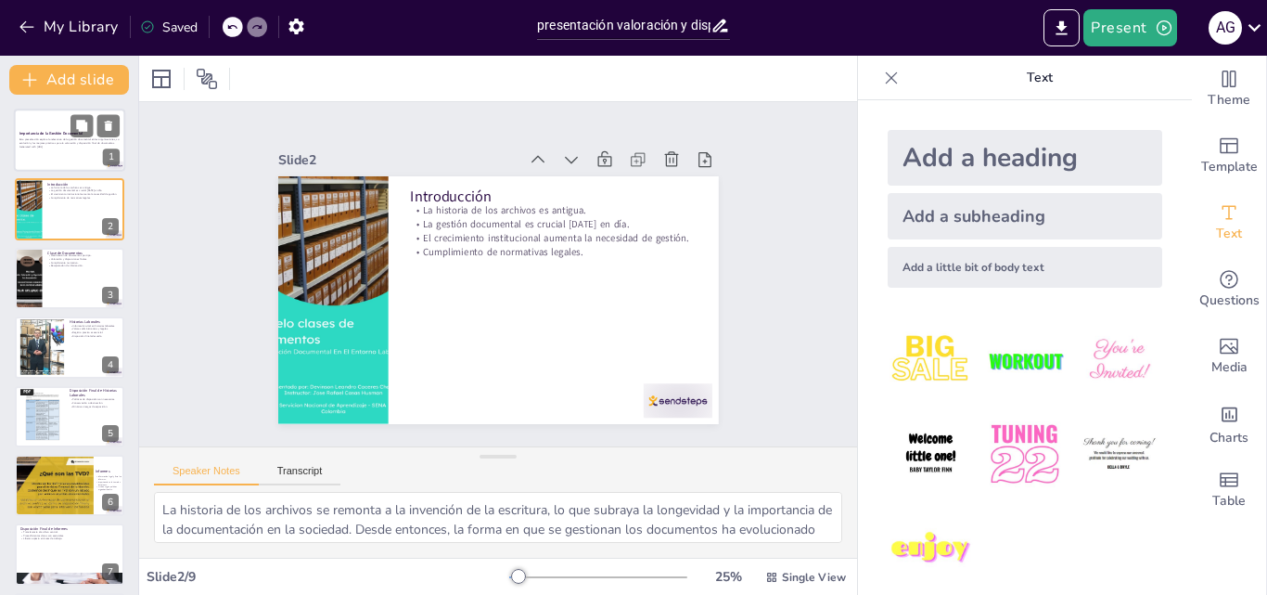
click at [22, 160] on div at bounding box center [69, 140] width 111 height 63
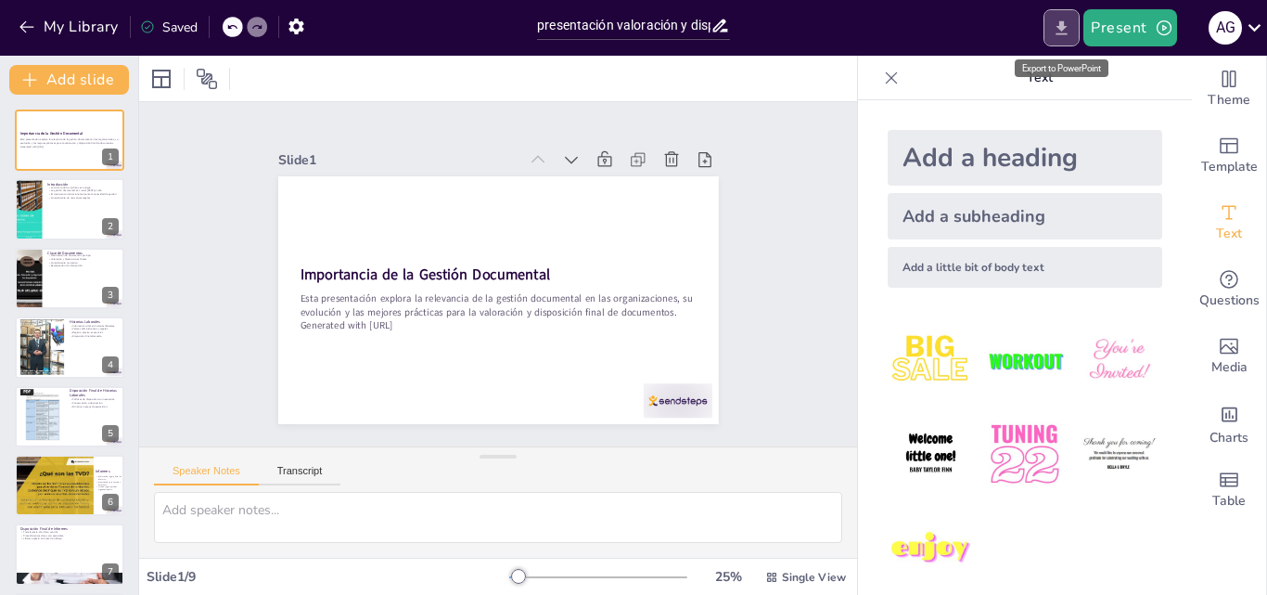
click at [1060, 35] on icon "Export to PowerPoint" at bounding box center [1061, 28] width 19 height 19
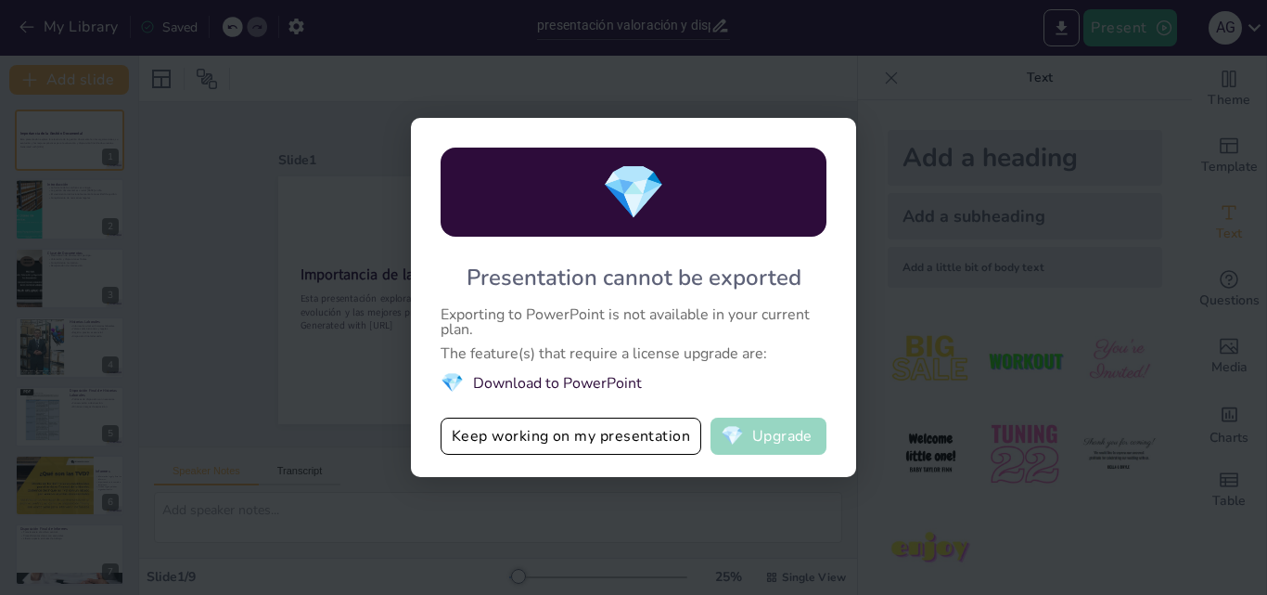
click at [744, 432] on span "💎" at bounding box center [732, 436] width 23 height 19
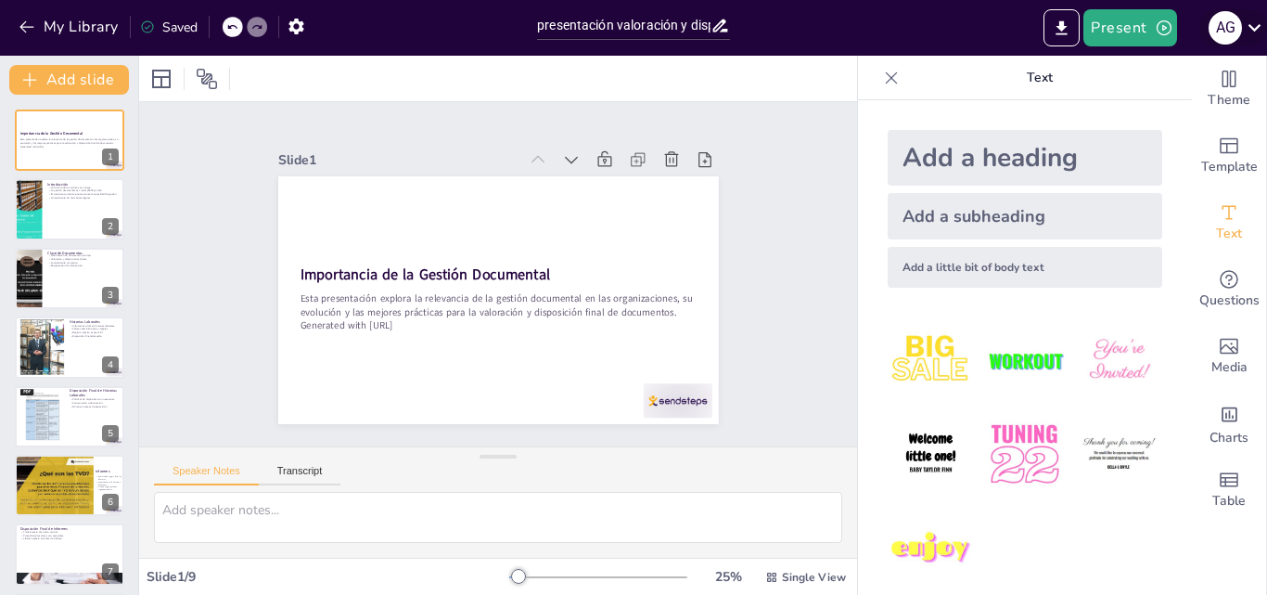
click at [1243, 33] on icon at bounding box center [1254, 27] width 25 height 25
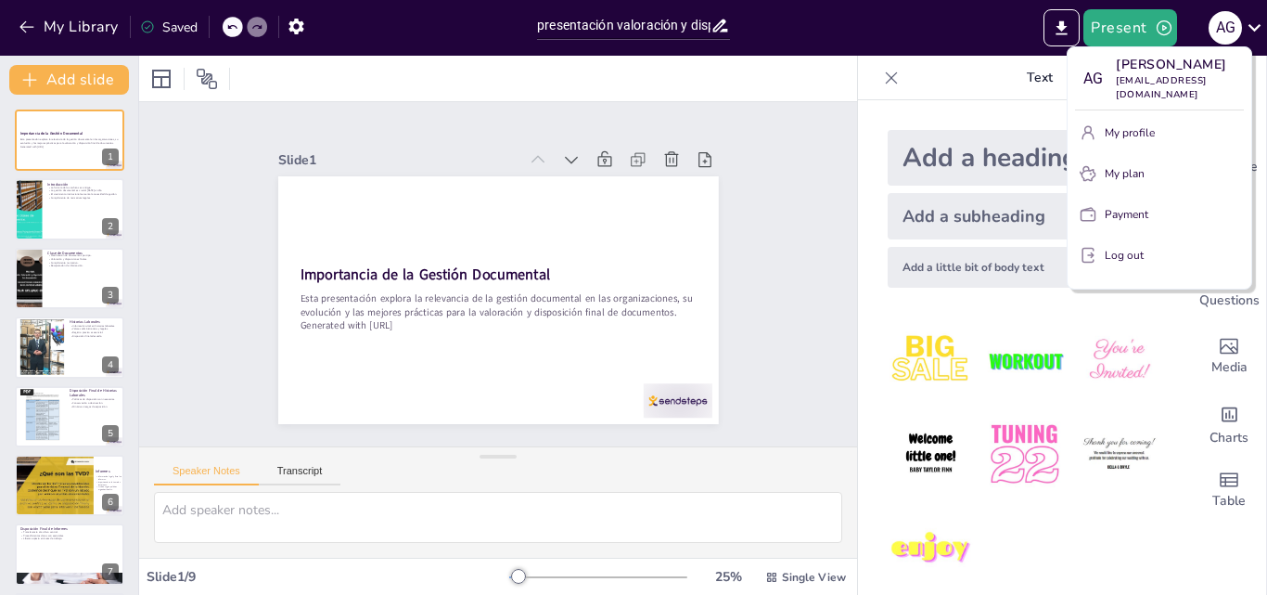
click at [1127, 35] on div at bounding box center [633, 297] width 1267 height 595
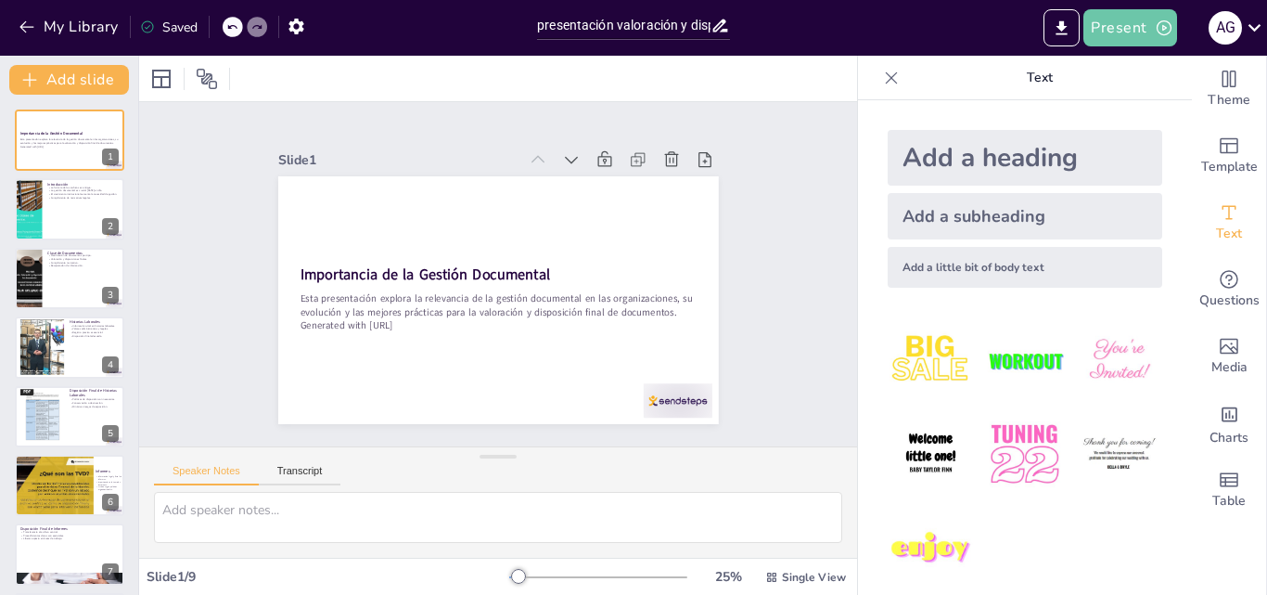
click at [1127, 35] on button "Present" at bounding box center [1130, 27] width 93 height 37
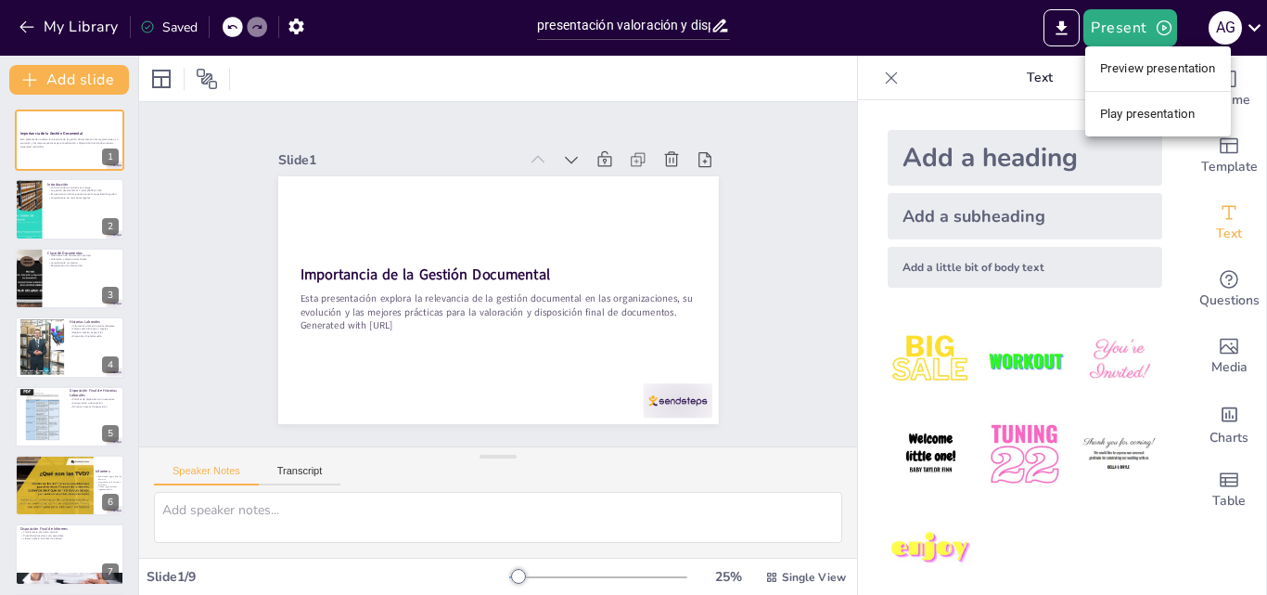
click at [710, 25] on div at bounding box center [633, 297] width 1267 height 595
click at [721, 28] on icon at bounding box center [720, 25] width 19 height 19
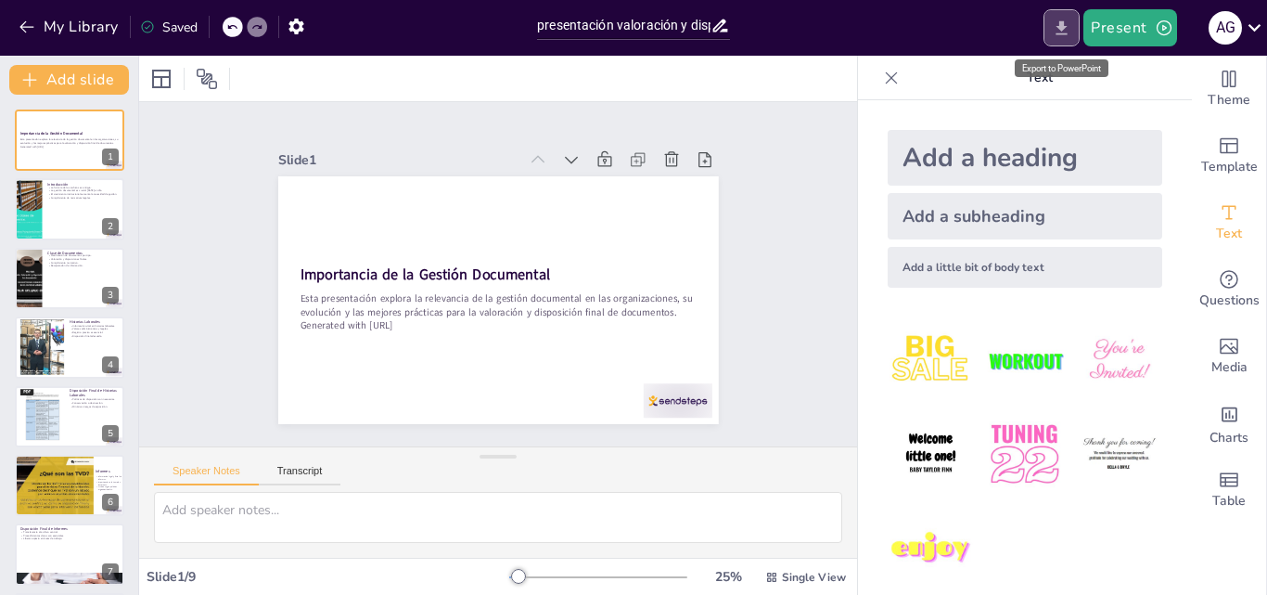
click at [1056, 30] on icon "Export to PowerPoint" at bounding box center [1061, 28] width 19 height 19
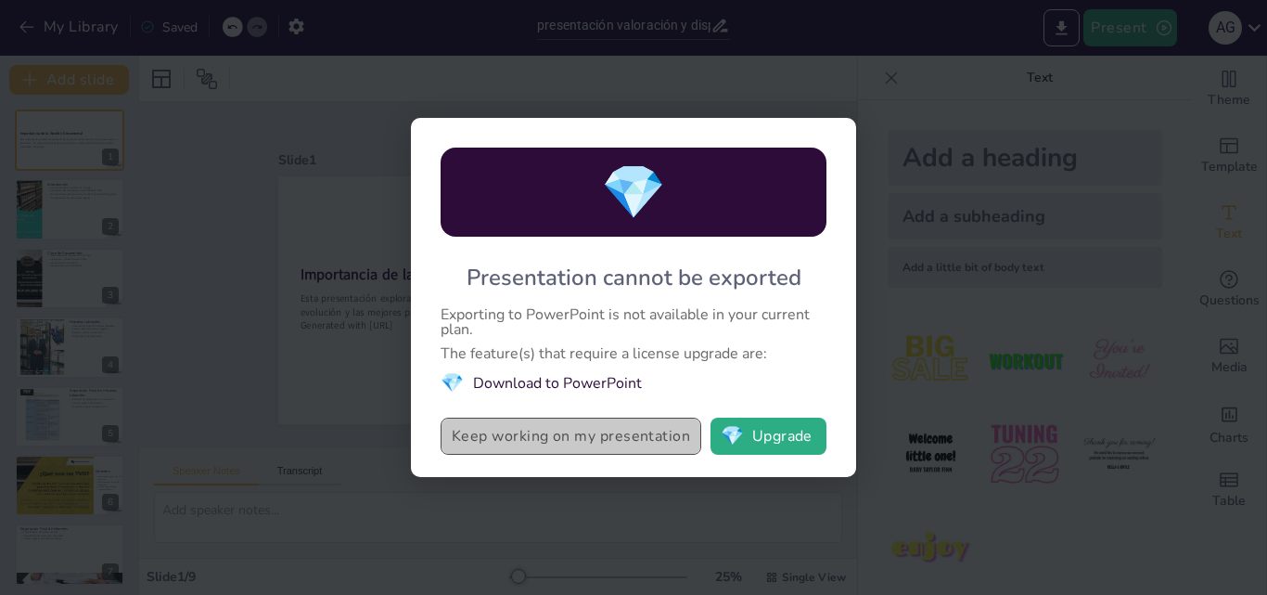
click at [608, 430] on button "Keep working on my presentation" at bounding box center [571, 436] width 261 height 37
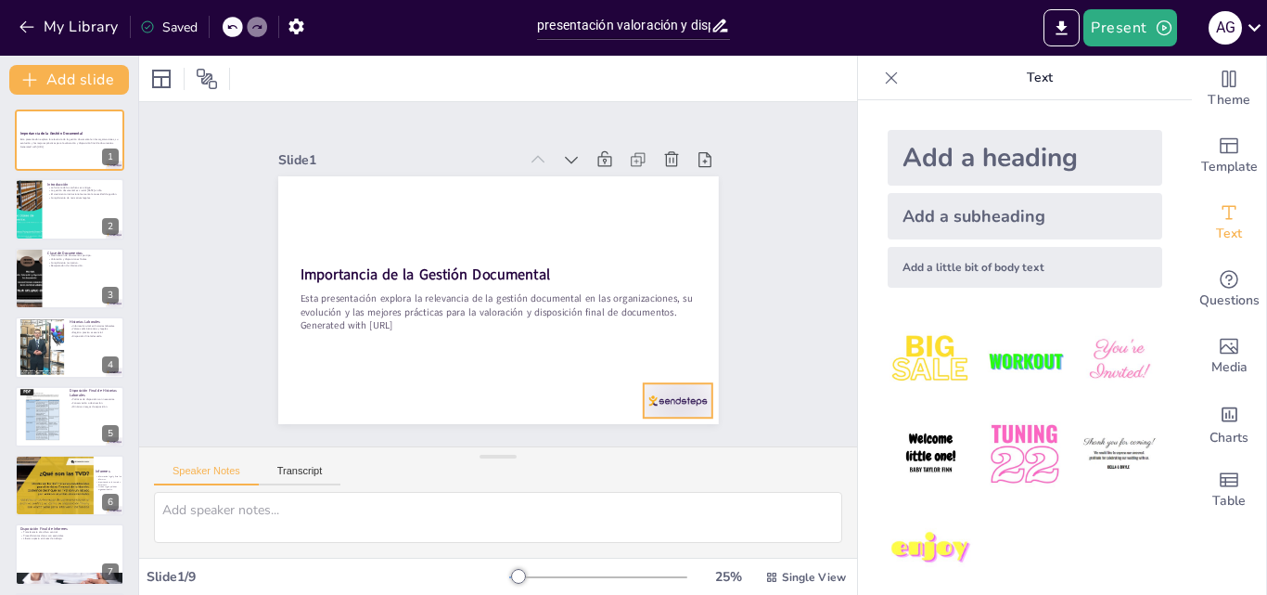
click at [654, 400] on div at bounding box center [677, 400] width 69 height 34
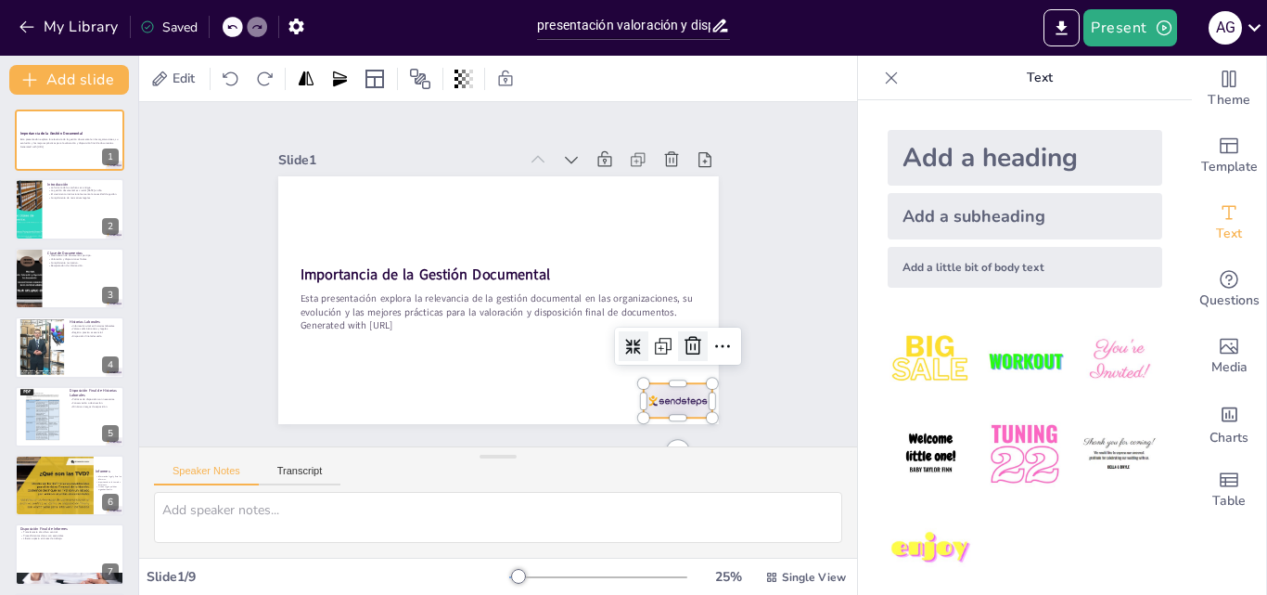
click at [685, 341] on icon at bounding box center [693, 346] width 17 height 19
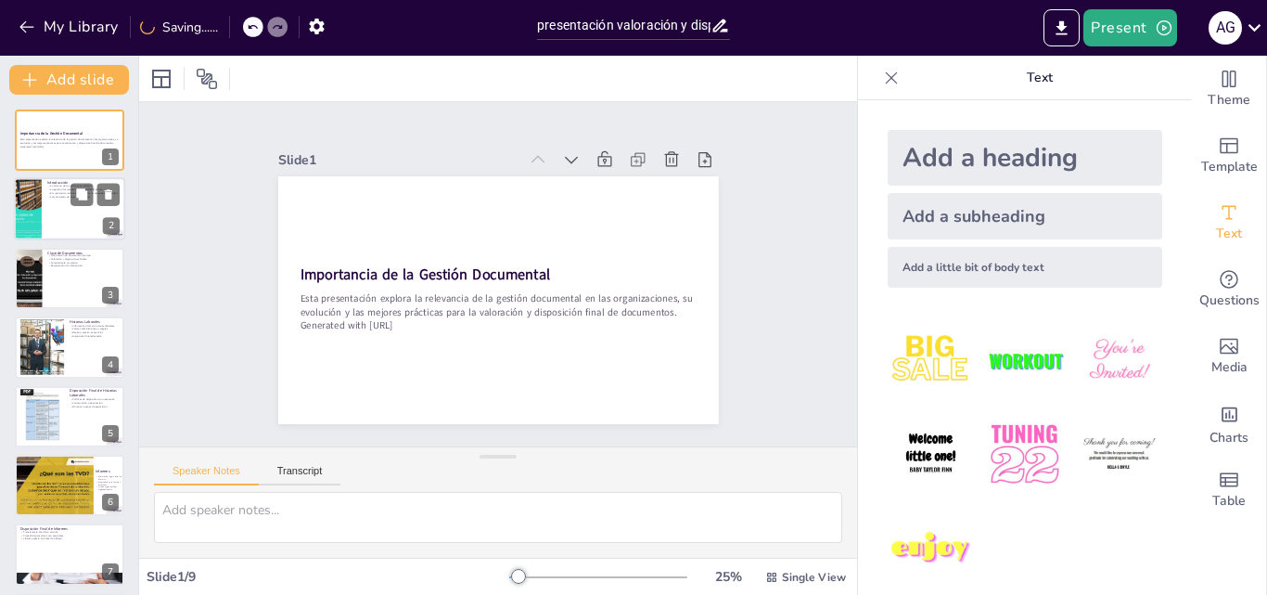
click at [18, 233] on div at bounding box center [28, 209] width 48 height 63
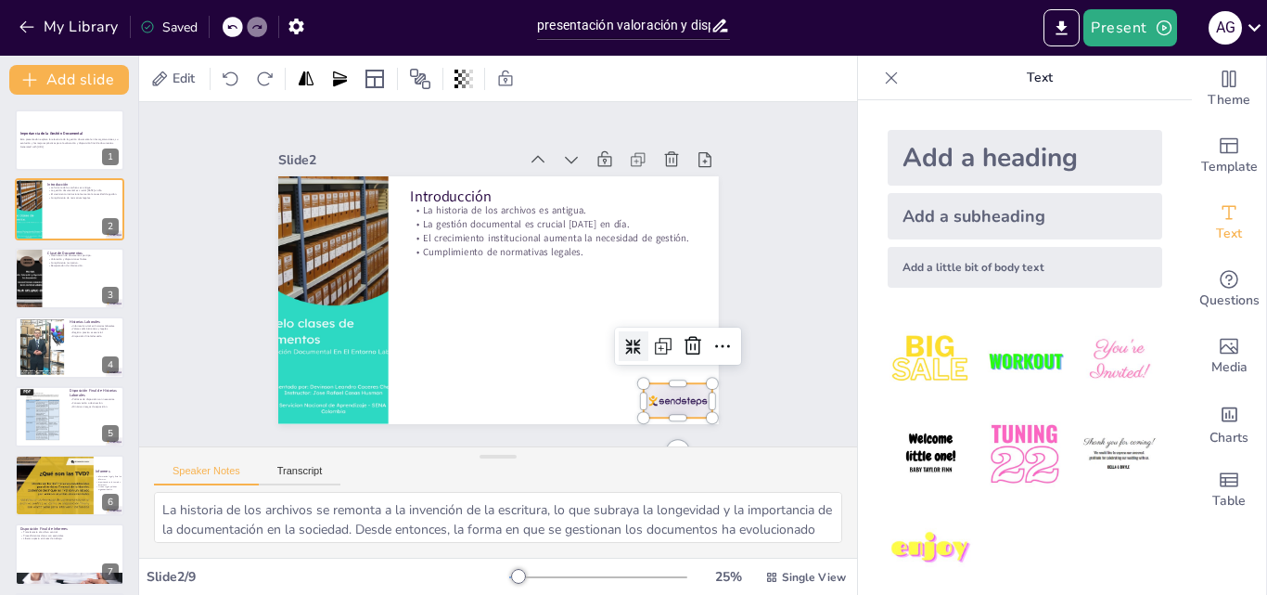
click at [649, 403] on div at bounding box center [663, 419] width 72 height 42
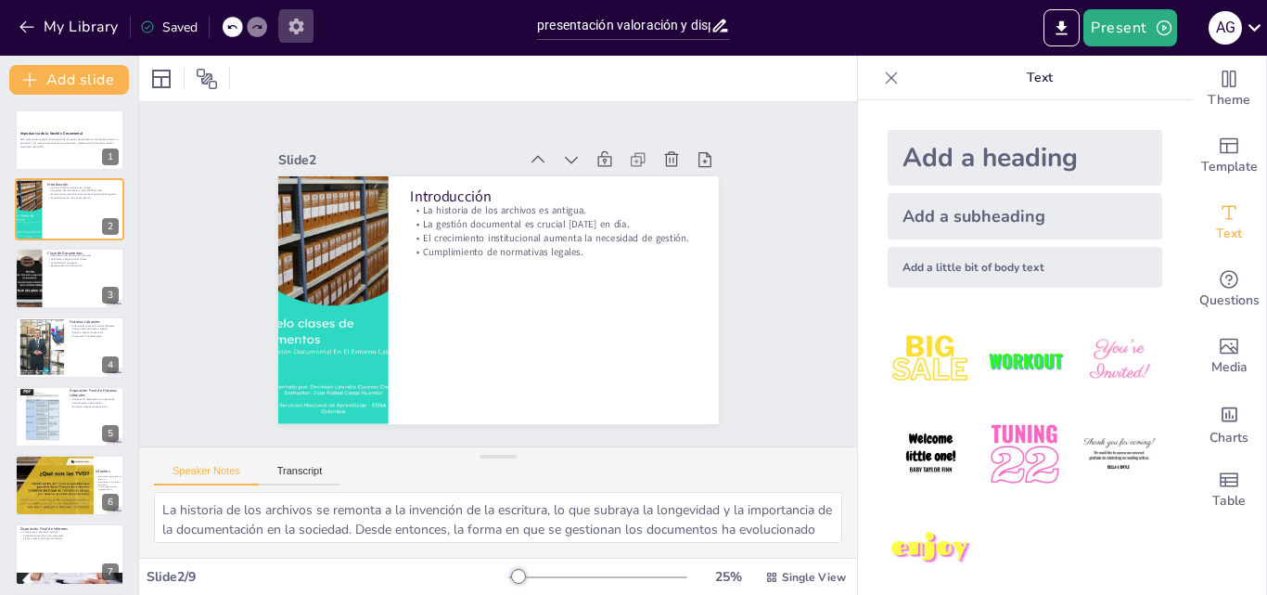
click at [294, 24] on icon "button" at bounding box center [296, 27] width 15 height 16
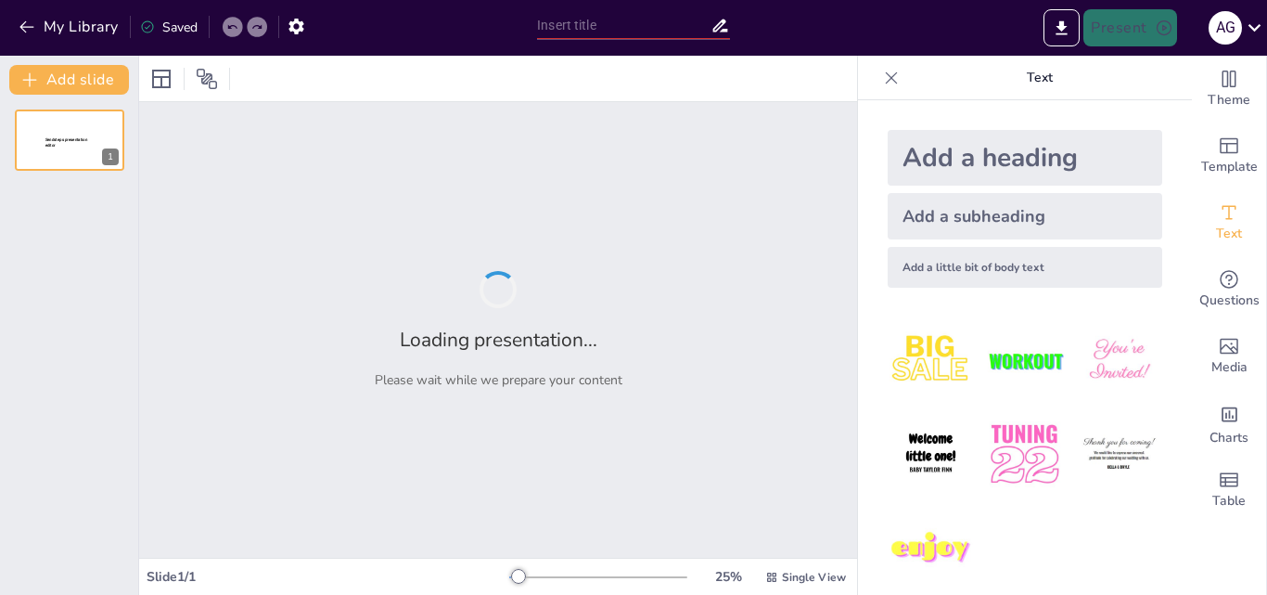
type input "presentación valoración y disposición final de los documentos"
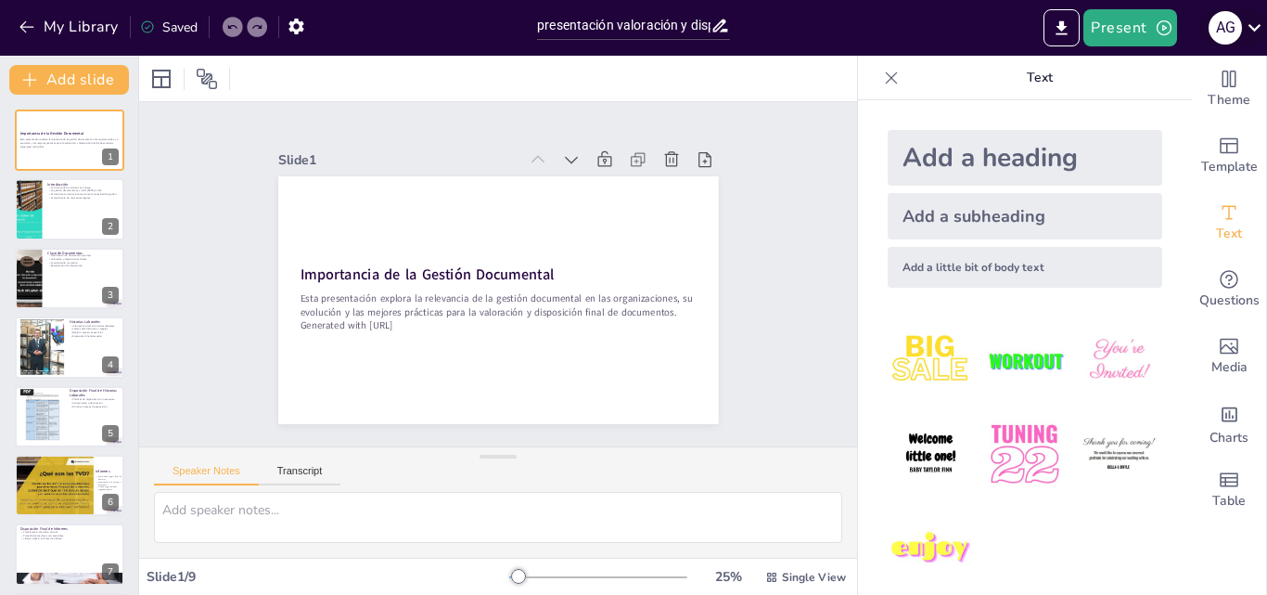
click at [1258, 34] on icon at bounding box center [1254, 27] width 25 height 25
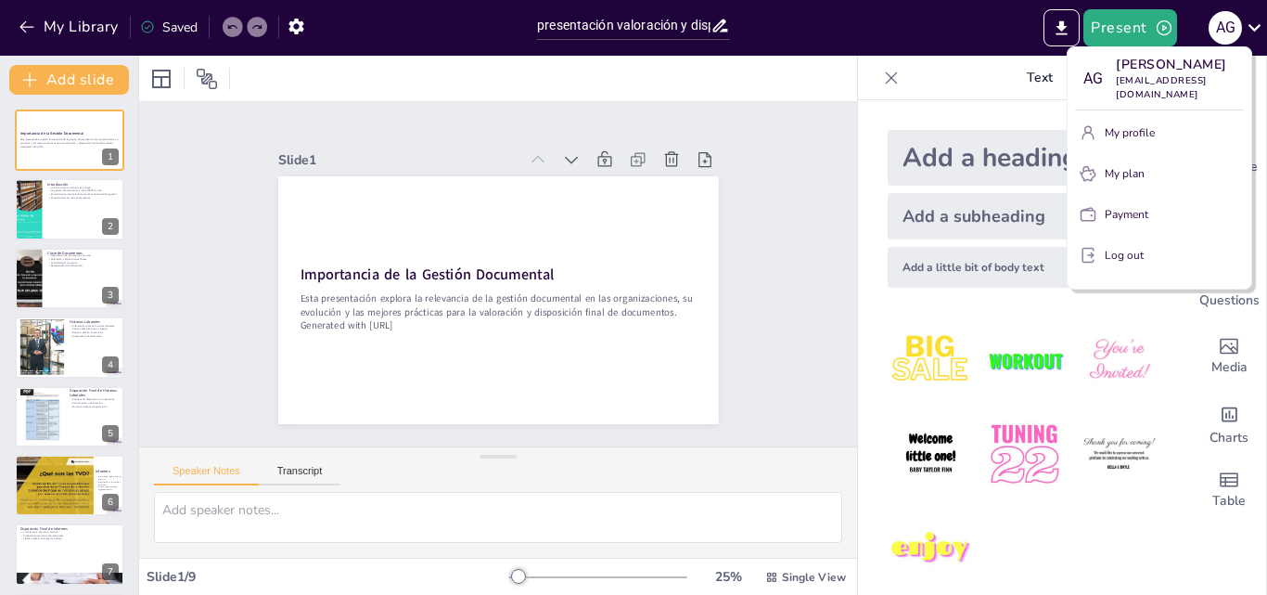
click at [57, 408] on div at bounding box center [633, 297] width 1267 height 595
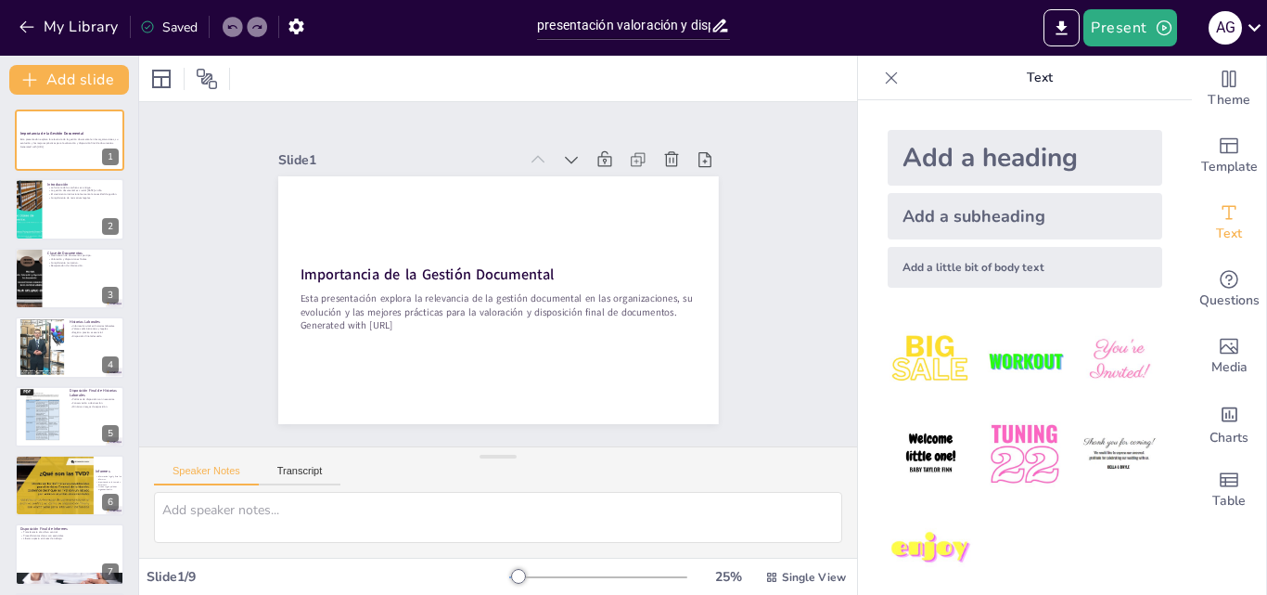
click at [57, 408] on div at bounding box center [42, 416] width 44 height 58
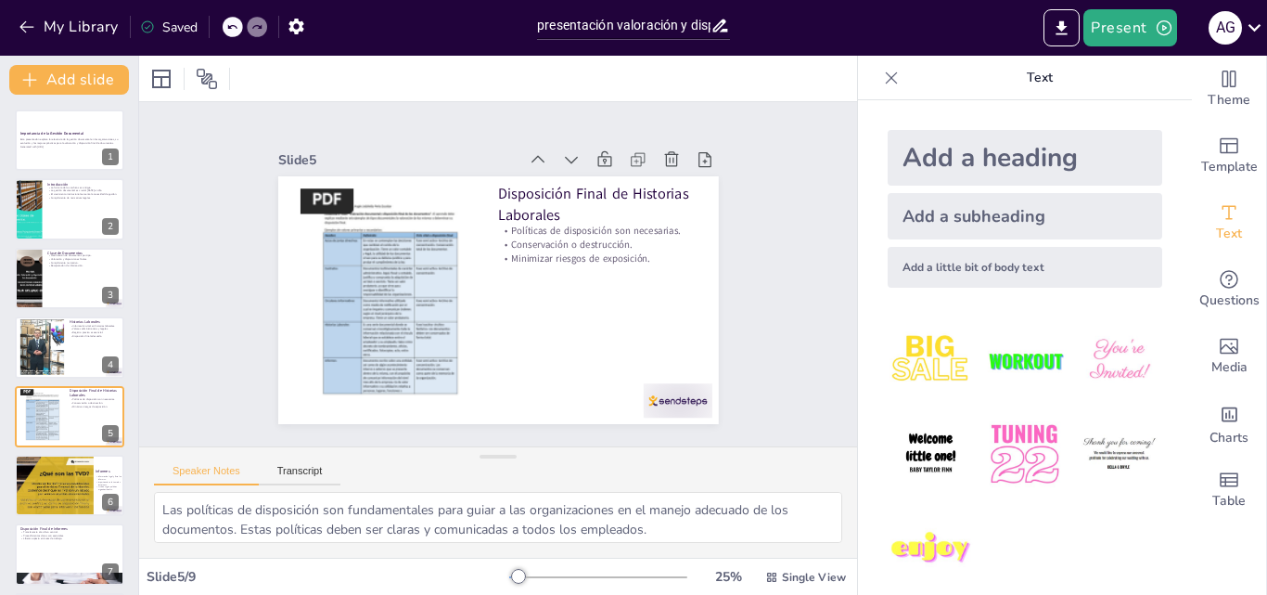
scroll to position [71, 0]
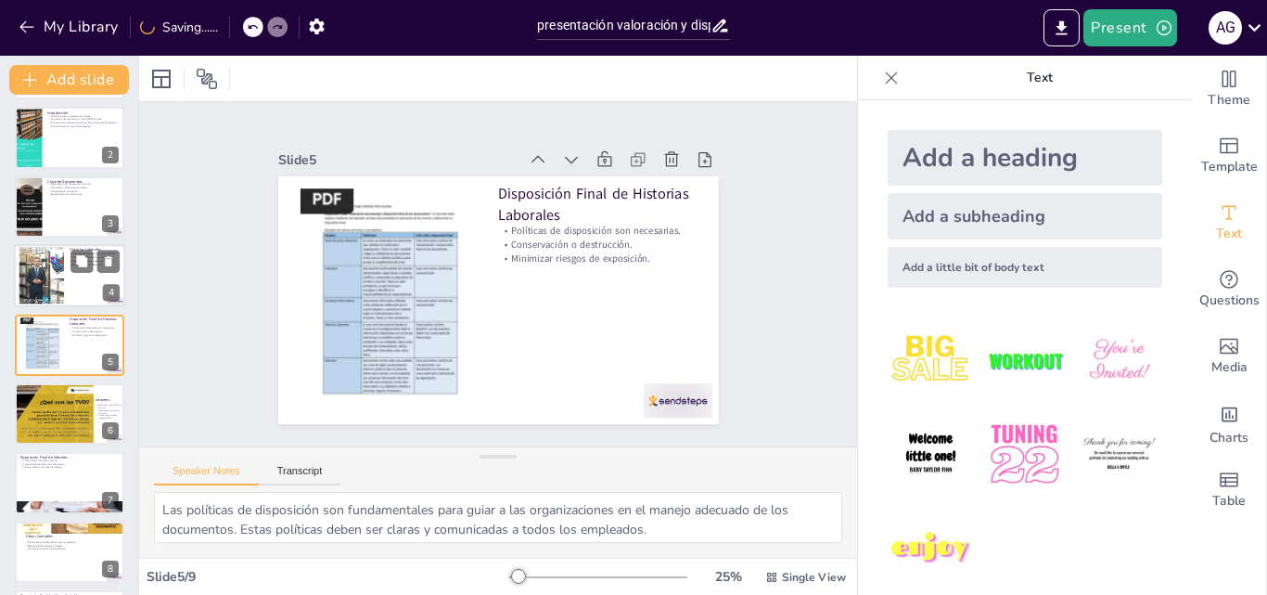
click at [45, 259] on div at bounding box center [42, 276] width 100 height 57
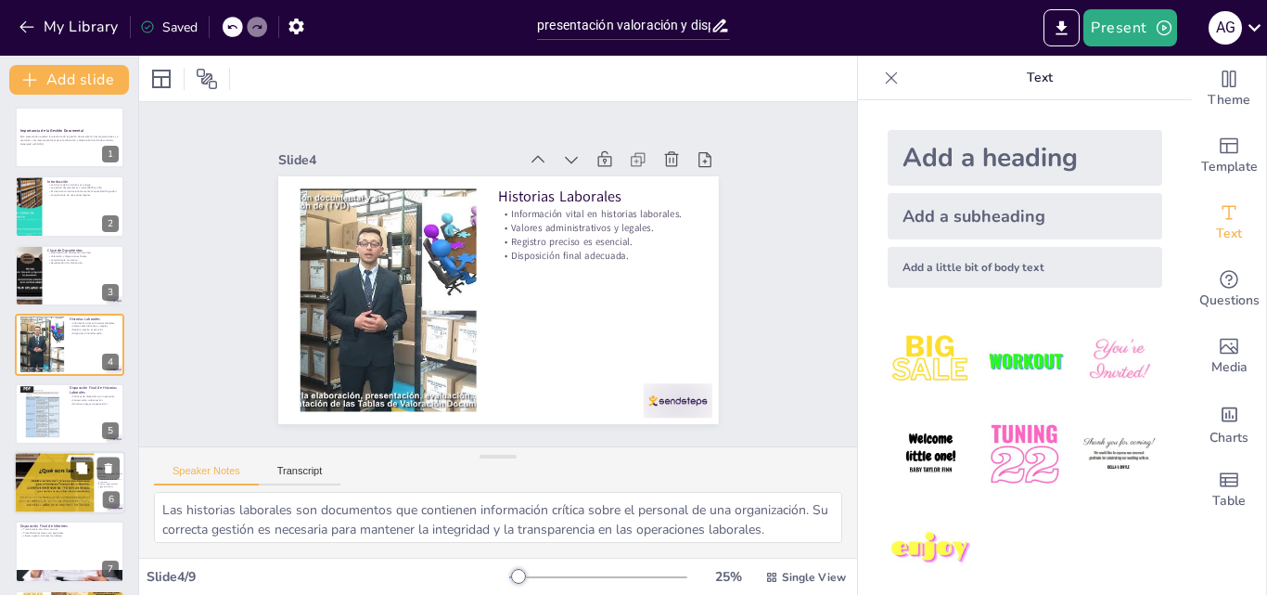
click at [48, 491] on div at bounding box center [44, 482] width 111 height 63
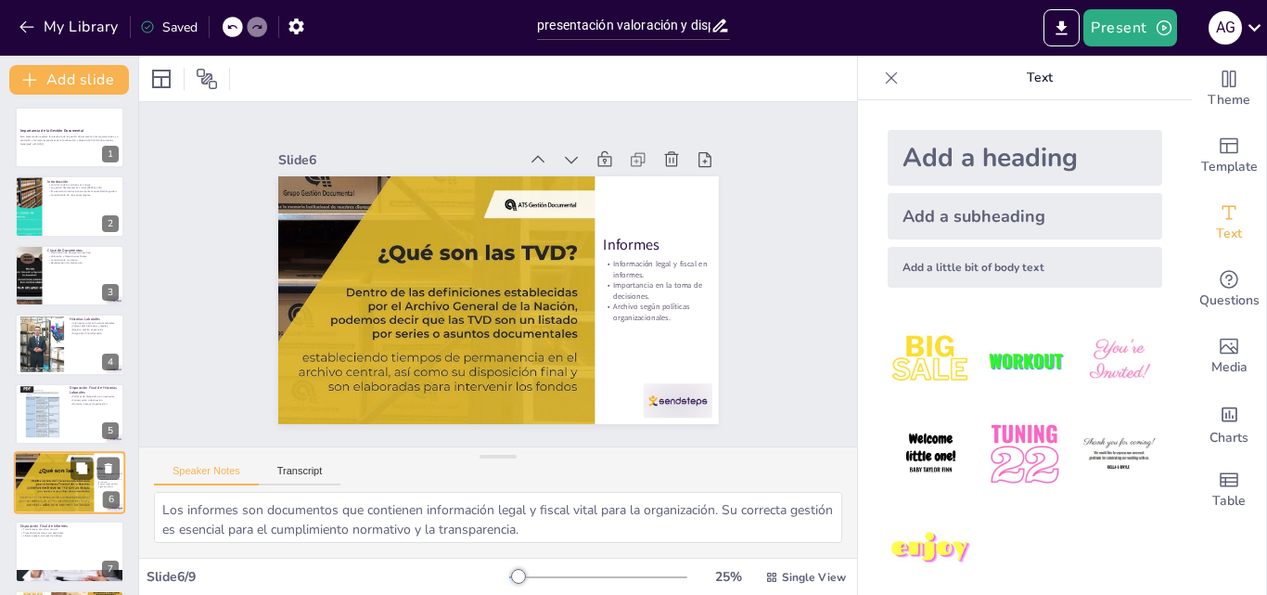
scroll to position [141, 0]
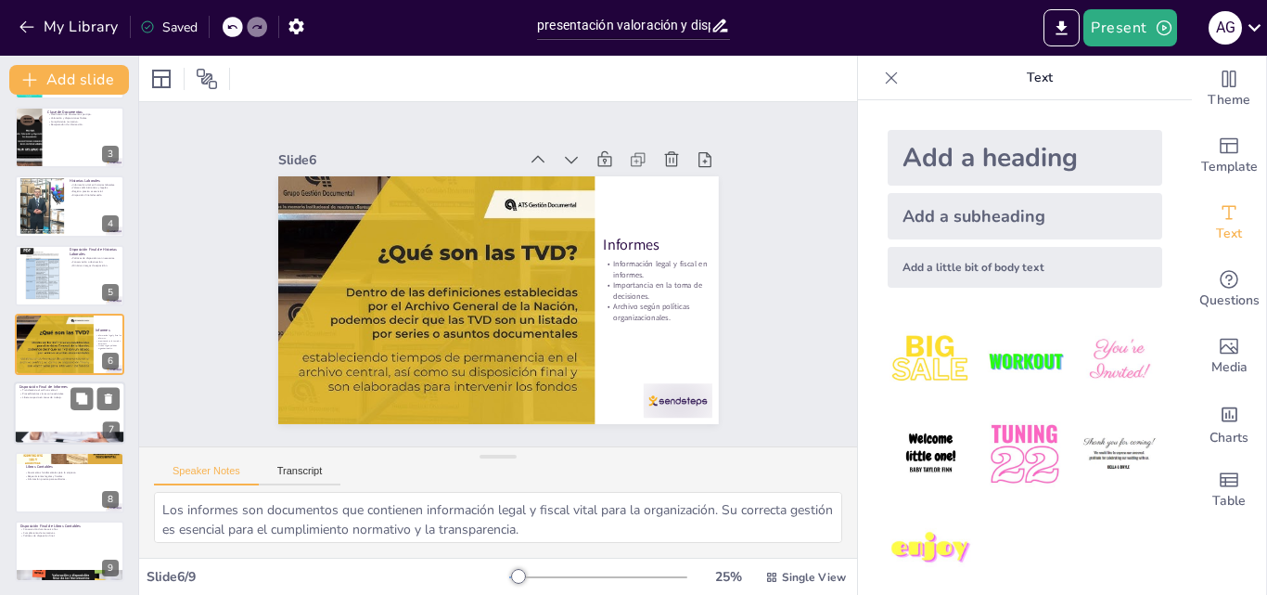
click at [46, 411] on div at bounding box center [69, 413] width 111 height 63
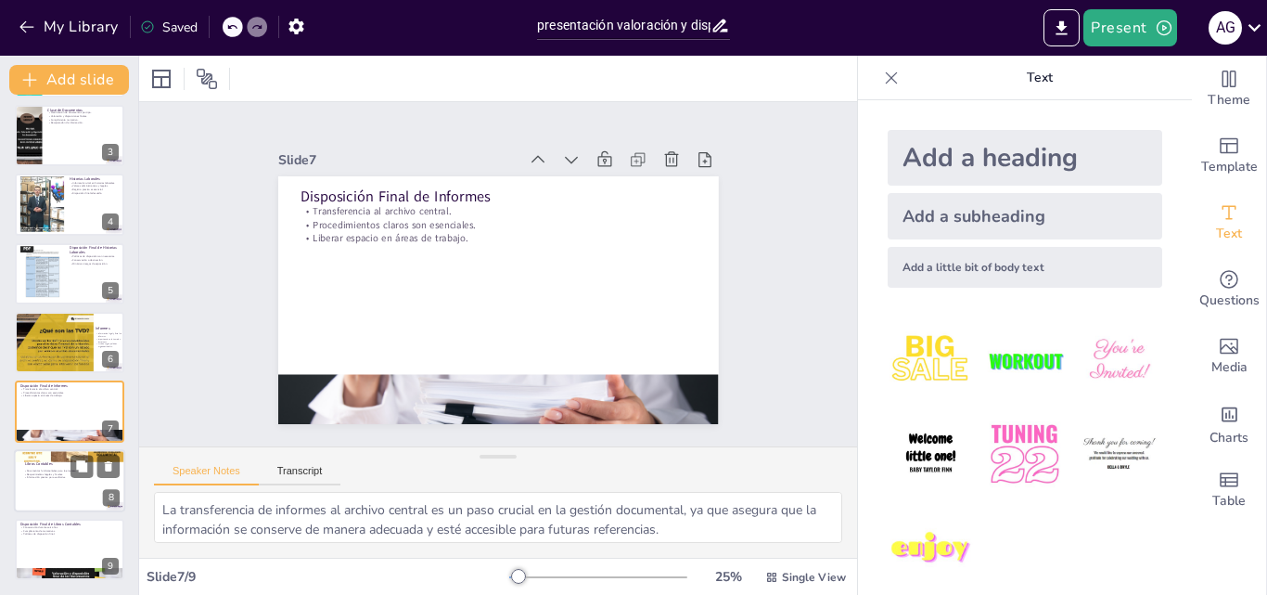
click at [34, 467] on div at bounding box center [69, 480] width 111 height 63
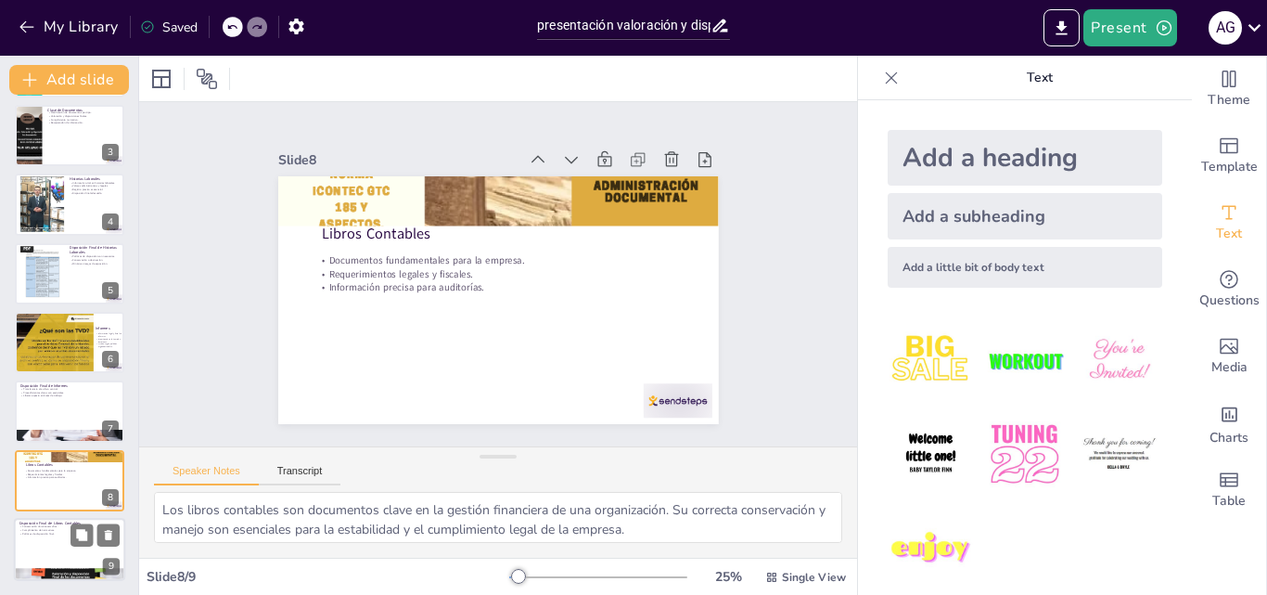
click at [42, 551] on div at bounding box center [69, 549] width 111 height 63
type textarea "La conservación de libros contables durante seis años es una exigencia legal qu…"
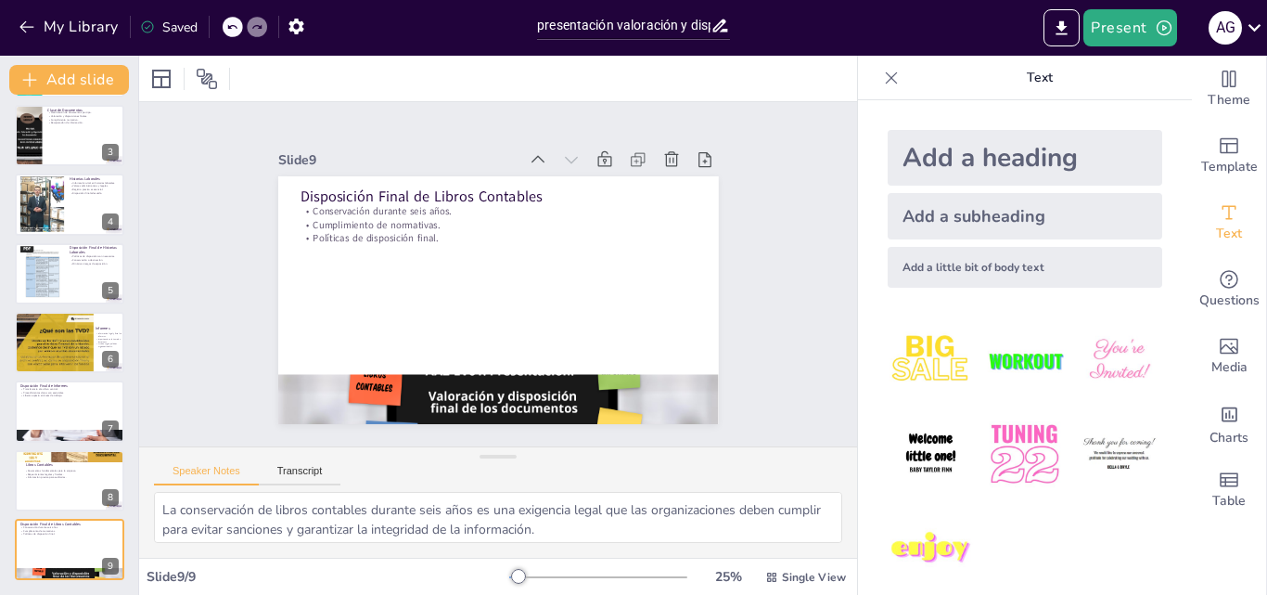
scroll to position [0, 0]
